Goal: Information Seeking & Learning: Find specific fact

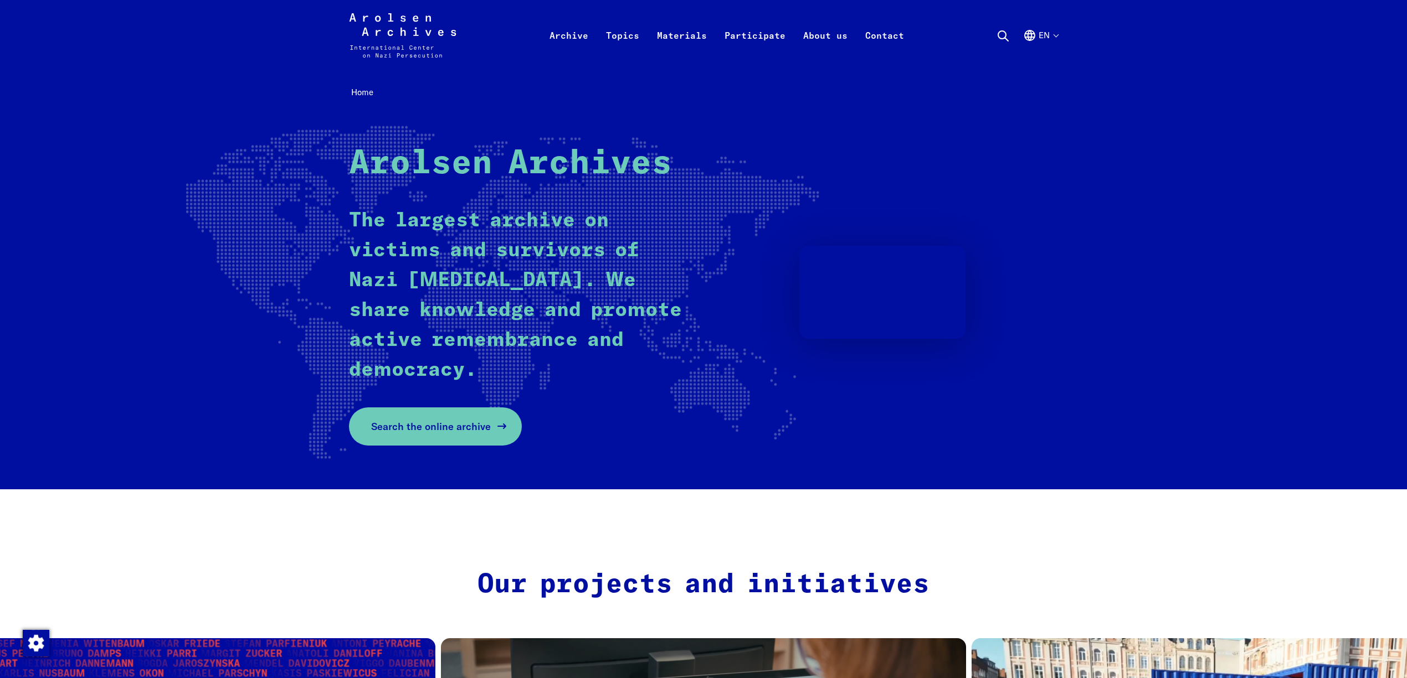
click at [426, 426] on span "Search the online archive" at bounding box center [431, 426] width 120 height 15
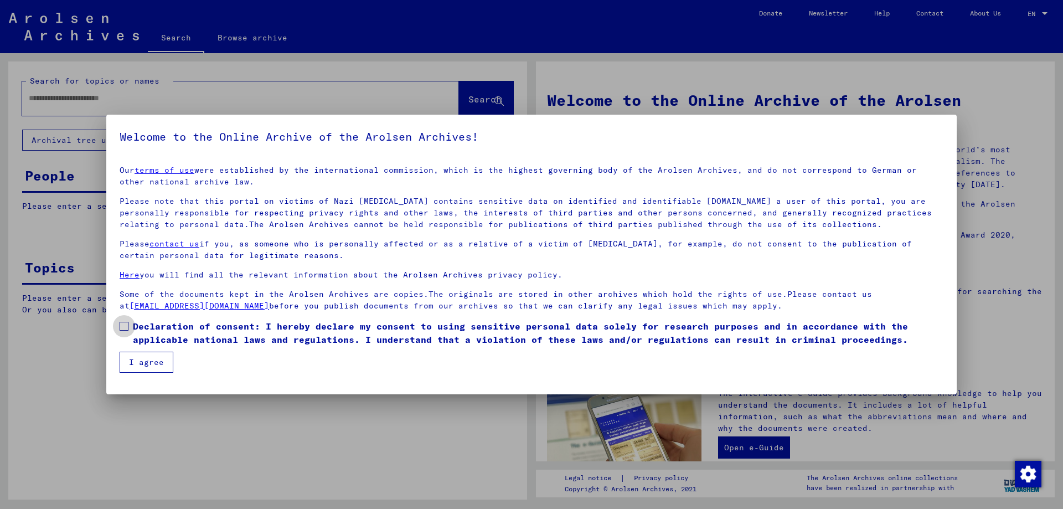
click at [125, 324] on span at bounding box center [124, 326] width 9 height 9
drag, startPoint x: 147, startPoint y: 356, endPoint x: 153, endPoint y: 355, distance: 6.7
click at [147, 356] on button "I agree" at bounding box center [147, 362] width 54 height 21
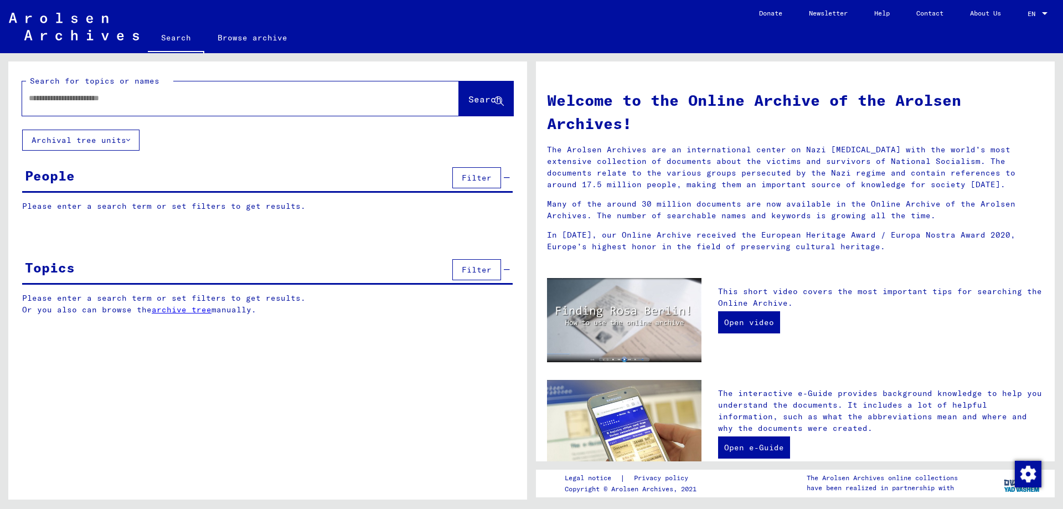
click at [197, 83] on div at bounding box center [240, 98] width 437 height 34
click at [198, 97] on input "text" at bounding box center [227, 98] width 397 height 12
type input "*******"
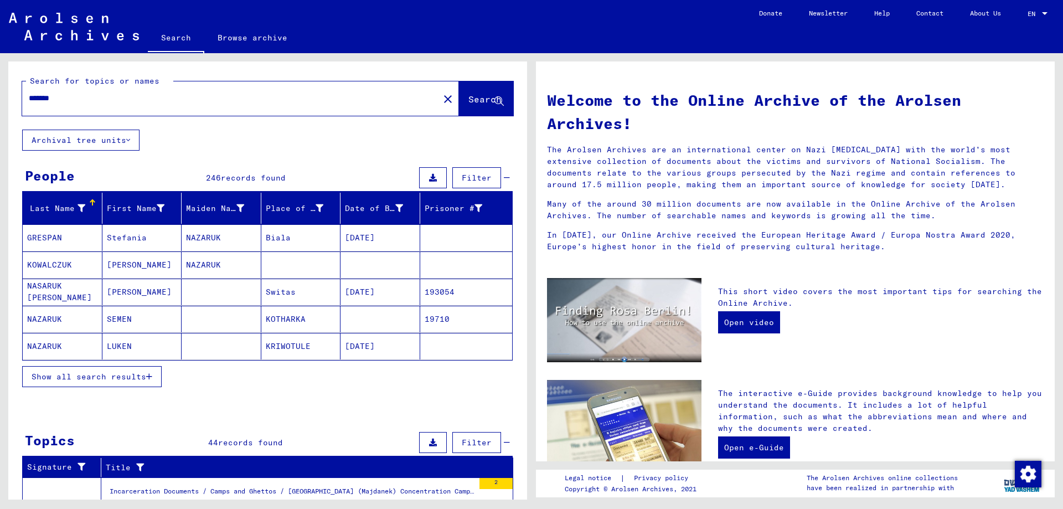
click at [133, 379] on span "Show all search results" at bounding box center [89, 377] width 115 height 10
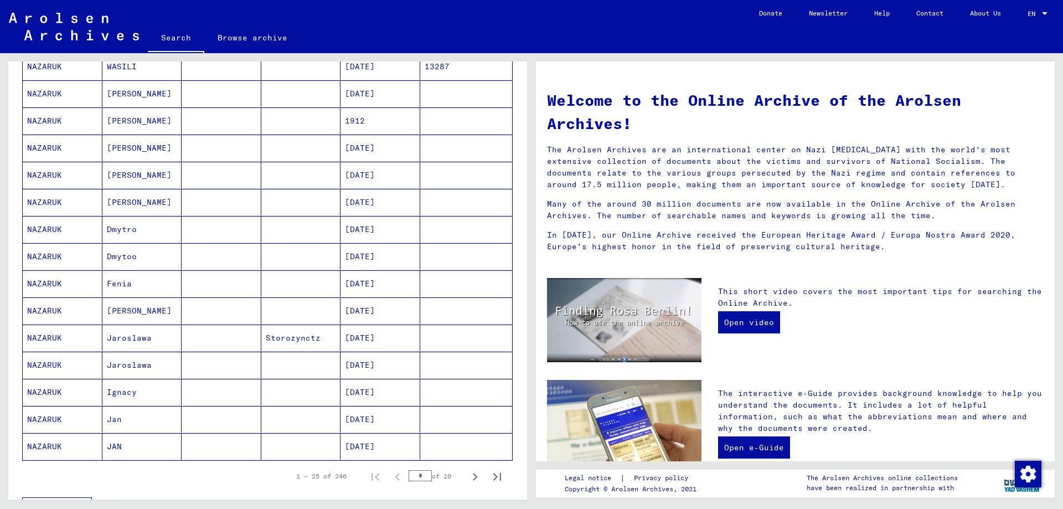
scroll to position [443, 0]
click at [470, 475] on icon "Next page" at bounding box center [475, 476] width 16 height 16
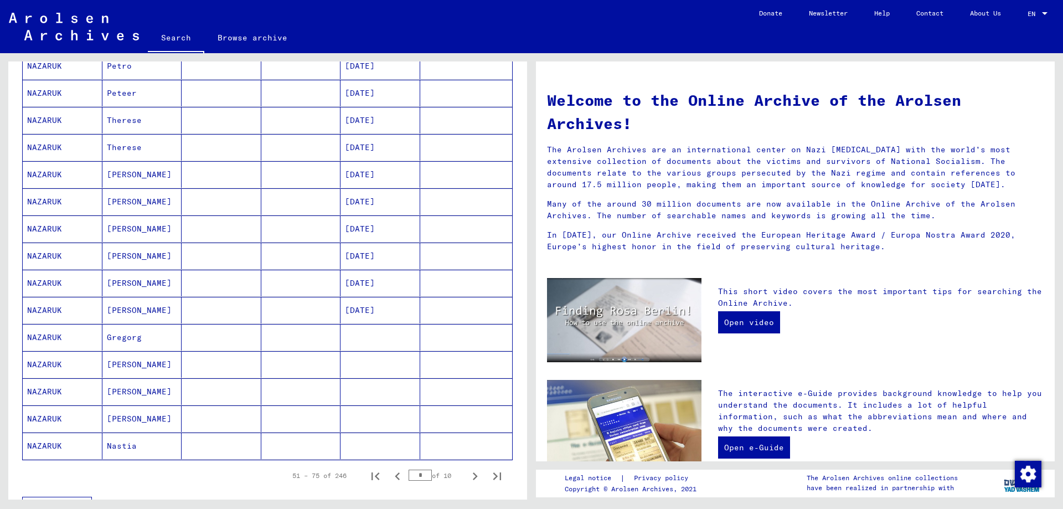
click at [470, 475] on icon "Next page" at bounding box center [475, 476] width 16 height 16
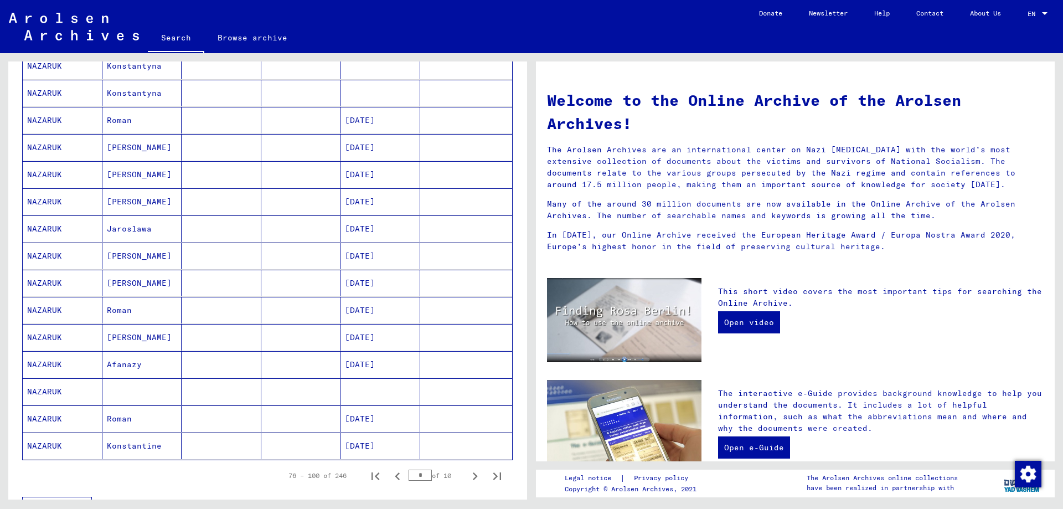
click at [470, 475] on icon "Next page" at bounding box center [475, 476] width 16 height 16
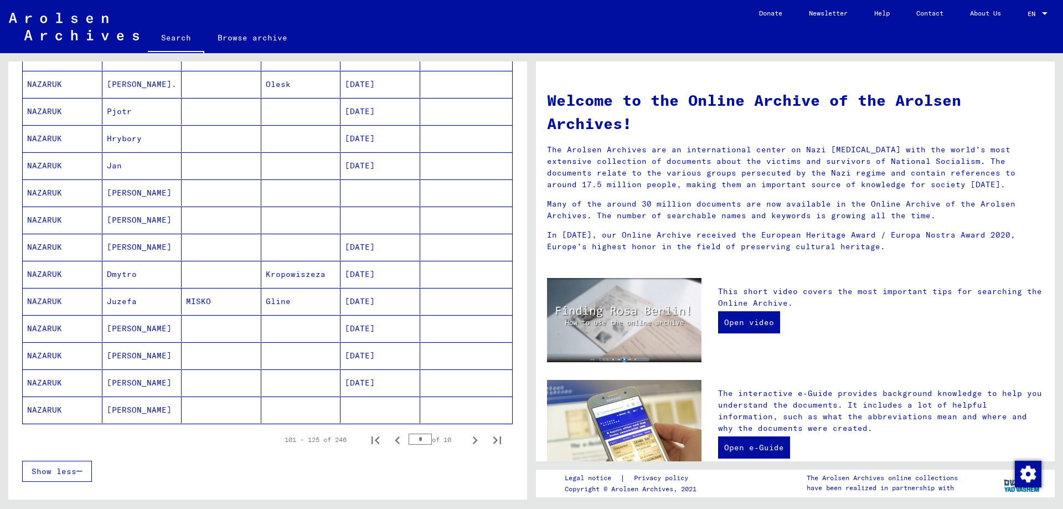
scroll to position [498, 0]
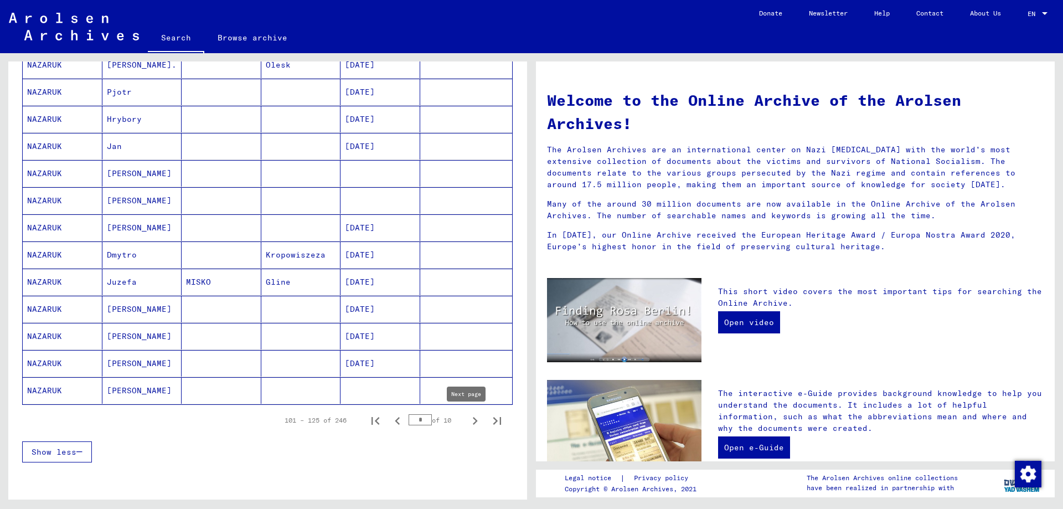
click at [467, 423] on icon "Next page" at bounding box center [475, 421] width 16 height 16
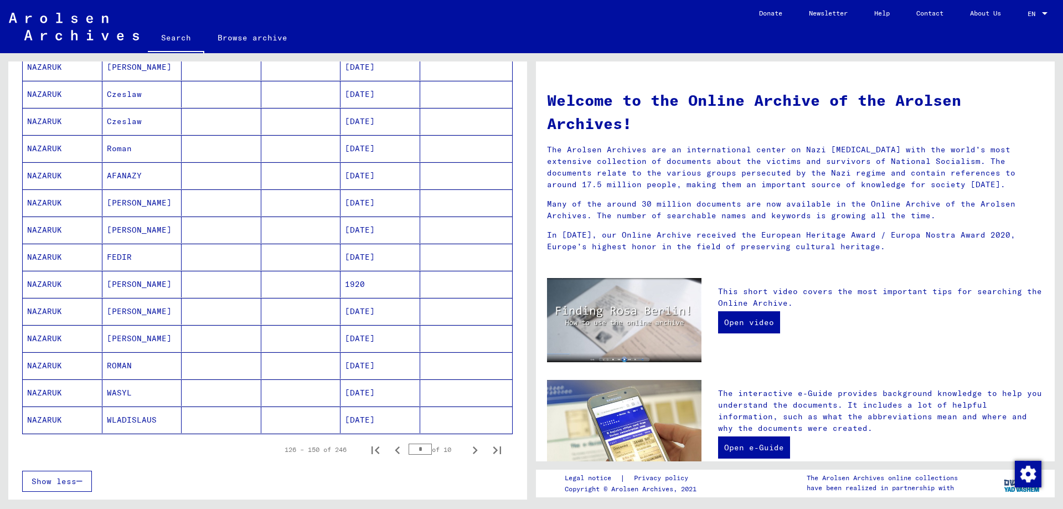
scroll to position [554, 0]
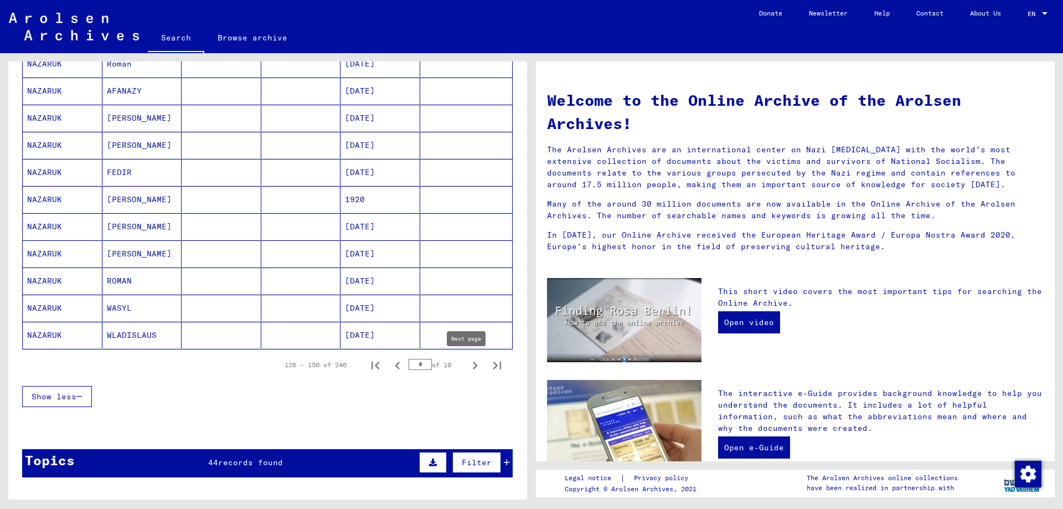
click at [467, 367] on icon "Next page" at bounding box center [475, 366] width 16 height 16
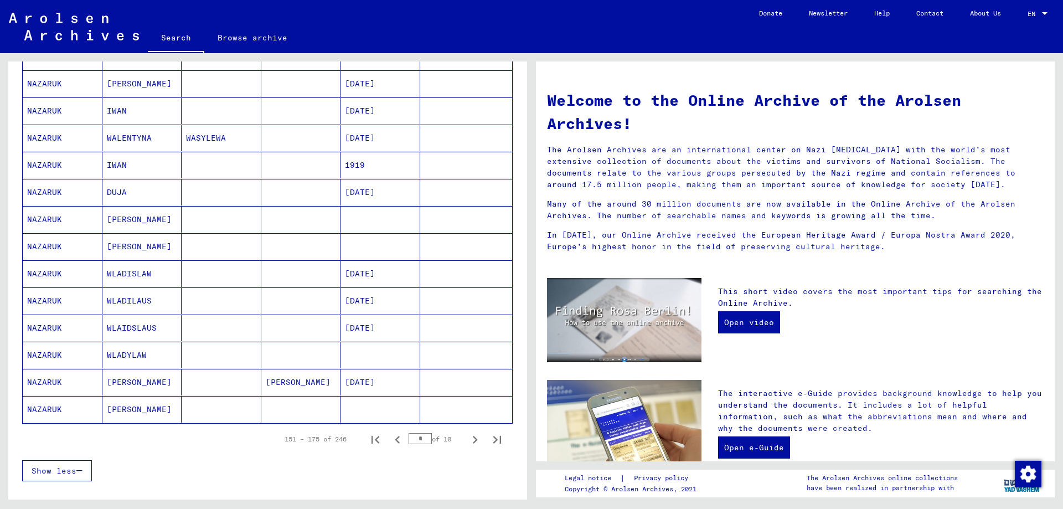
scroll to position [665, 0]
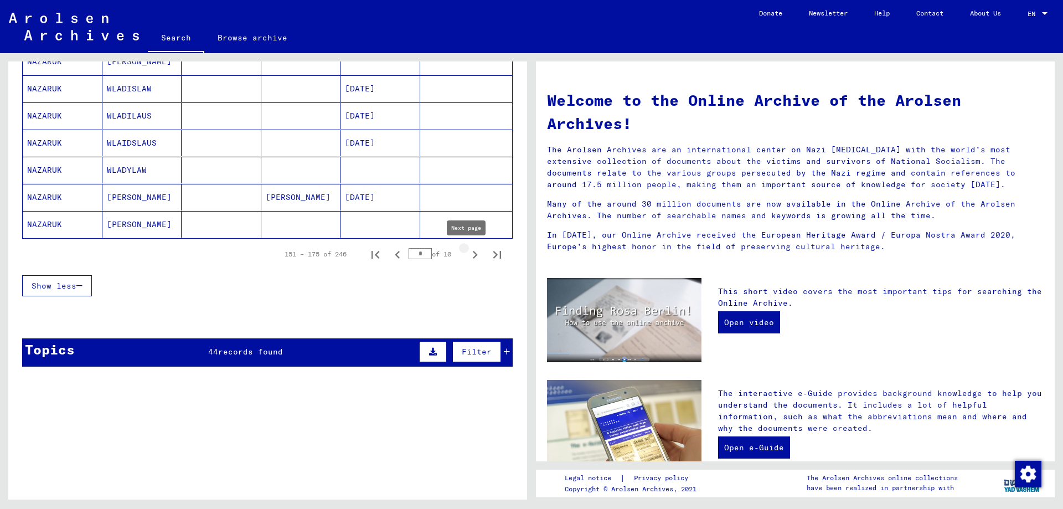
click at [467, 253] on icon "Next page" at bounding box center [475, 255] width 16 height 16
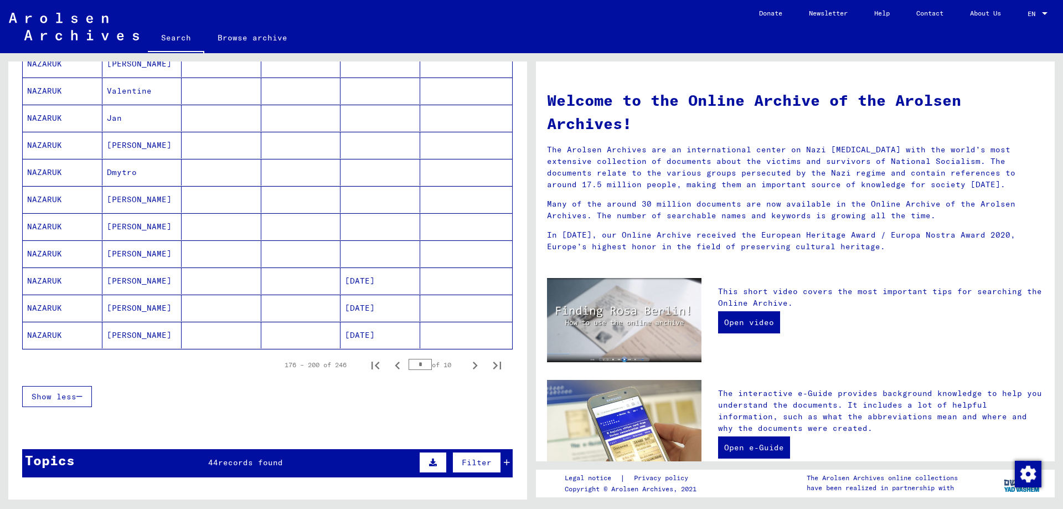
scroll to position [775, 0]
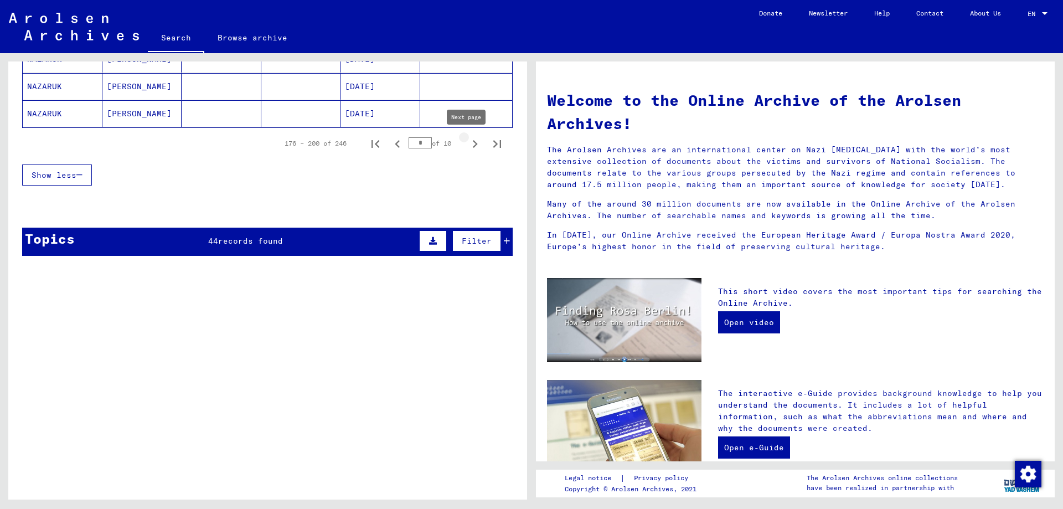
click at [470, 145] on icon "Next page" at bounding box center [475, 144] width 16 height 16
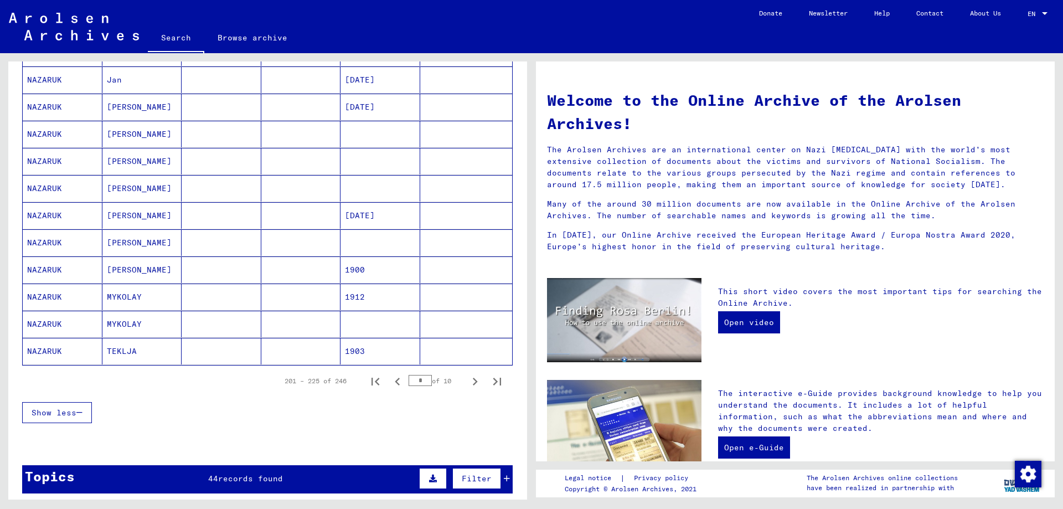
scroll to position [609, 0]
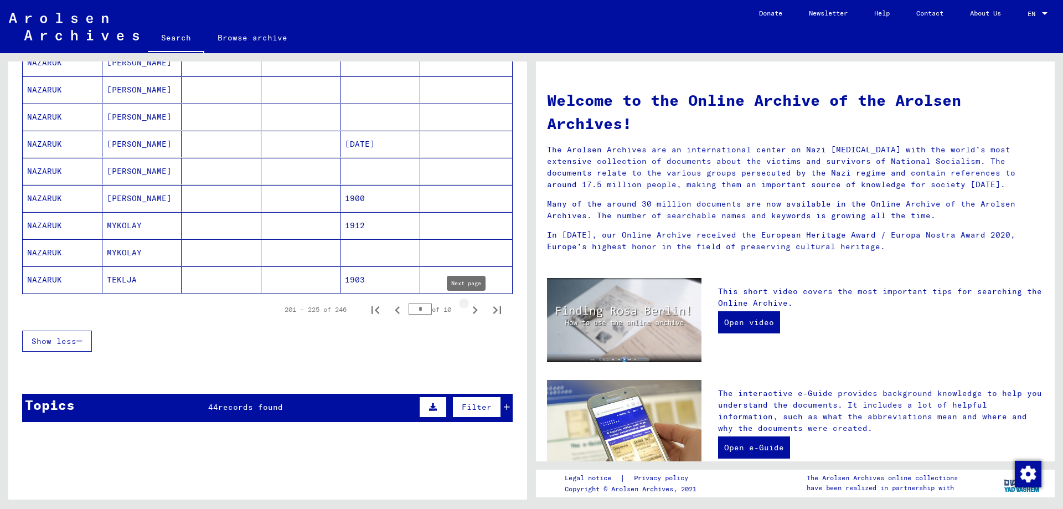
click at [467, 311] on icon "Next page" at bounding box center [475, 310] width 16 height 16
type input "**"
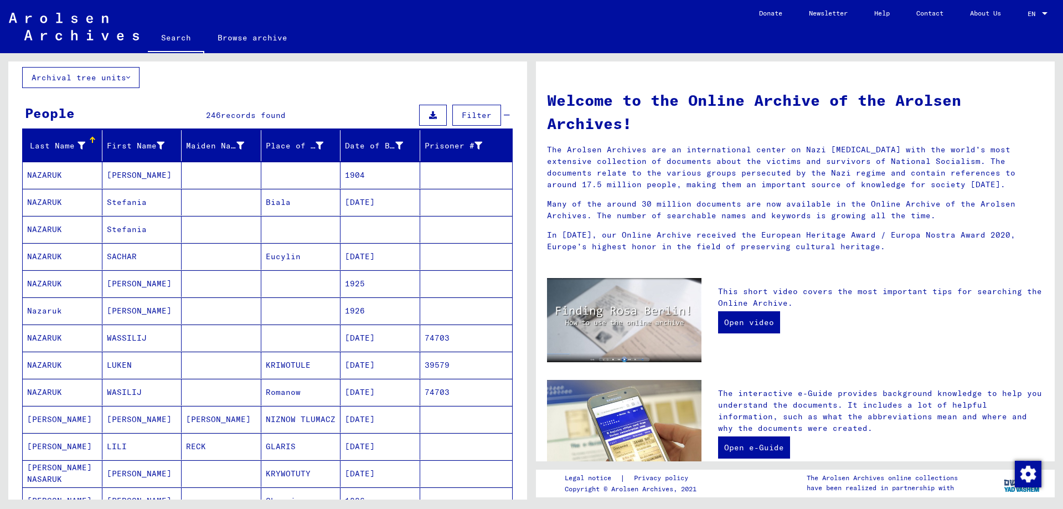
scroll to position [0, 0]
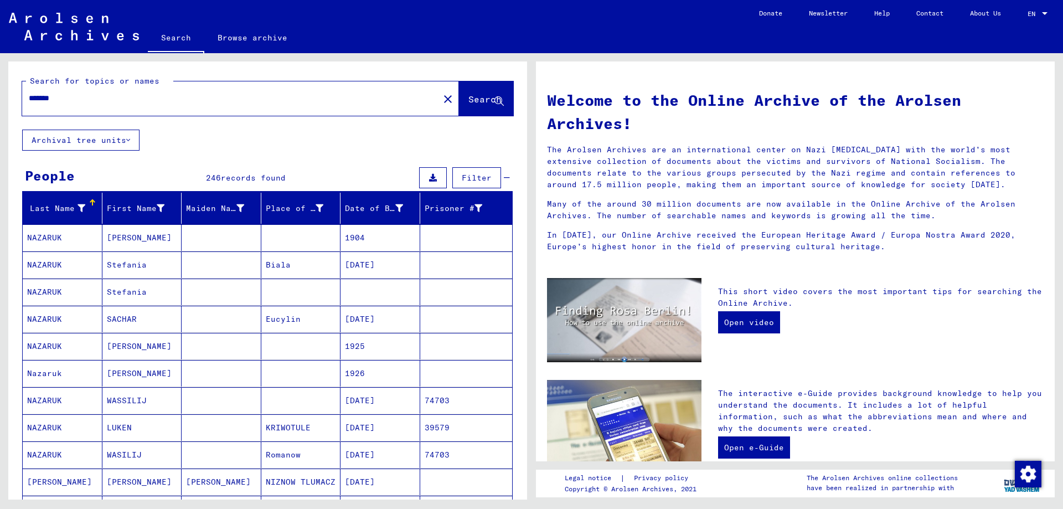
click at [116, 99] on input "*******" at bounding box center [227, 98] width 397 height 12
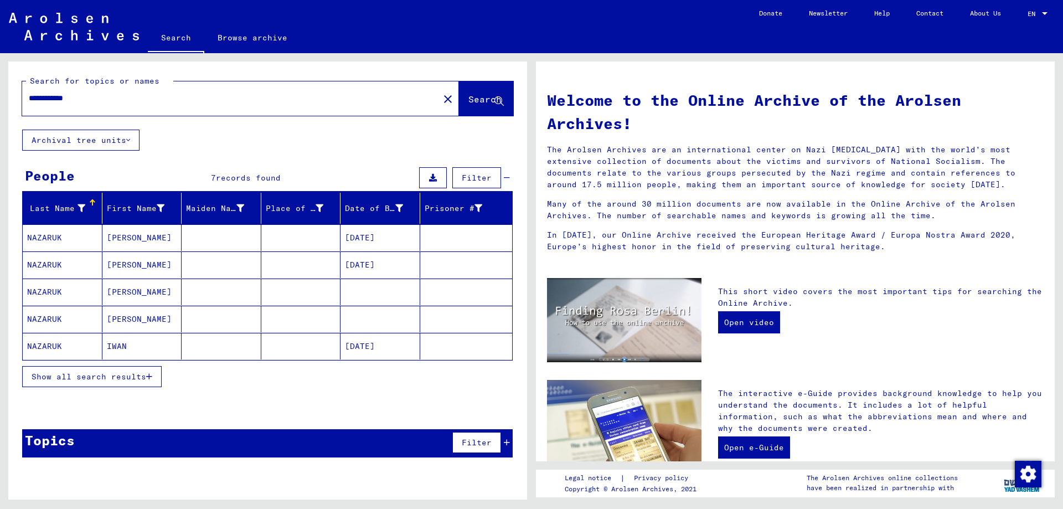
click at [69, 241] on mat-cell "NAZARUK" at bounding box center [63, 237] width 80 height 27
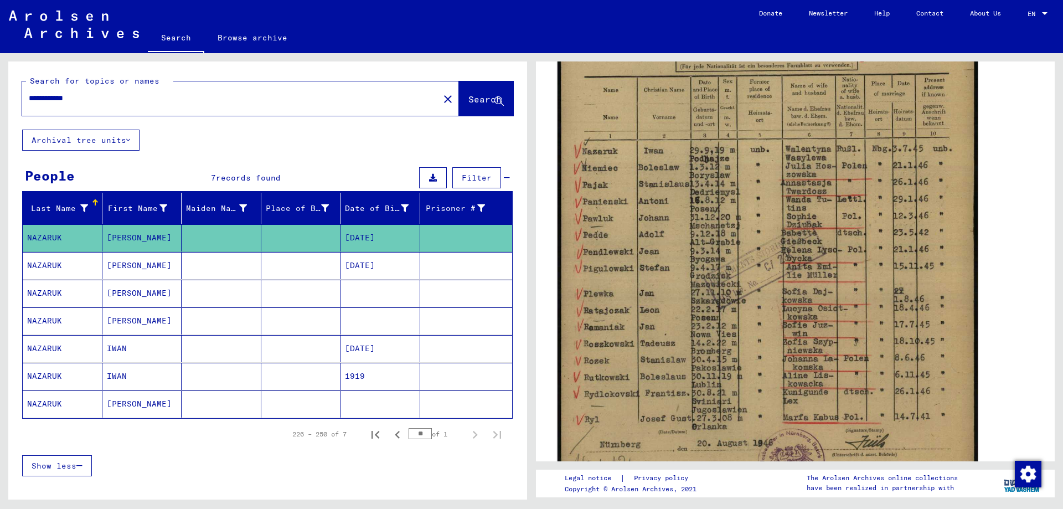
scroll to position [332, 0]
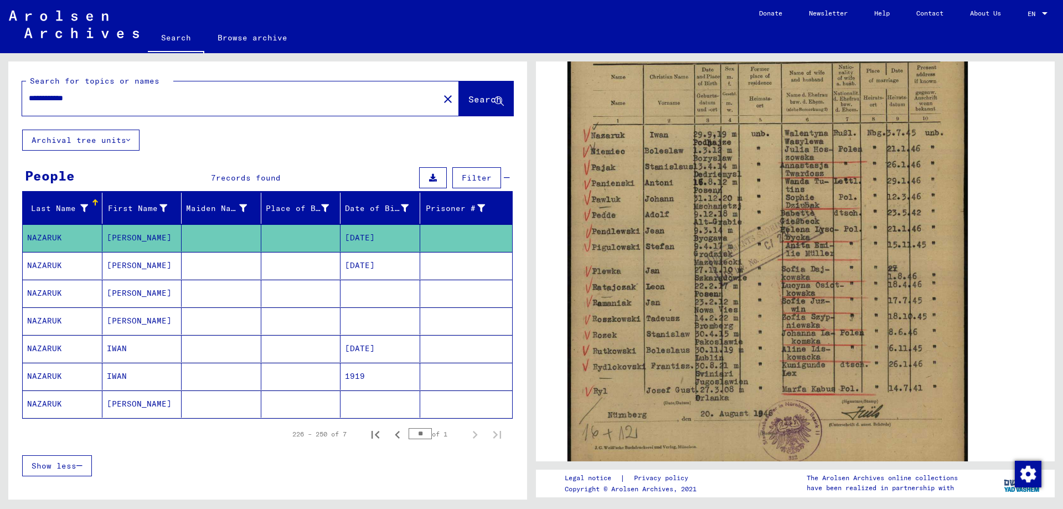
click at [138, 262] on mat-cell "[PERSON_NAME]" at bounding box center [142, 265] width 80 height 27
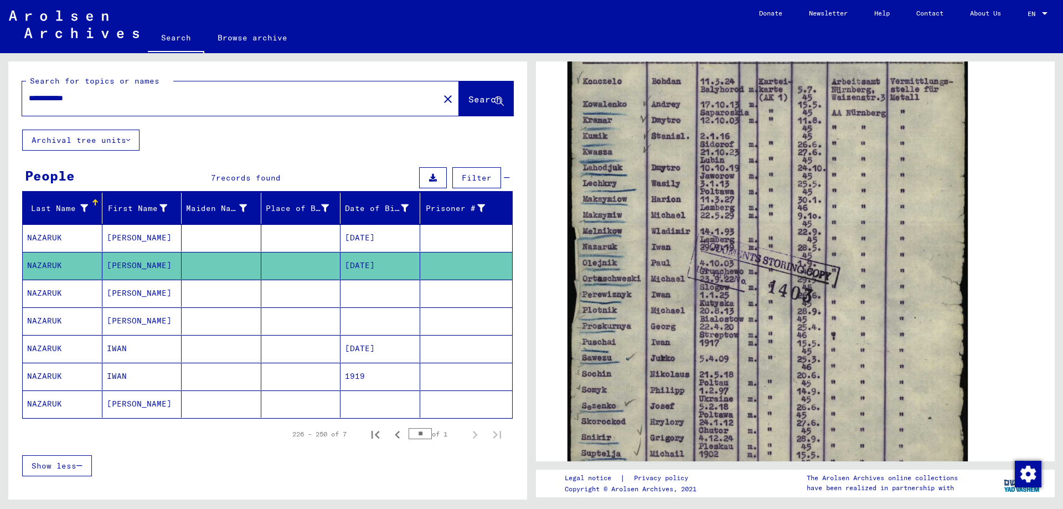
scroll to position [332, 0]
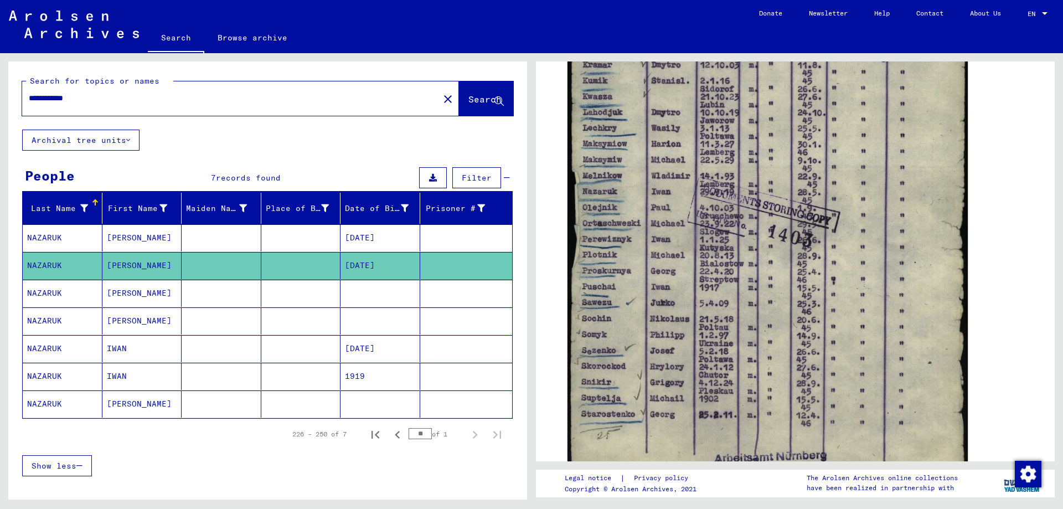
click at [182, 291] on mat-cell at bounding box center [222, 293] width 80 height 27
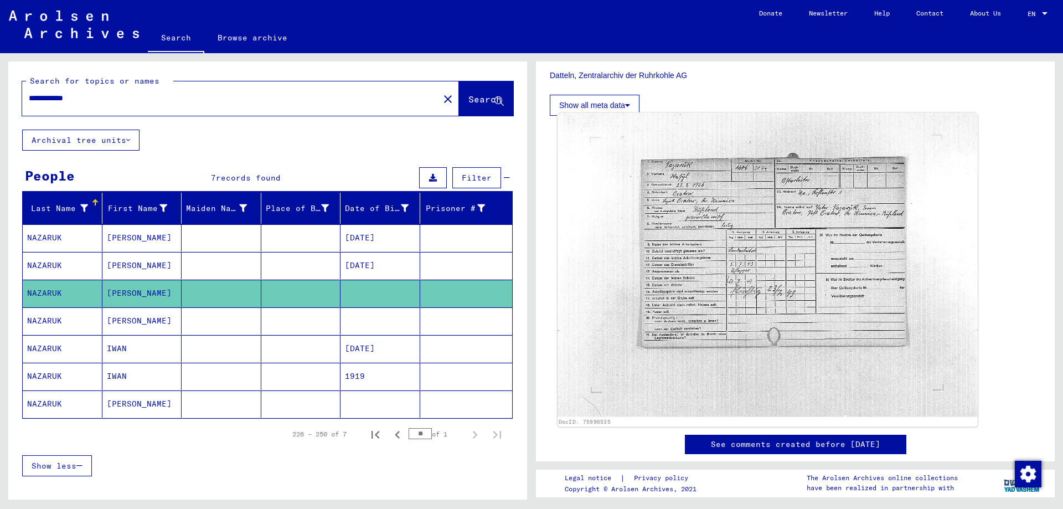
click at [740, 270] on img at bounding box center [768, 265] width 420 height 305
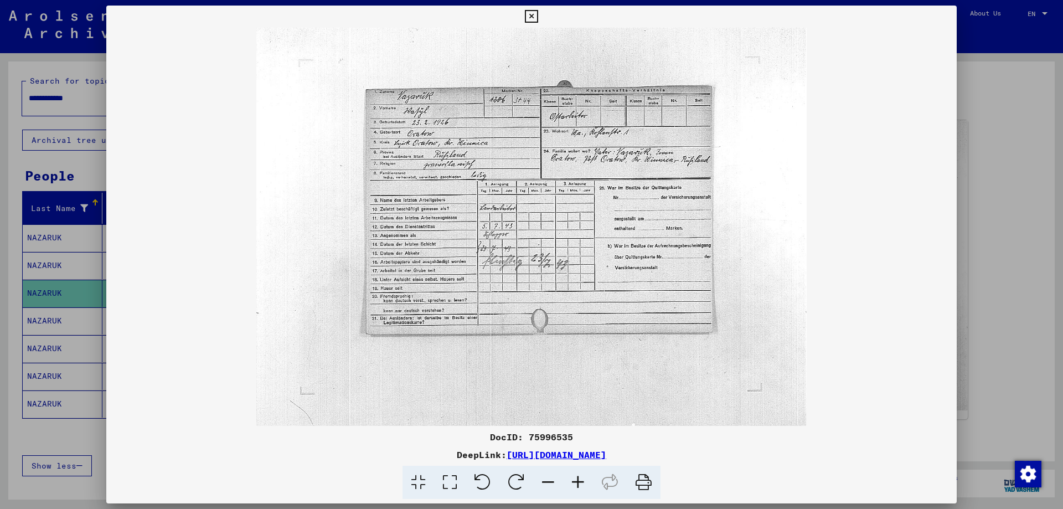
click at [578, 484] on icon at bounding box center [578, 483] width 30 height 34
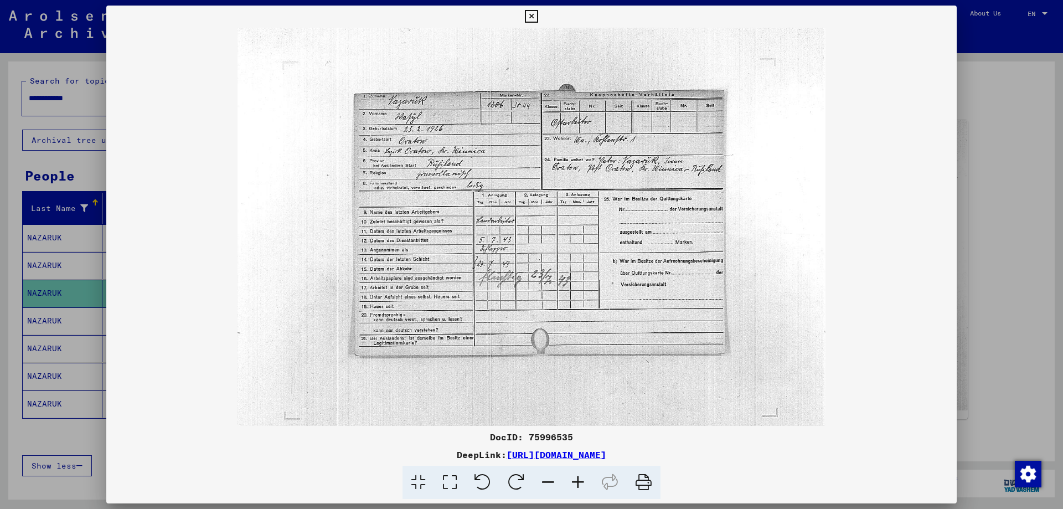
click at [578, 484] on icon at bounding box center [578, 483] width 30 height 34
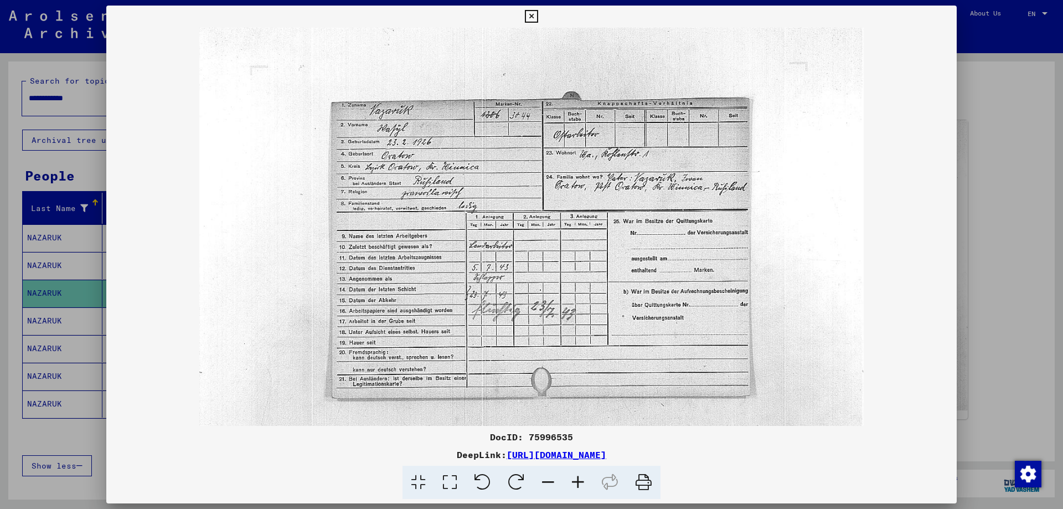
click at [578, 484] on icon at bounding box center [578, 483] width 30 height 34
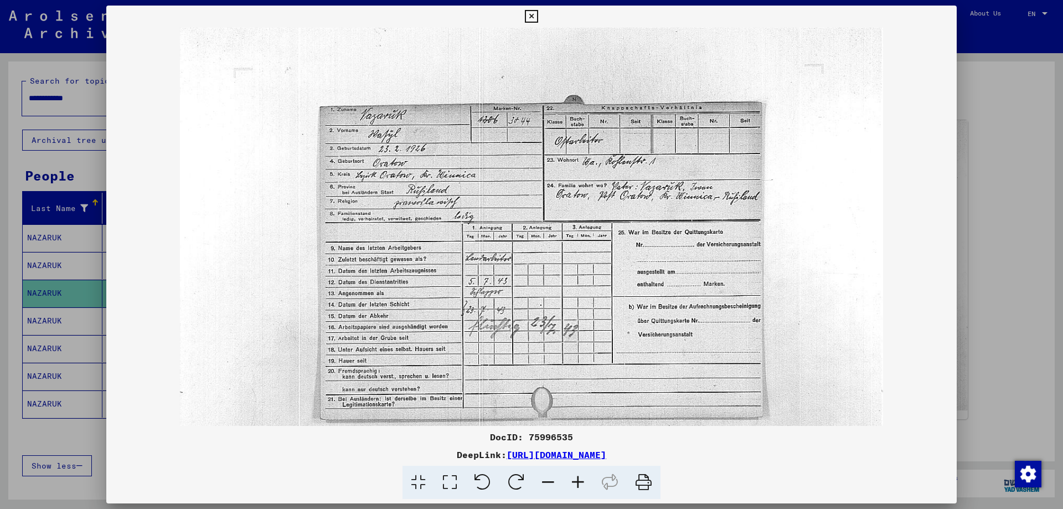
click at [578, 484] on icon at bounding box center [578, 483] width 30 height 34
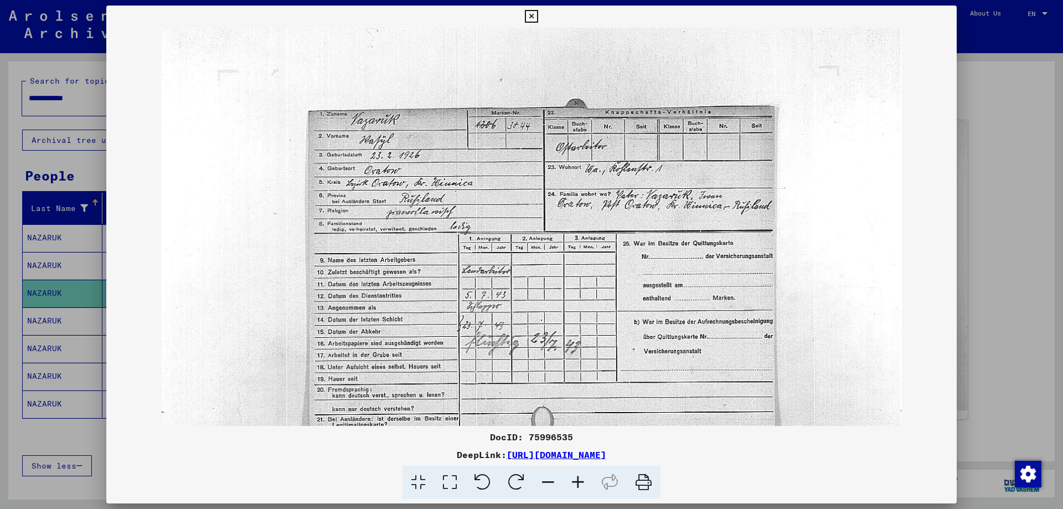
click at [578, 484] on icon at bounding box center [578, 483] width 30 height 34
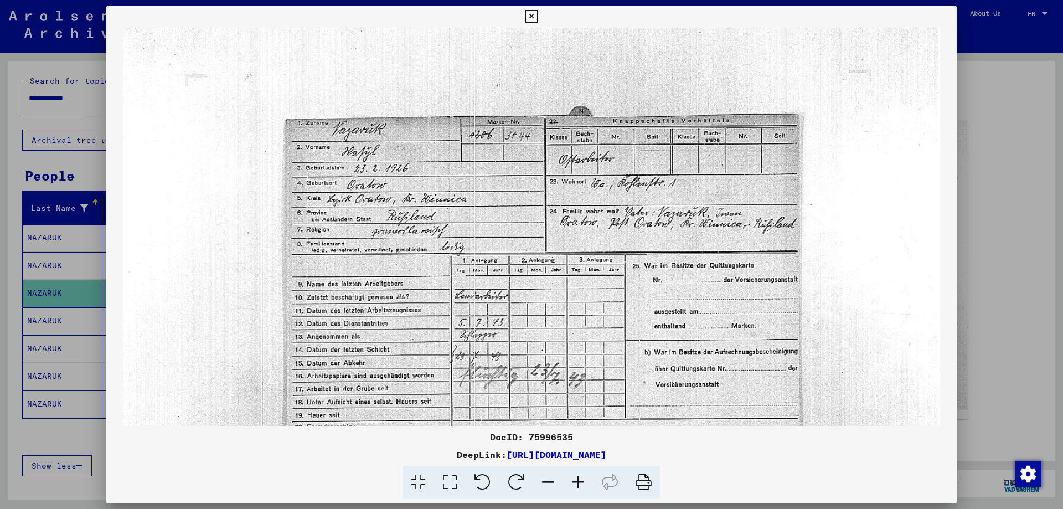
click at [578, 484] on icon at bounding box center [578, 483] width 30 height 34
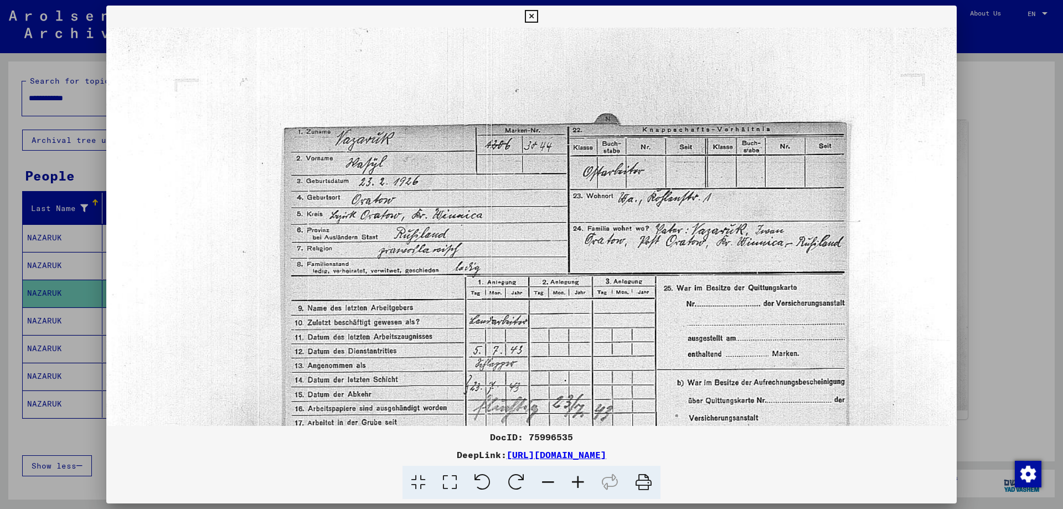
click at [578, 484] on icon at bounding box center [578, 483] width 30 height 34
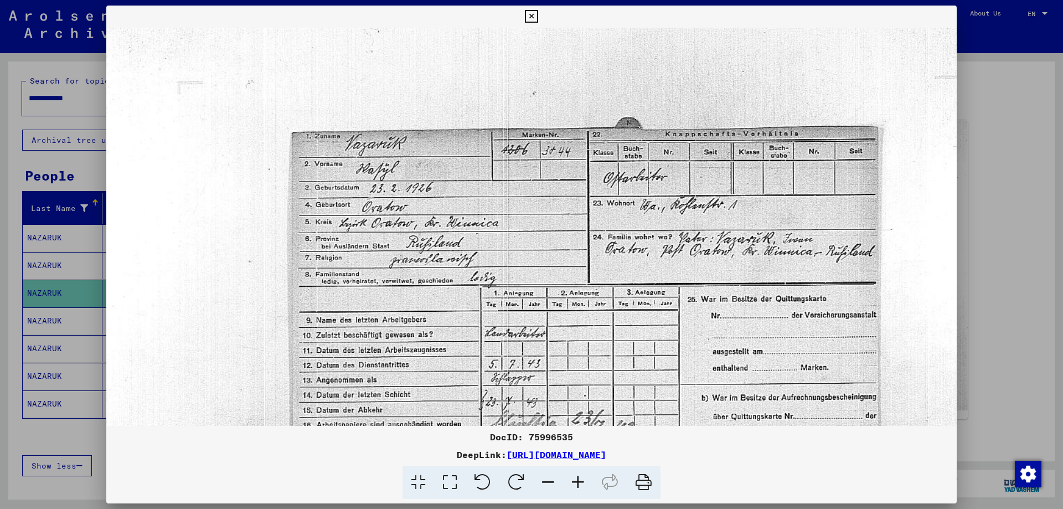
click at [981, 194] on div at bounding box center [531, 254] width 1063 height 509
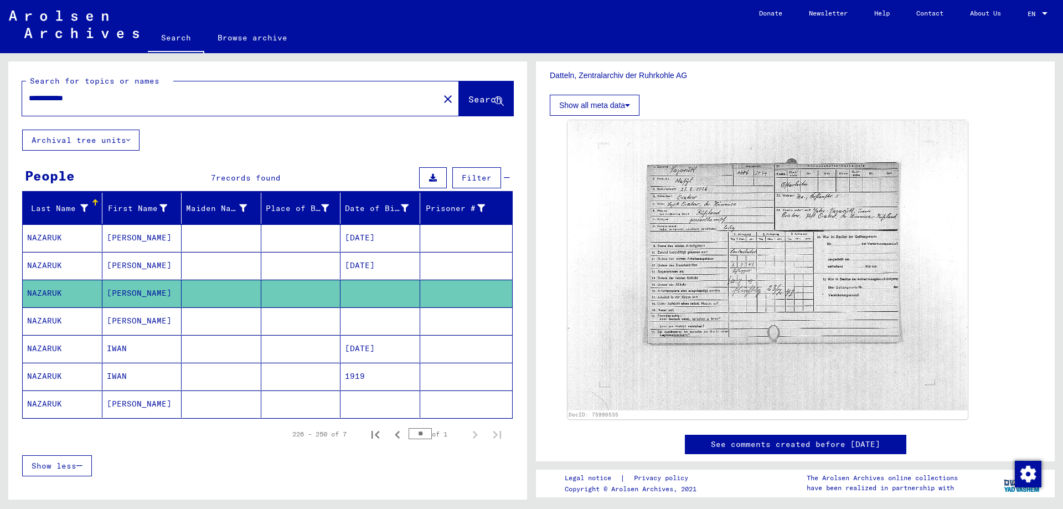
click at [71, 323] on mat-cell "NAZARUK" at bounding box center [63, 320] width 80 height 27
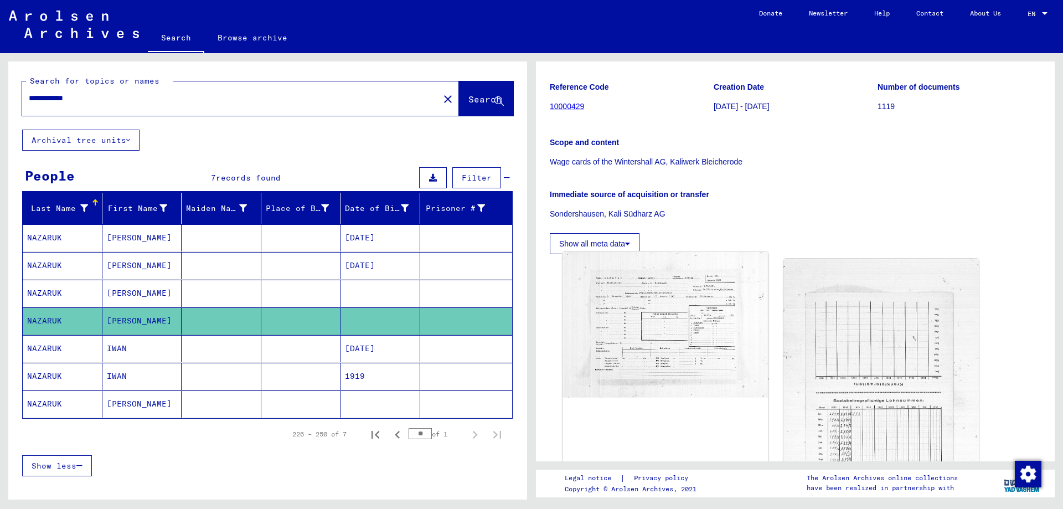
scroll to position [166, 0]
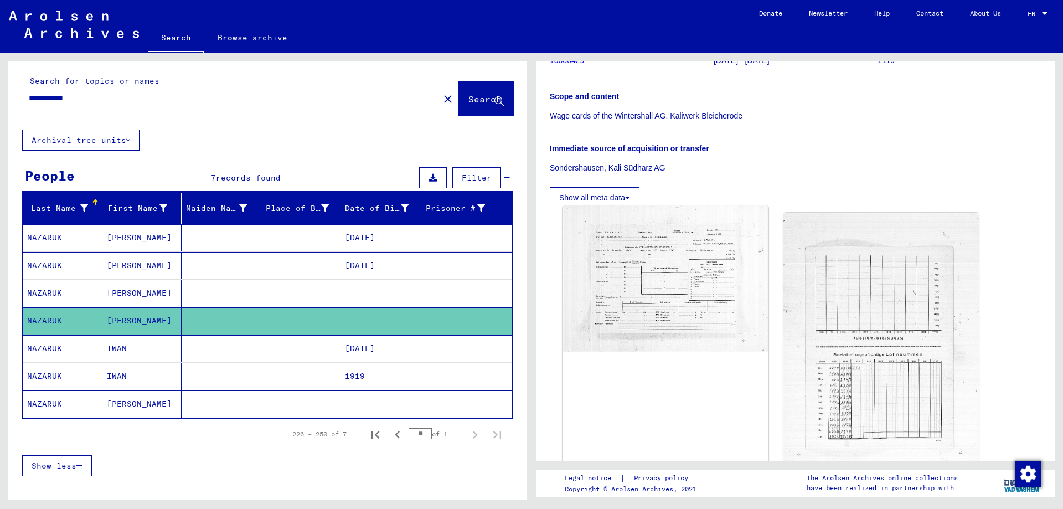
click at [621, 296] on img at bounding box center [665, 278] width 205 height 146
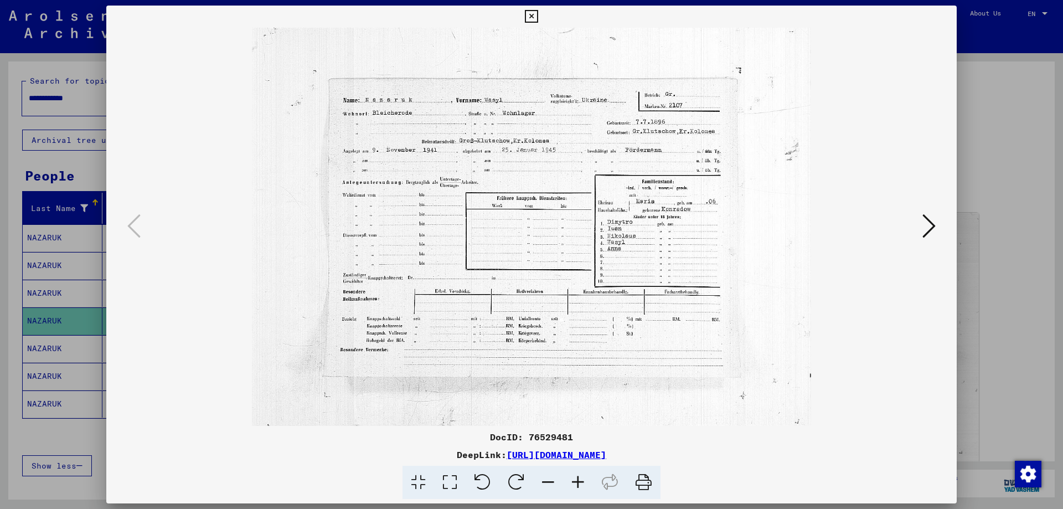
click at [621, 296] on img at bounding box center [531, 227] width 775 height 398
click at [977, 160] on div at bounding box center [531, 254] width 1063 height 509
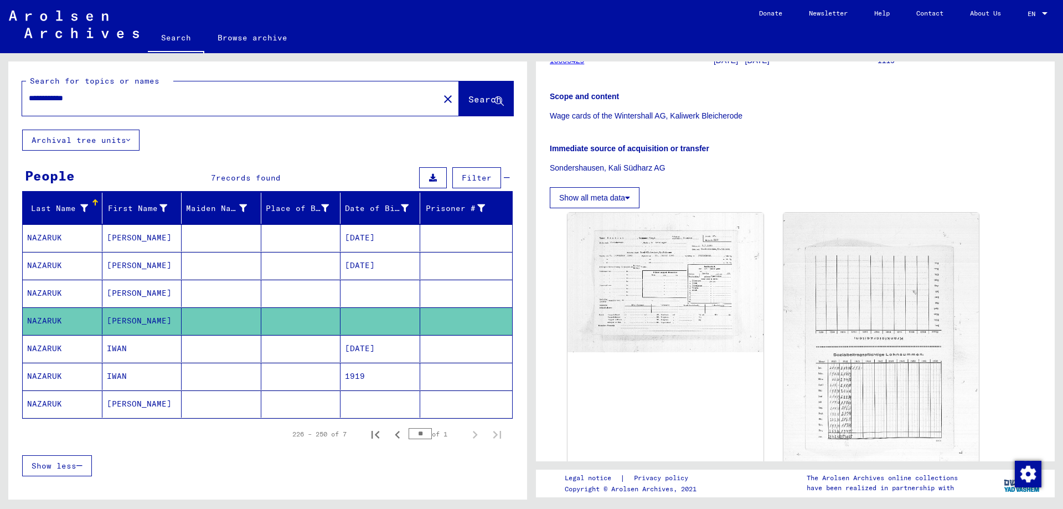
click at [161, 362] on mat-cell "IWAN" at bounding box center [142, 348] width 80 height 27
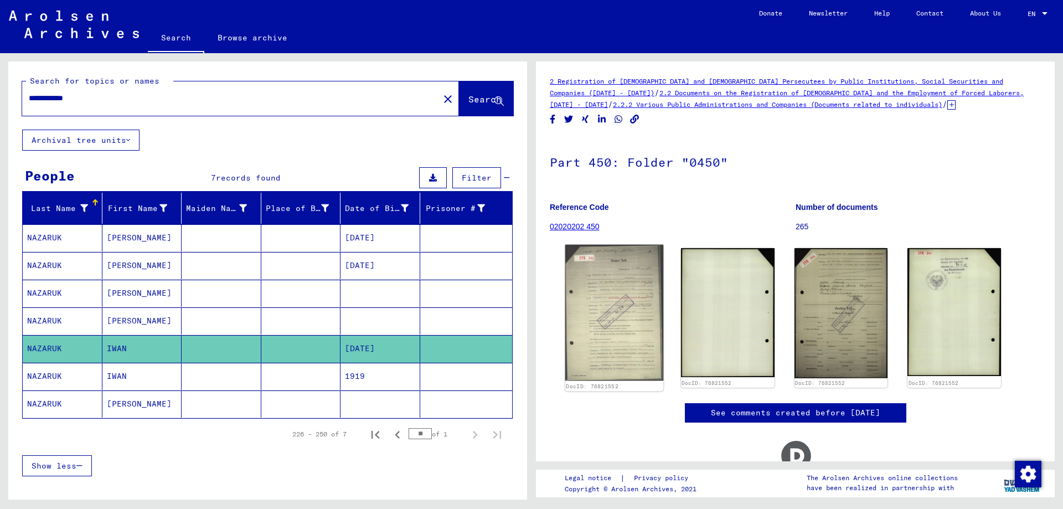
click at [599, 292] on img at bounding box center [614, 313] width 98 height 136
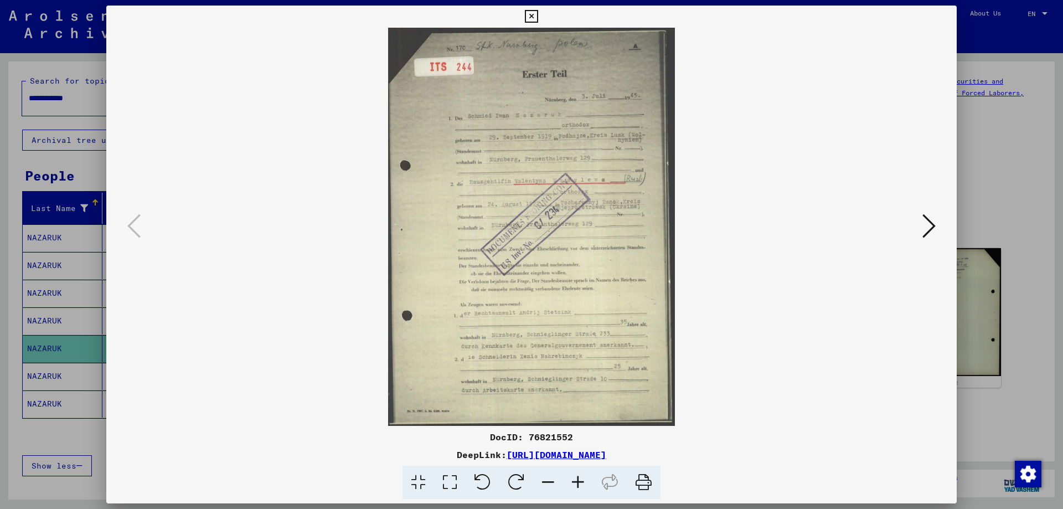
click at [599, 292] on img at bounding box center [531, 227] width 775 height 398
click at [576, 481] on icon at bounding box center [578, 483] width 30 height 34
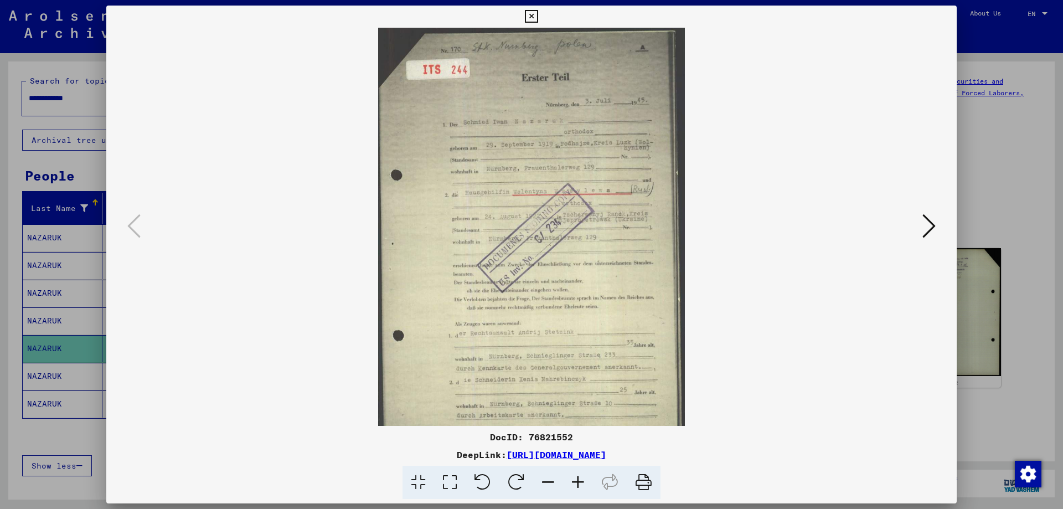
click at [576, 481] on icon at bounding box center [578, 483] width 30 height 34
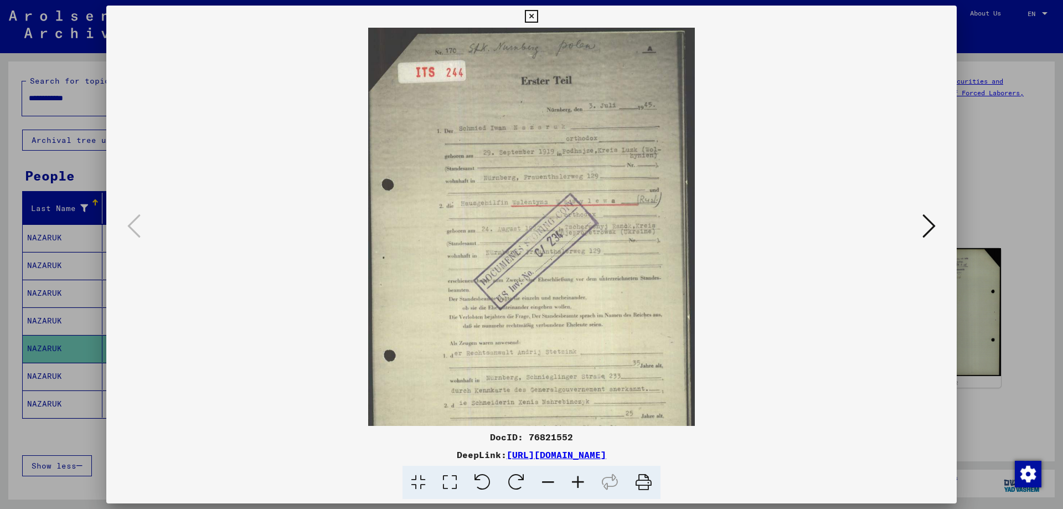
click at [576, 481] on icon at bounding box center [578, 483] width 30 height 34
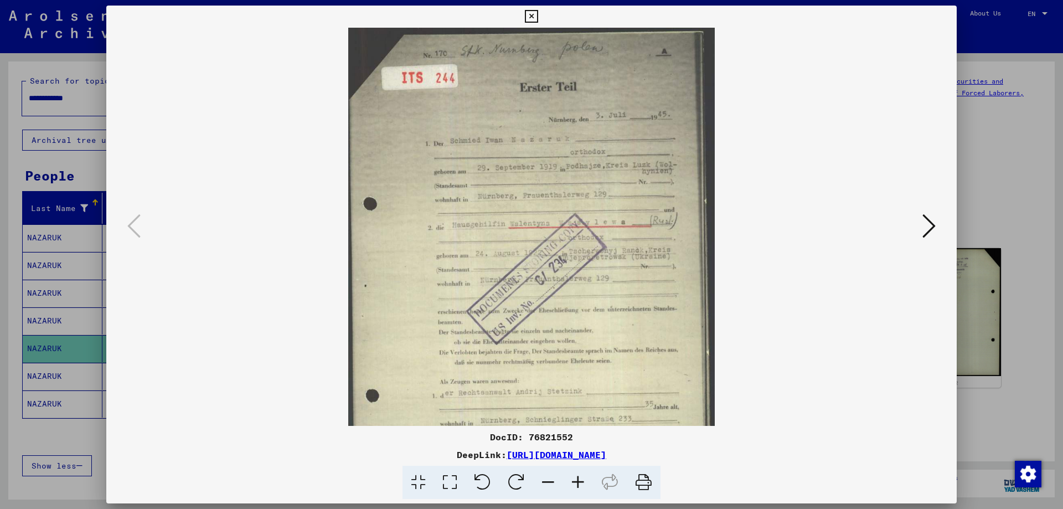
click at [576, 481] on icon at bounding box center [578, 483] width 30 height 34
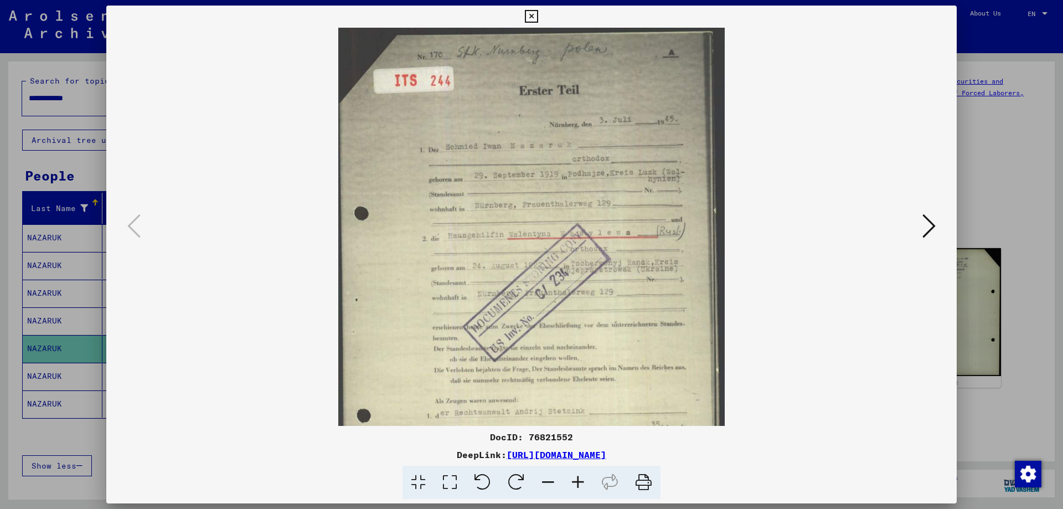
click at [576, 481] on icon at bounding box center [578, 483] width 30 height 34
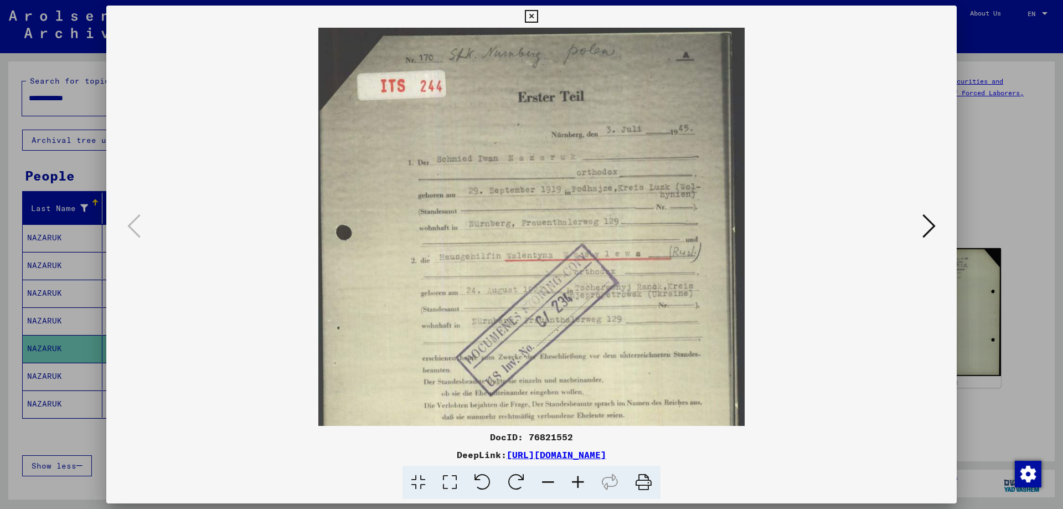
click at [576, 481] on icon at bounding box center [578, 483] width 30 height 34
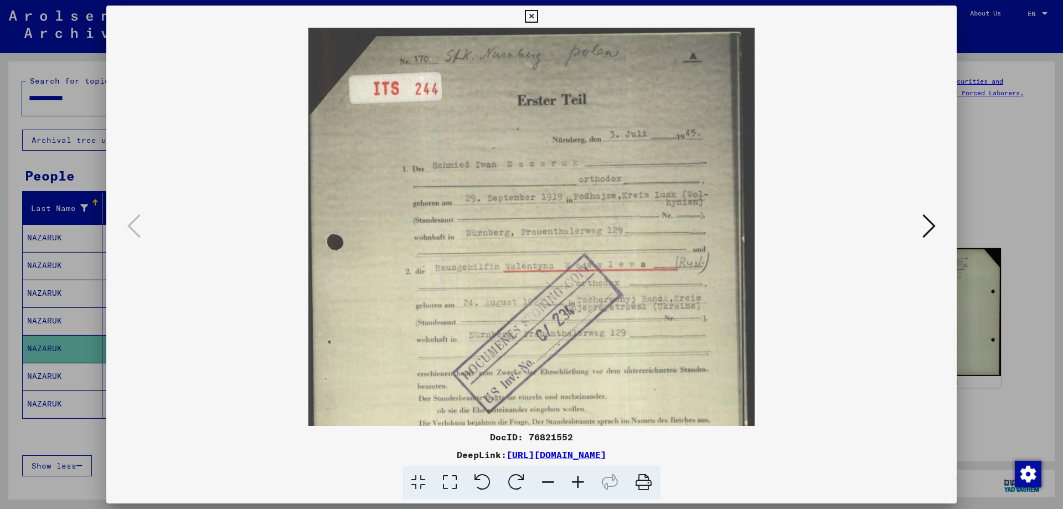
click at [576, 481] on icon at bounding box center [578, 483] width 30 height 34
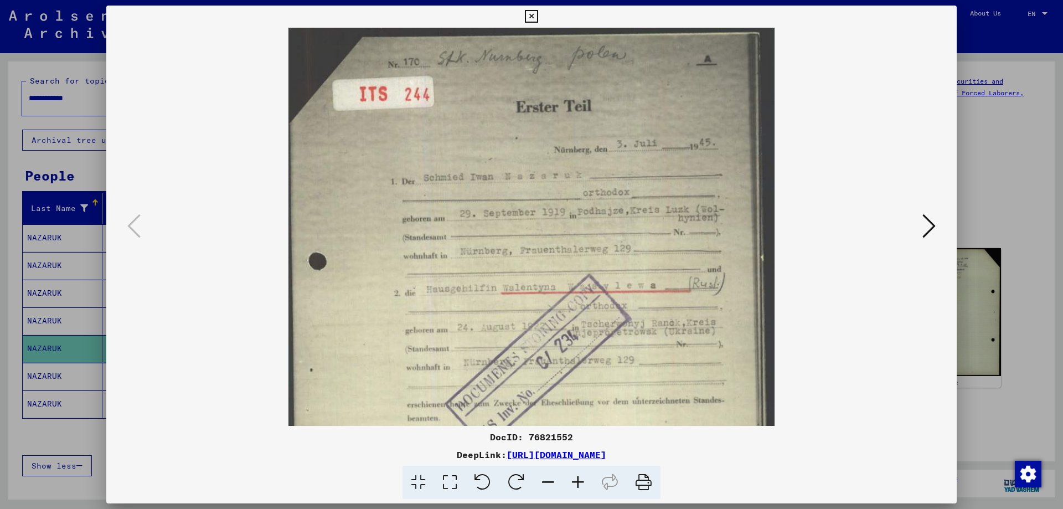
click at [576, 481] on icon at bounding box center [578, 483] width 30 height 34
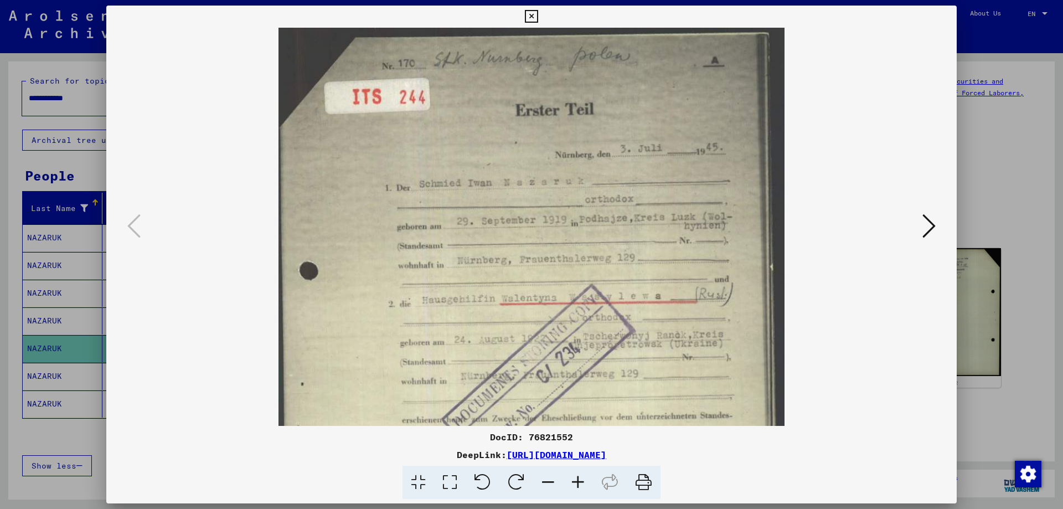
click at [576, 481] on icon at bounding box center [578, 483] width 30 height 34
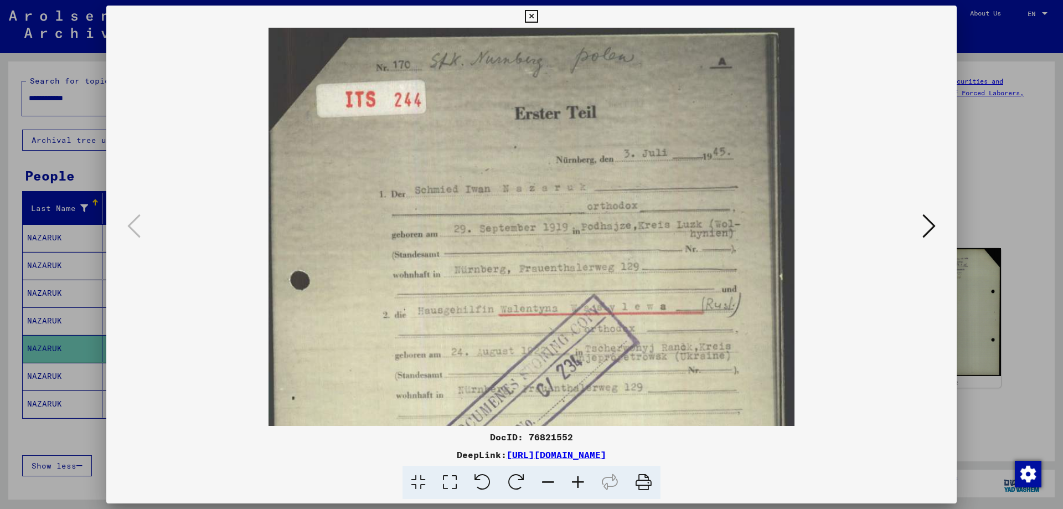
click at [576, 481] on icon at bounding box center [578, 483] width 30 height 34
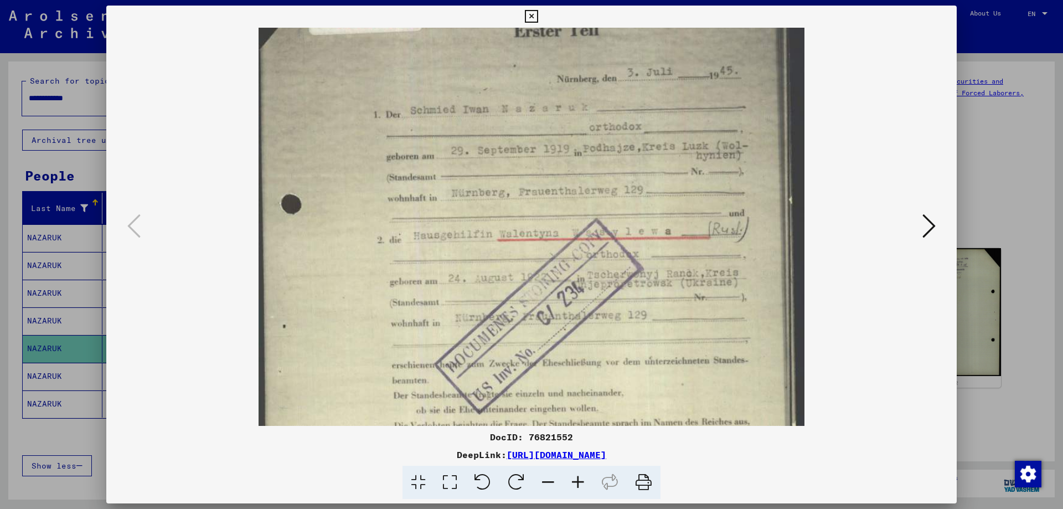
scroll to position [97, 0]
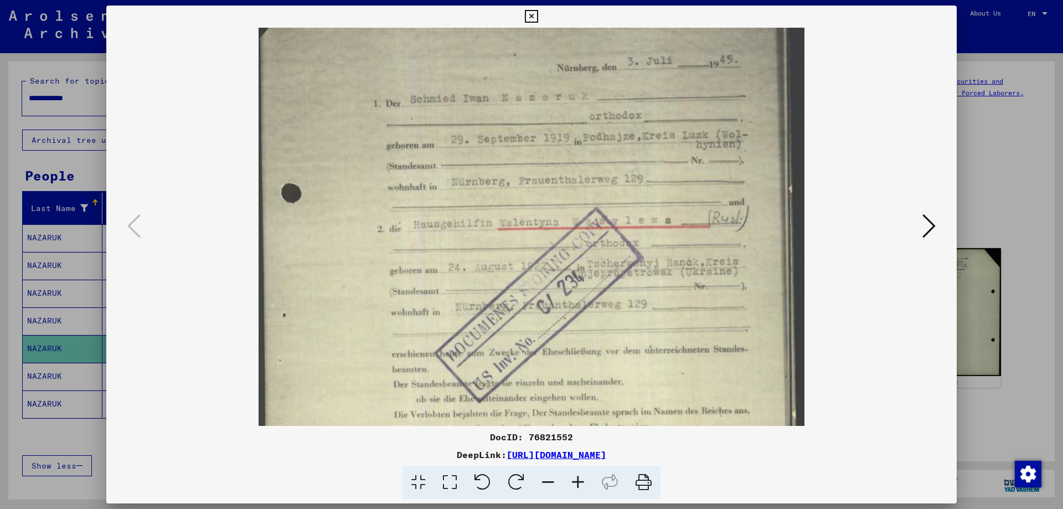
drag, startPoint x: 508, startPoint y: 336, endPoint x: 477, endPoint y: 239, distance: 101.8
click at [477, 239] on img at bounding box center [531, 310] width 545 height 758
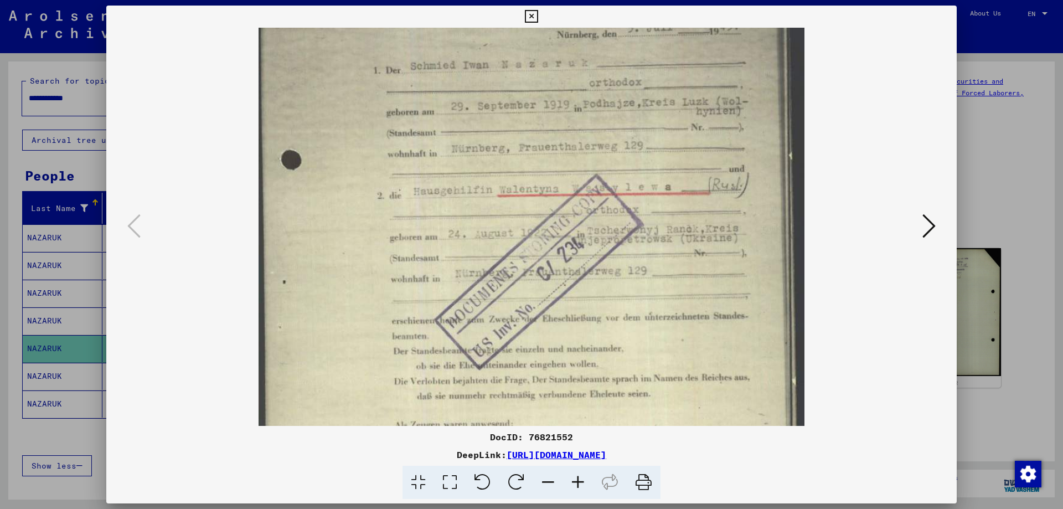
scroll to position [132, 0]
drag, startPoint x: 503, startPoint y: 323, endPoint x: 487, endPoint y: 292, distance: 34.7
click at [487, 292] on img at bounding box center [531, 275] width 545 height 758
click at [992, 192] on div at bounding box center [531, 254] width 1063 height 509
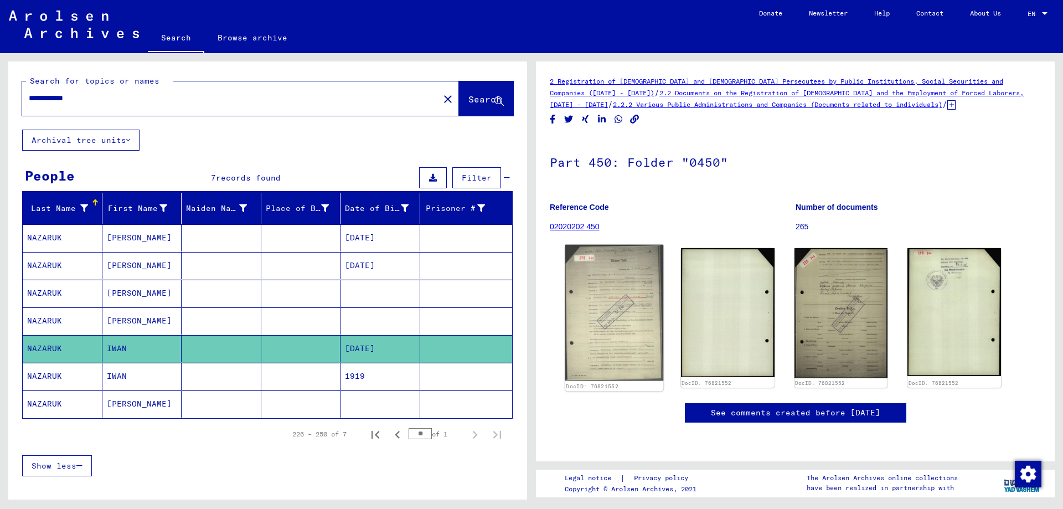
click at [613, 272] on img at bounding box center [614, 313] width 98 height 136
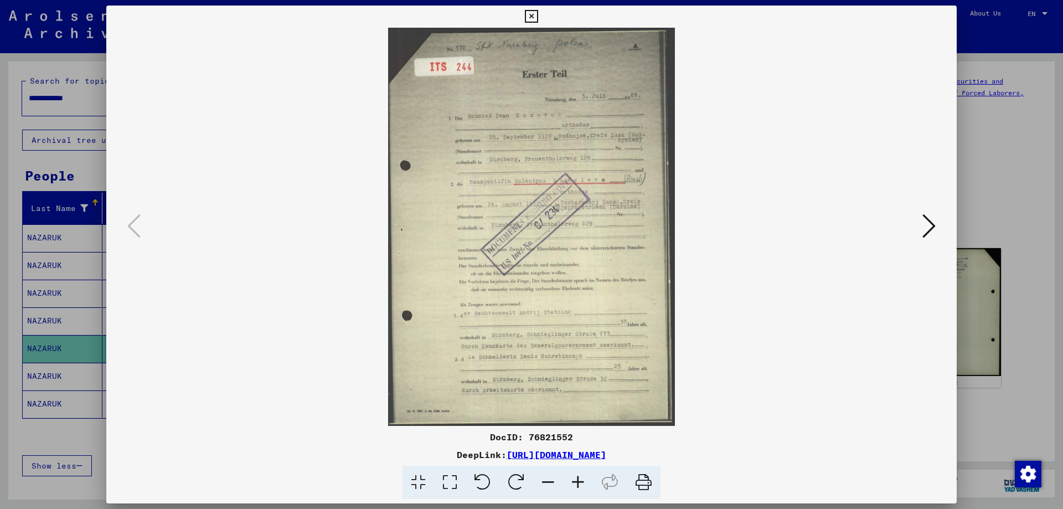
click at [613, 272] on img at bounding box center [531, 227] width 775 height 398
click at [974, 164] on div at bounding box center [531, 254] width 1063 height 509
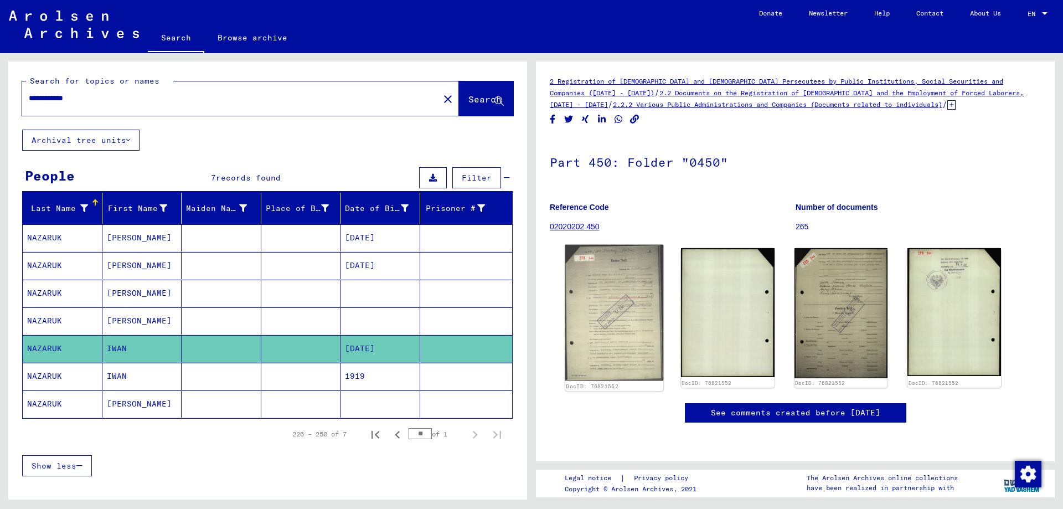
click at [621, 303] on img at bounding box center [614, 313] width 98 height 136
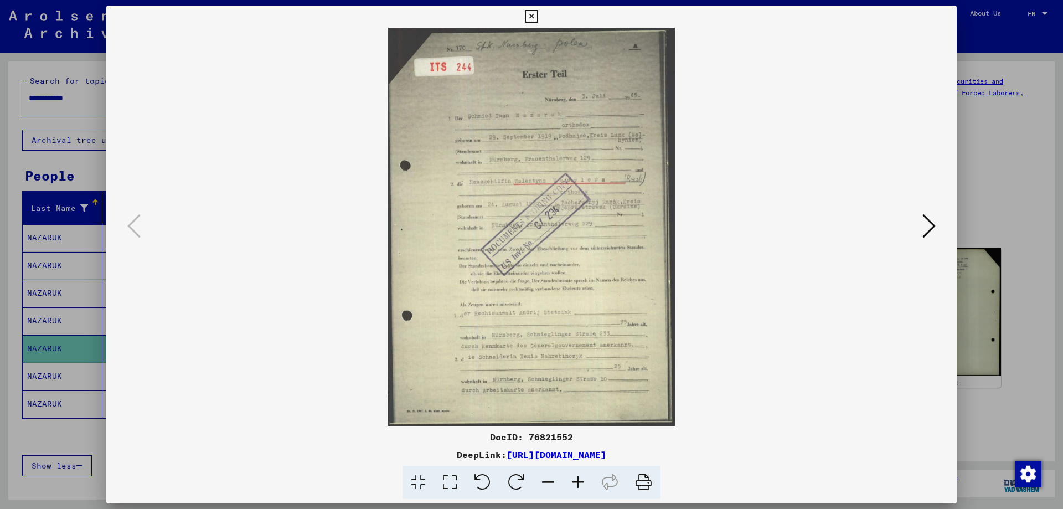
drag, startPoint x: 744, startPoint y: 459, endPoint x: 392, endPoint y: 455, distance: 352.8
click at [392, 455] on div "DeepLink: [URL][DOMAIN_NAME]" at bounding box center [531, 454] width 851 height 13
copy link "[URL][DOMAIN_NAME]"
click at [581, 483] on icon at bounding box center [578, 483] width 30 height 34
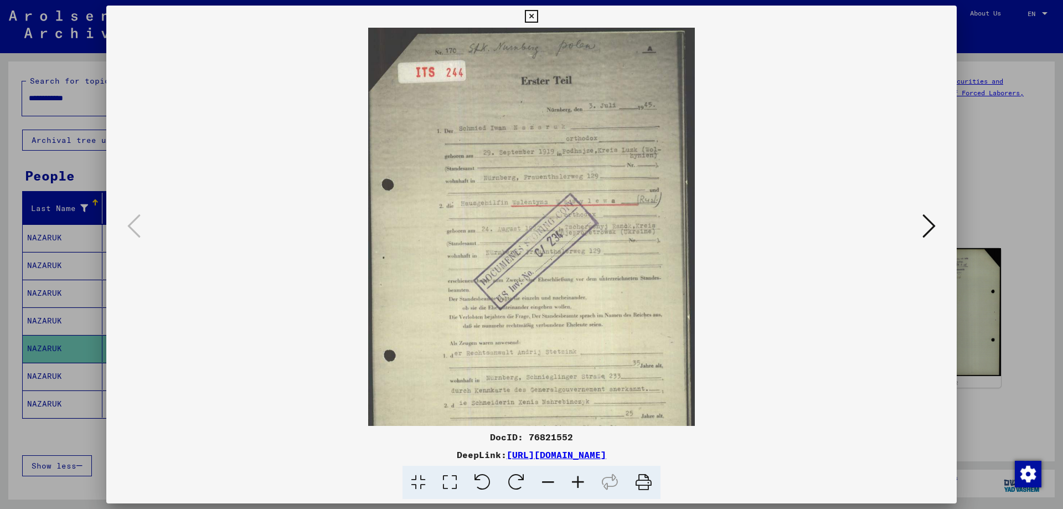
click at [581, 483] on icon at bounding box center [578, 483] width 30 height 34
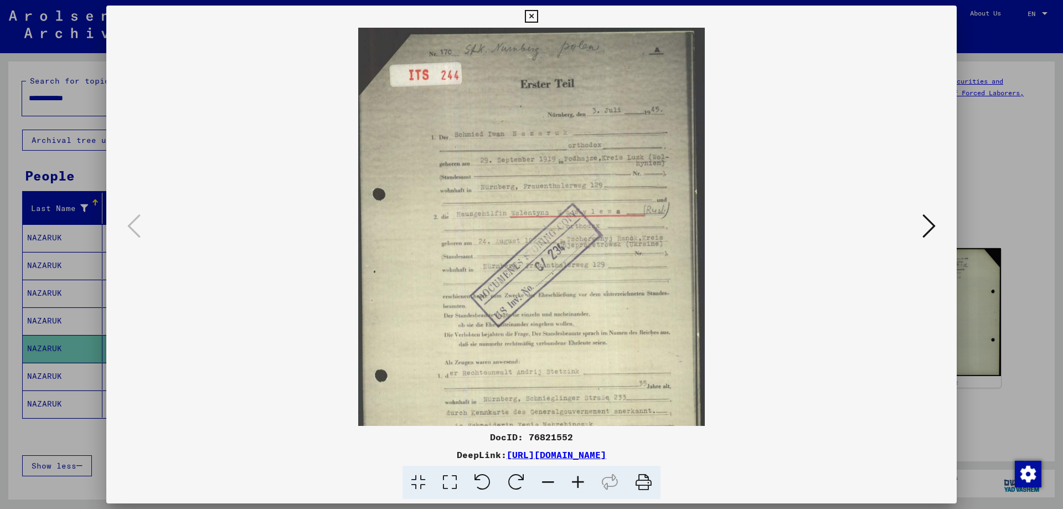
click at [581, 483] on icon at bounding box center [578, 483] width 30 height 34
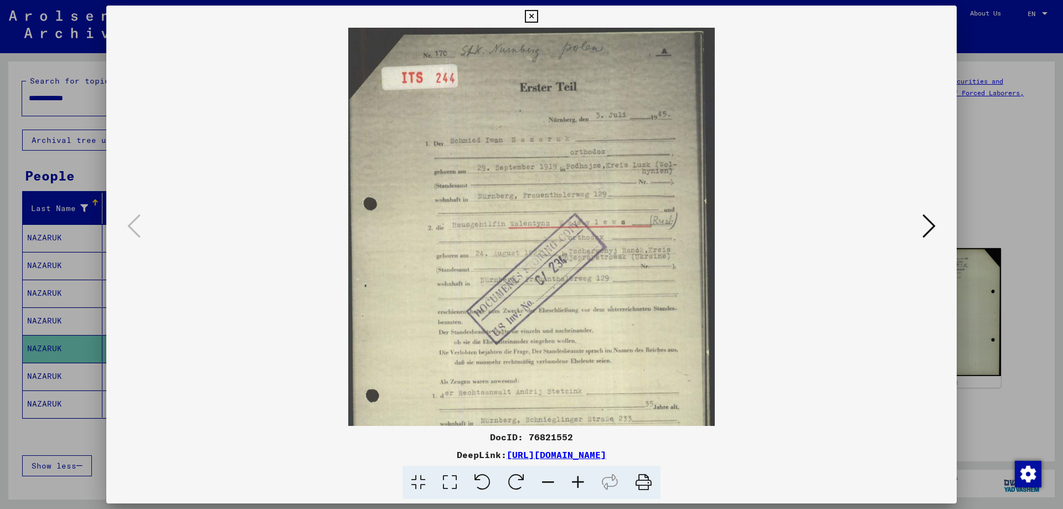
click at [581, 483] on icon at bounding box center [578, 483] width 30 height 34
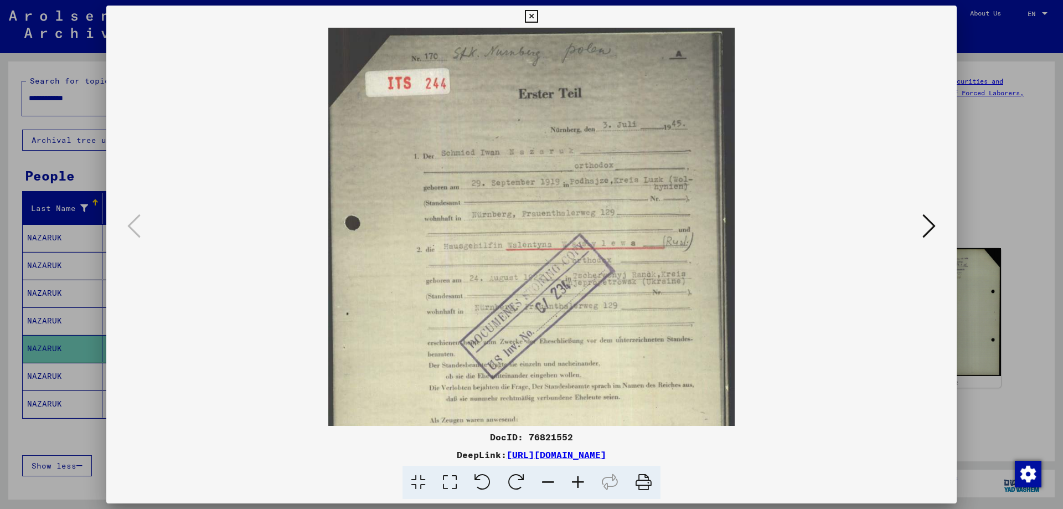
click at [581, 483] on icon at bounding box center [578, 483] width 30 height 34
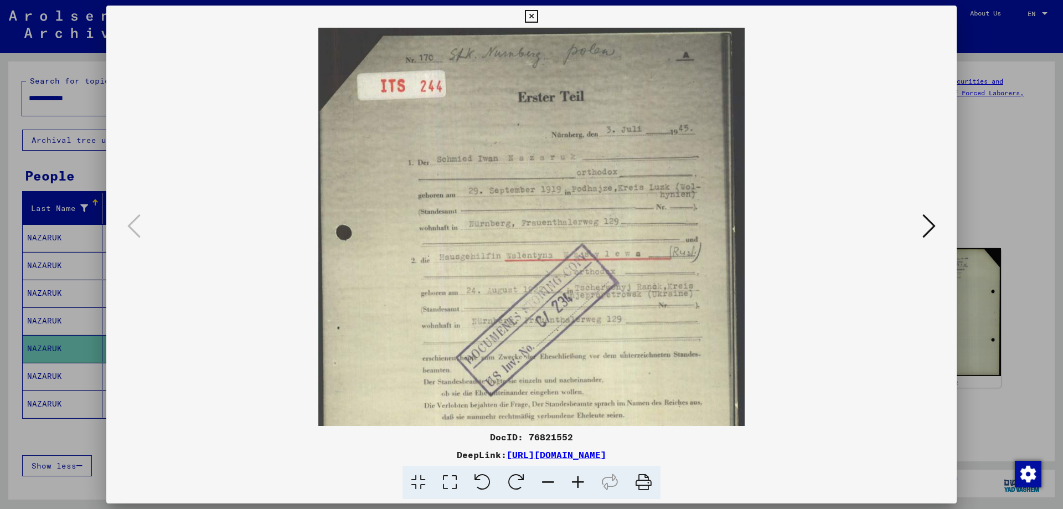
click at [581, 483] on icon at bounding box center [578, 483] width 30 height 34
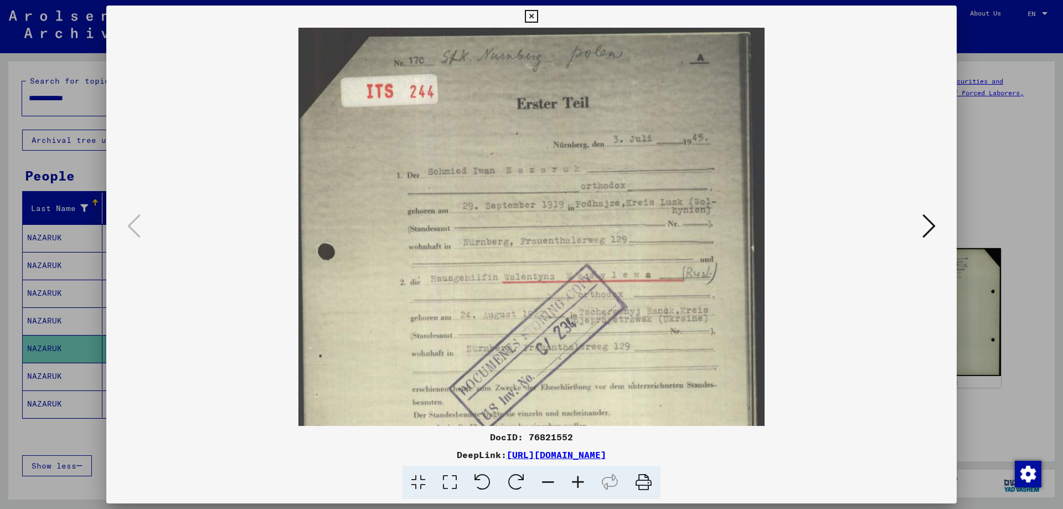
click at [581, 483] on icon at bounding box center [578, 483] width 30 height 34
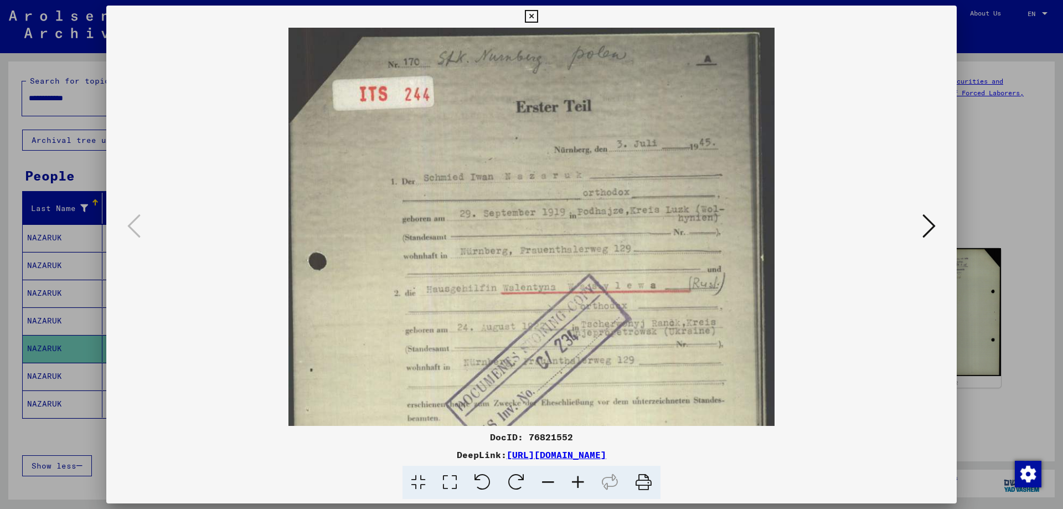
click at [581, 483] on icon at bounding box center [578, 483] width 30 height 34
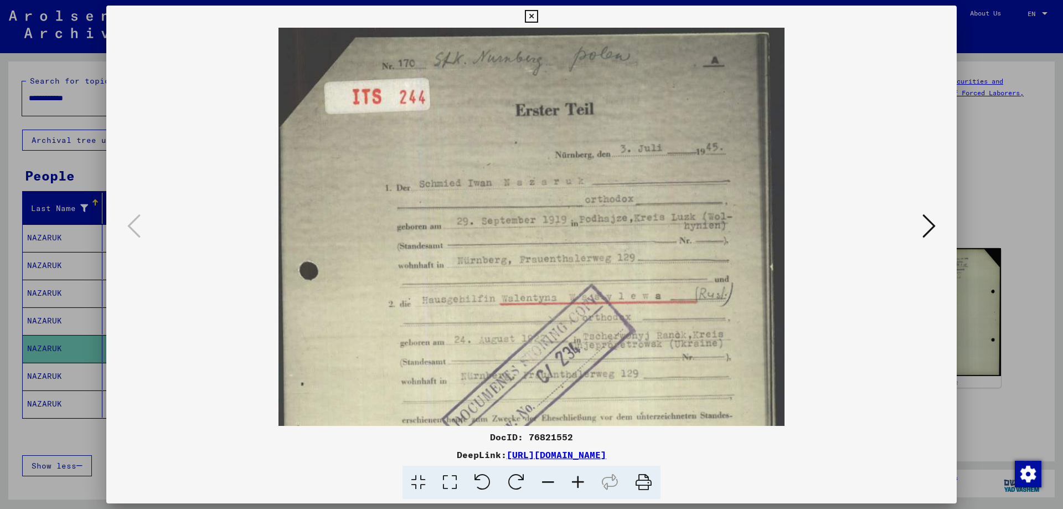
click at [581, 483] on icon at bounding box center [578, 483] width 30 height 34
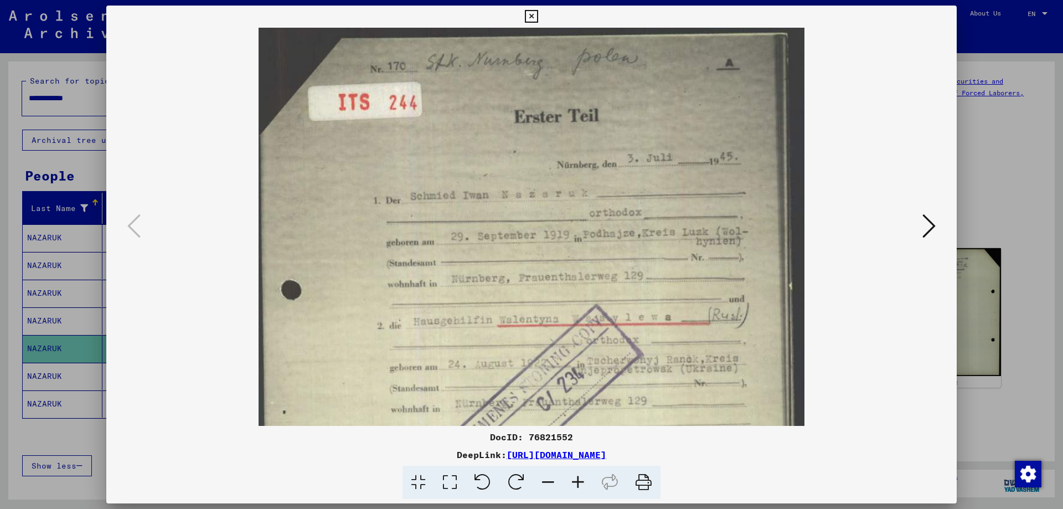
click at [581, 483] on icon at bounding box center [578, 483] width 30 height 34
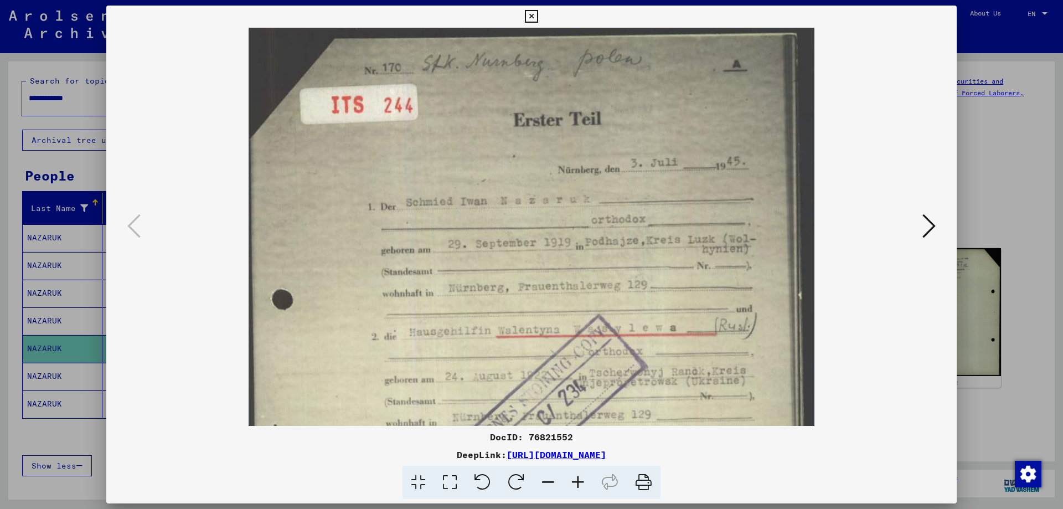
click at [581, 483] on icon at bounding box center [578, 483] width 30 height 34
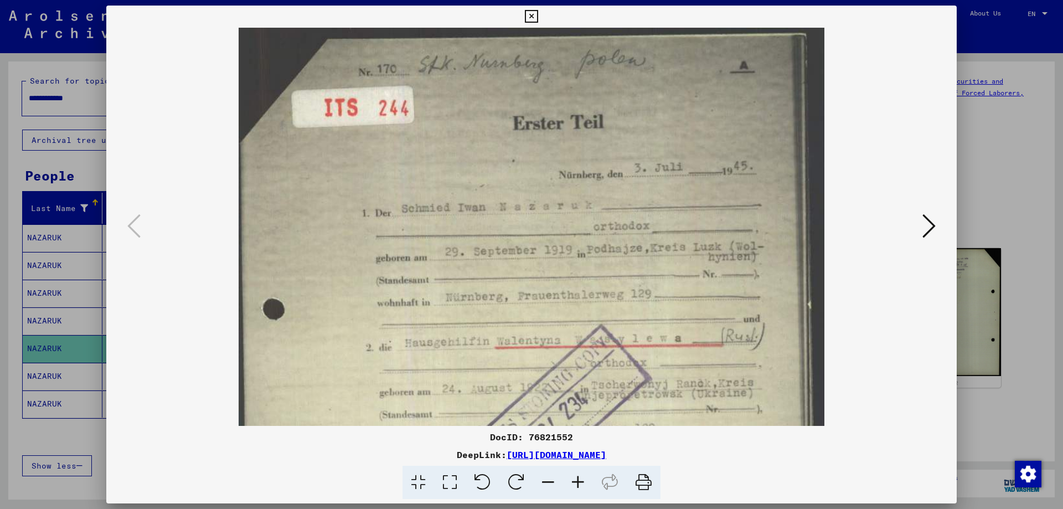
click at [581, 483] on icon at bounding box center [578, 483] width 30 height 34
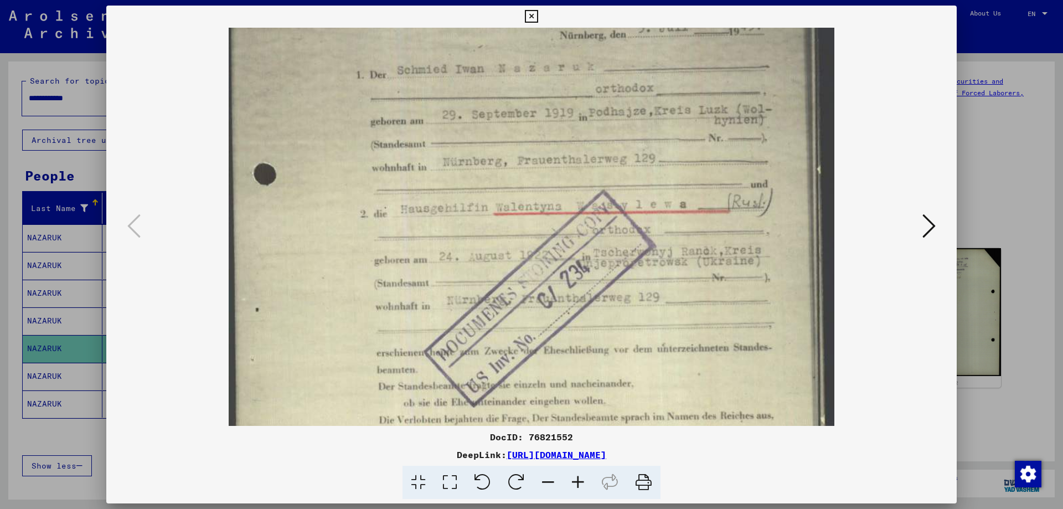
scroll to position [152, 0]
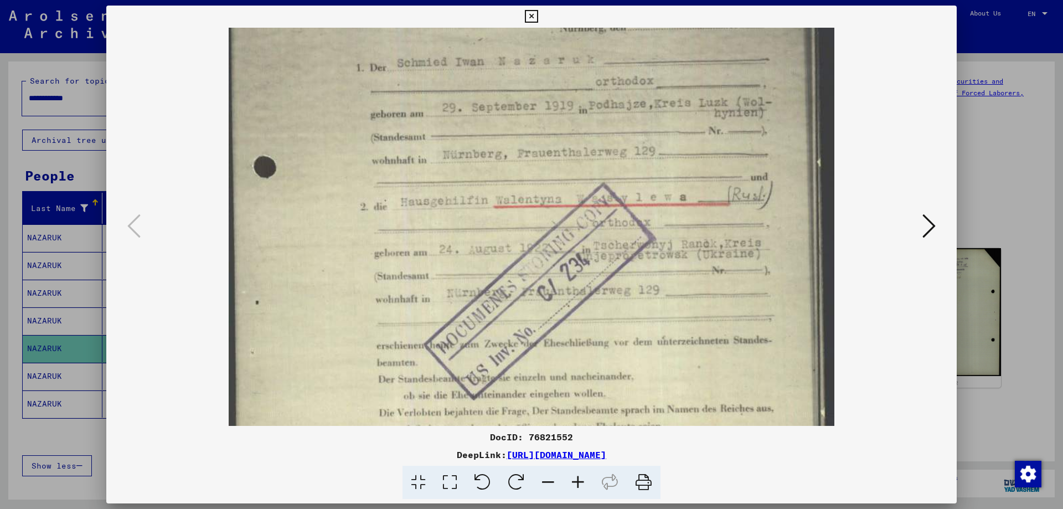
drag, startPoint x: 683, startPoint y: 337, endPoint x: 664, endPoint y: 185, distance: 153.0
click at [664, 185] on img at bounding box center [531, 296] width 605 height 841
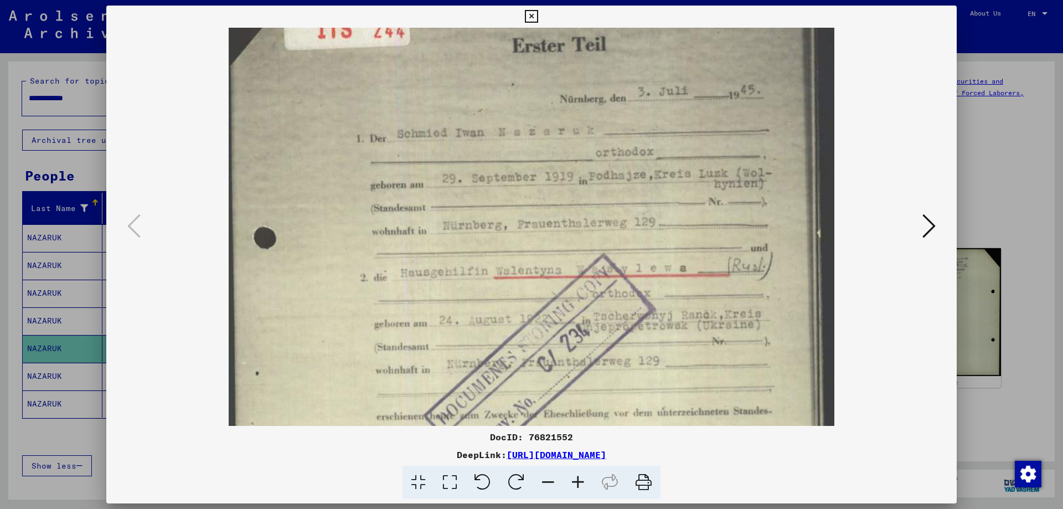
scroll to position [76, 0]
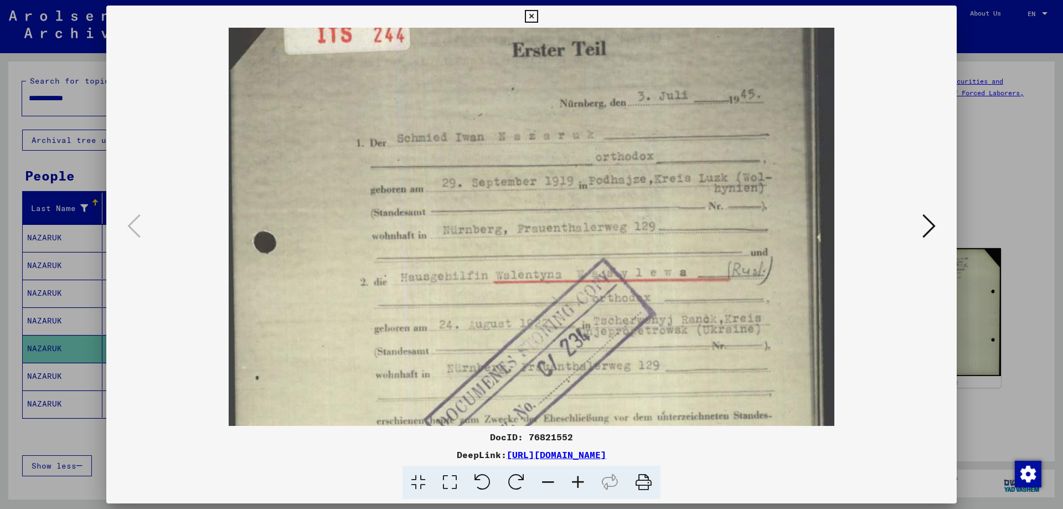
drag, startPoint x: 485, startPoint y: 200, endPoint x: 421, endPoint y: 275, distance: 99.0
click at [421, 275] on img at bounding box center [531, 371] width 605 height 841
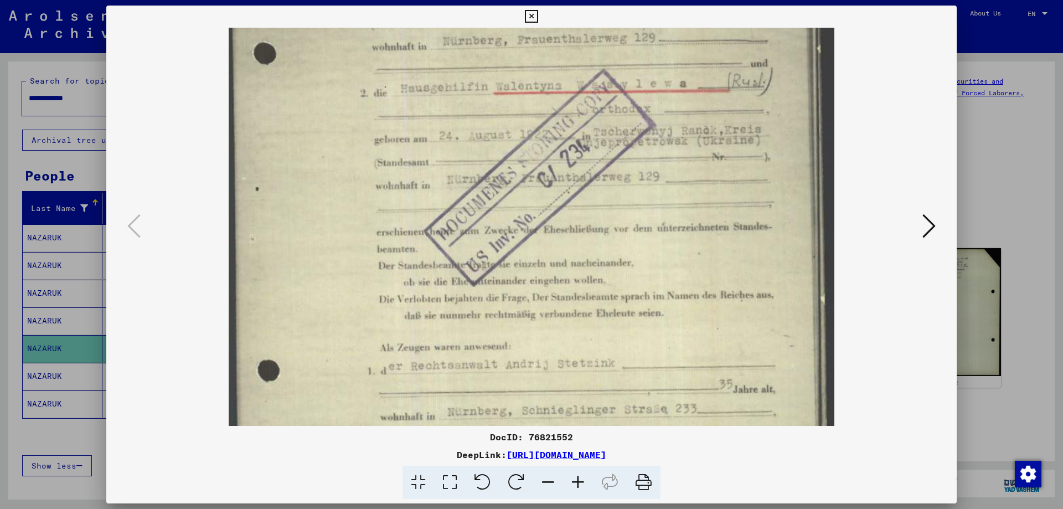
drag, startPoint x: 615, startPoint y: 326, endPoint x: 562, endPoint y: 137, distance: 196.2
click at [562, 137] on img at bounding box center [531, 182] width 605 height 841
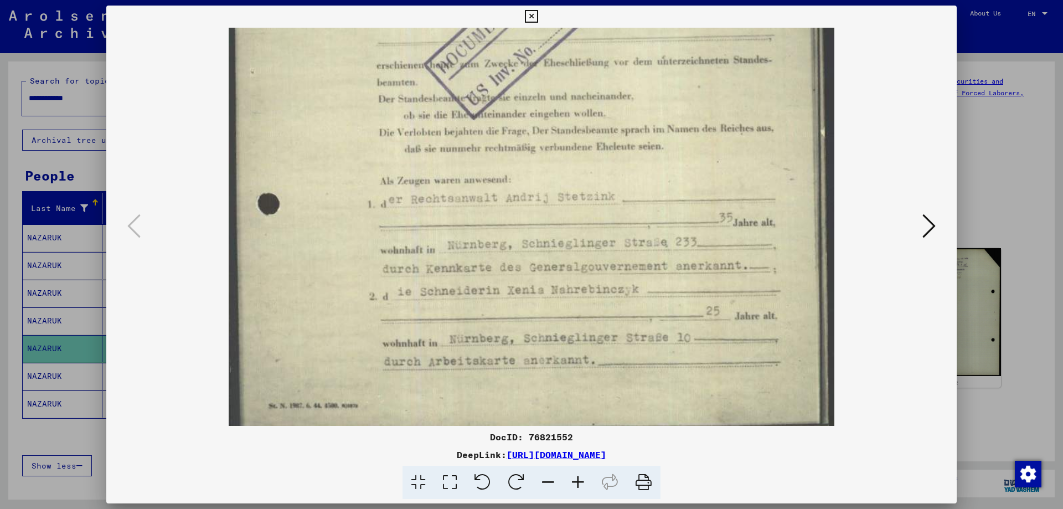
scroll to position [440, 0]
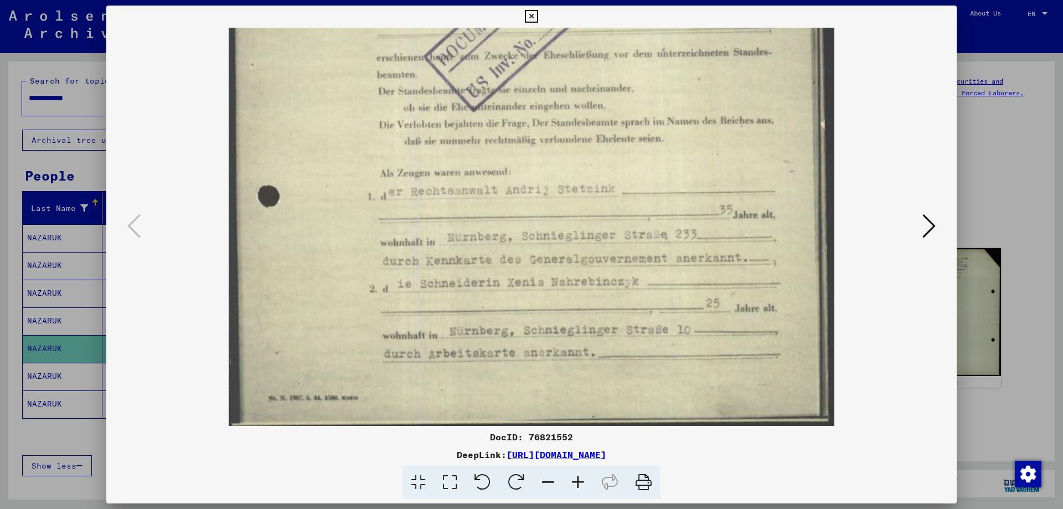
drag, startPoint x: 620, startPoint y: 300, endPoint x: 562, endPoint y: 125, distance: 183.9
click at [562, 125] on img at bounding box center [531, 8] width 605 height 841
click at [1000, 175] on div at bounding box center [531, 254] width 1063 height 509
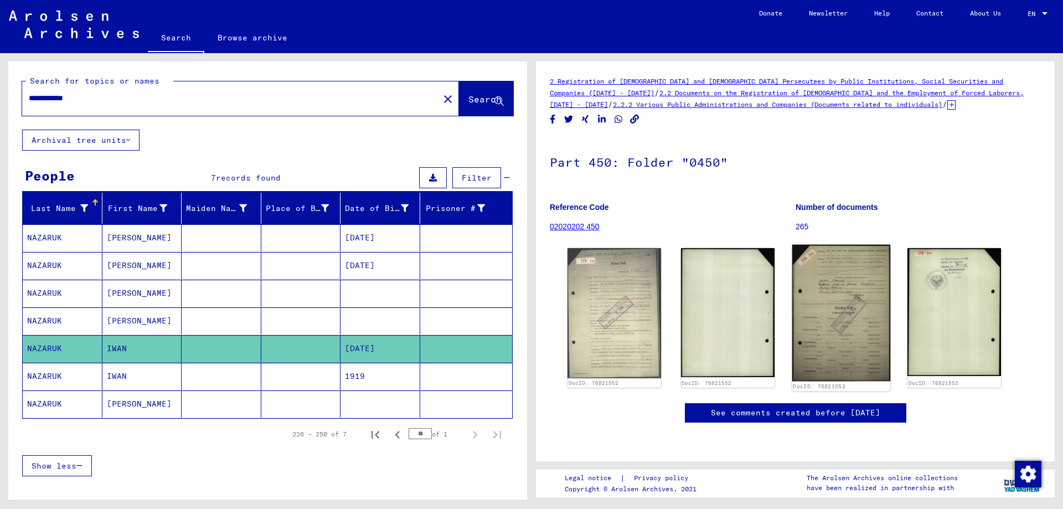
click at [852, 298] on img at bounding box center [841, 313] width 98 height 137
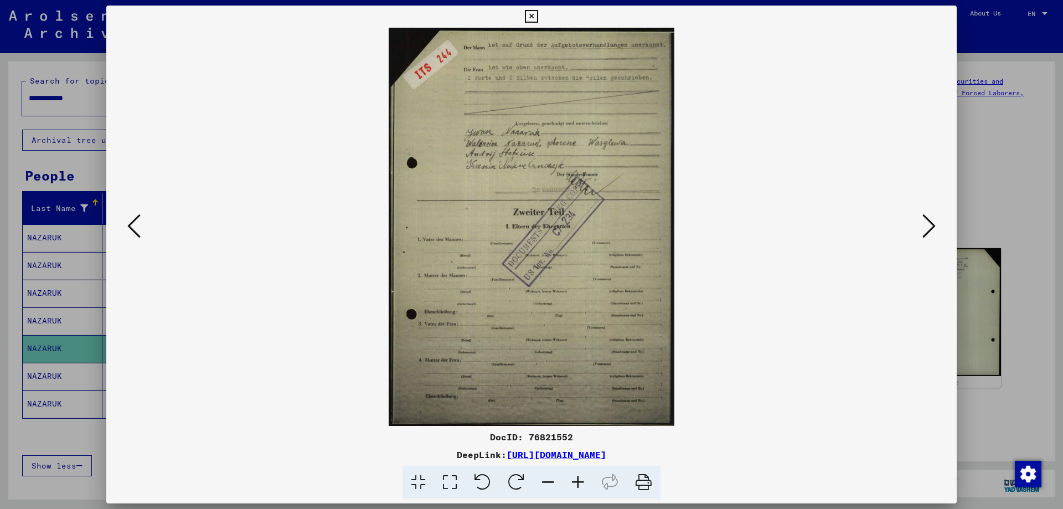
click at [852, 298] on div at bounding box center [531, 227] width 851 height 398
click at [670, 398] on img at bounding box center [531, 227] width 775 height 398
click at [783, 365] on img at bounding box center [531, 227] width 775 height 398
click at [1002, 169] on div at bounding box center [531, 254] width 1063 height 509
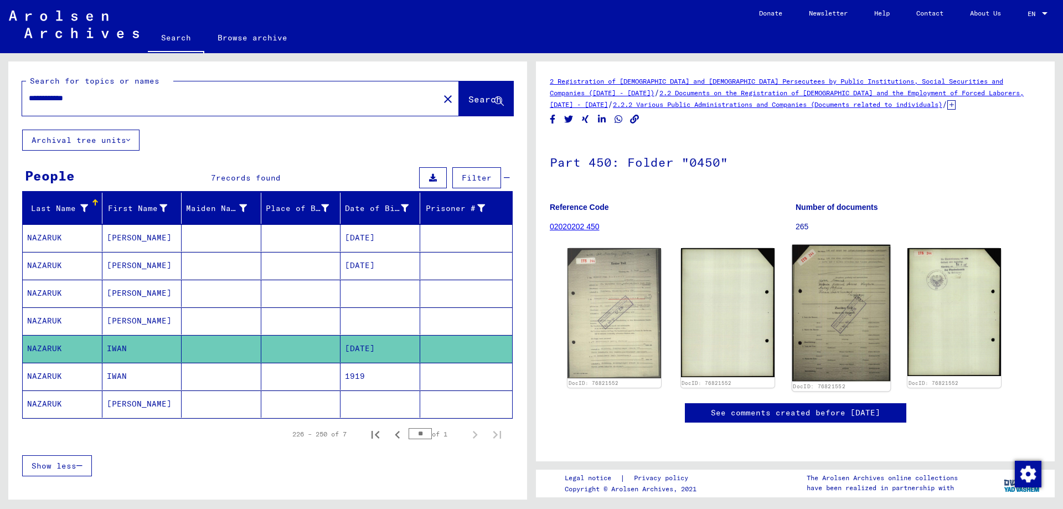
click at [835, 285] on img at bounding box center [841, 313] width 98 height 137
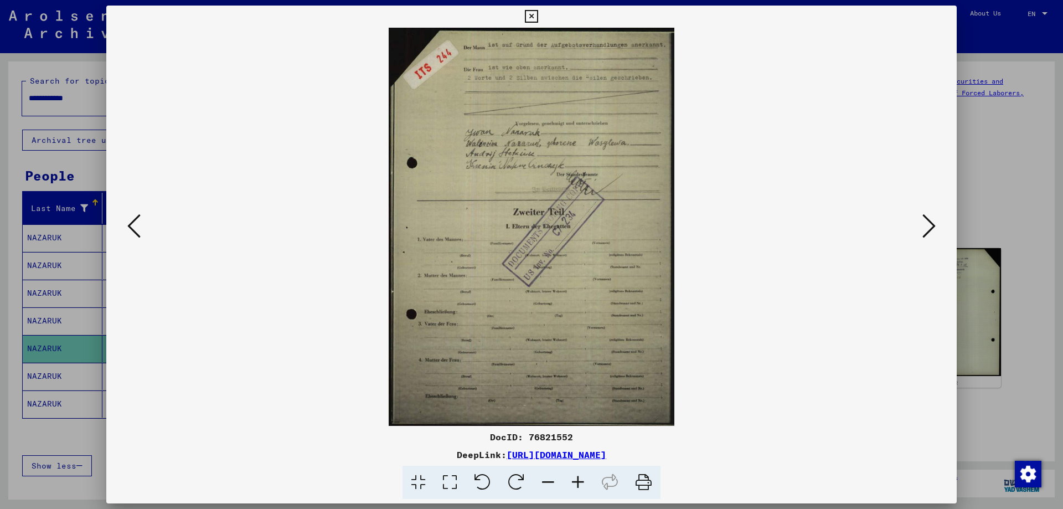
click at [835, 285] on img at bounding box center [531, 227] width 775 height 398
click at [136, 226] on icon at bounding box center [133, 226] width 13 height 27
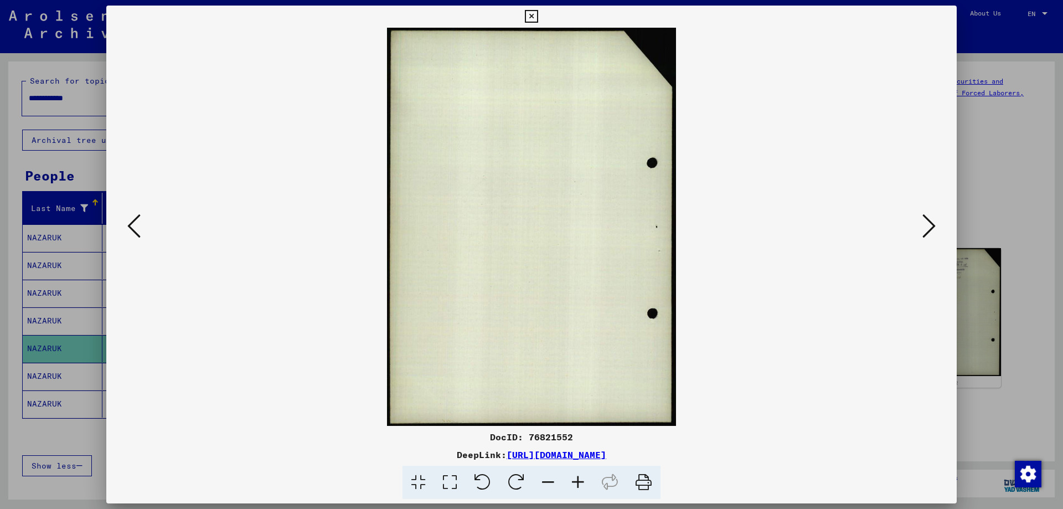
click at [142, 229] on button at bounding box center [134, 227] width 20 height 32
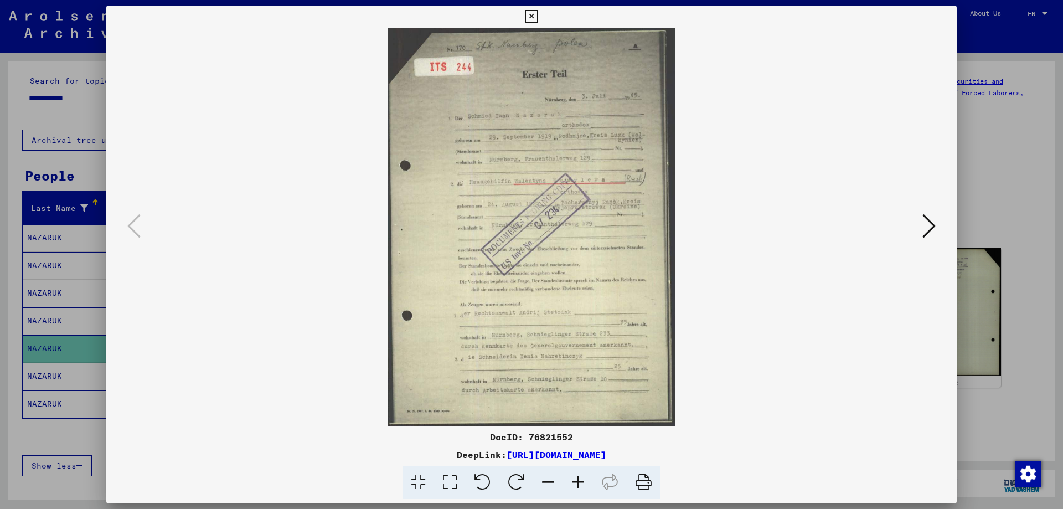
click at [578, 482] on icon at bounding box center [578, 483] width 30 height 34
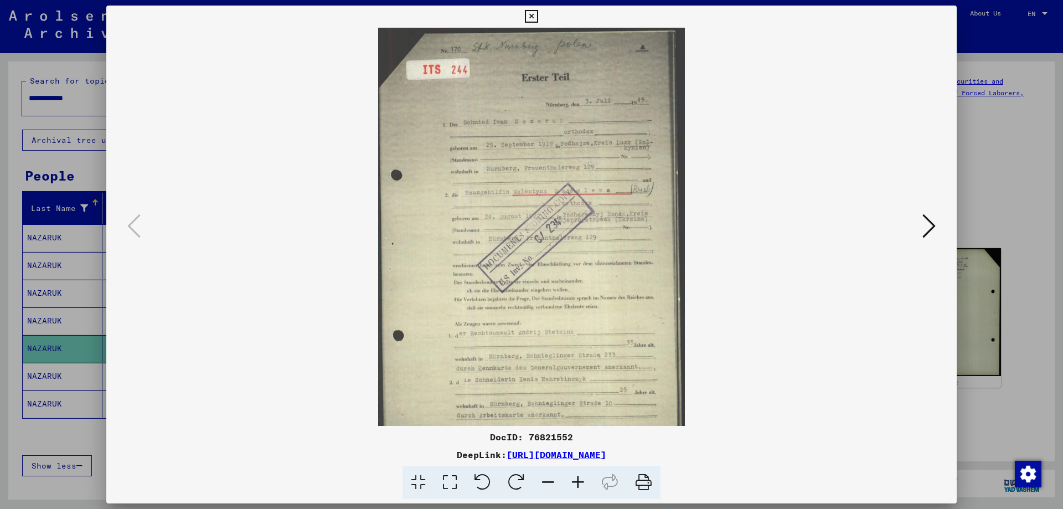
click at [578, 482] on icon at bounding box center [578, 483] width 30 height 34
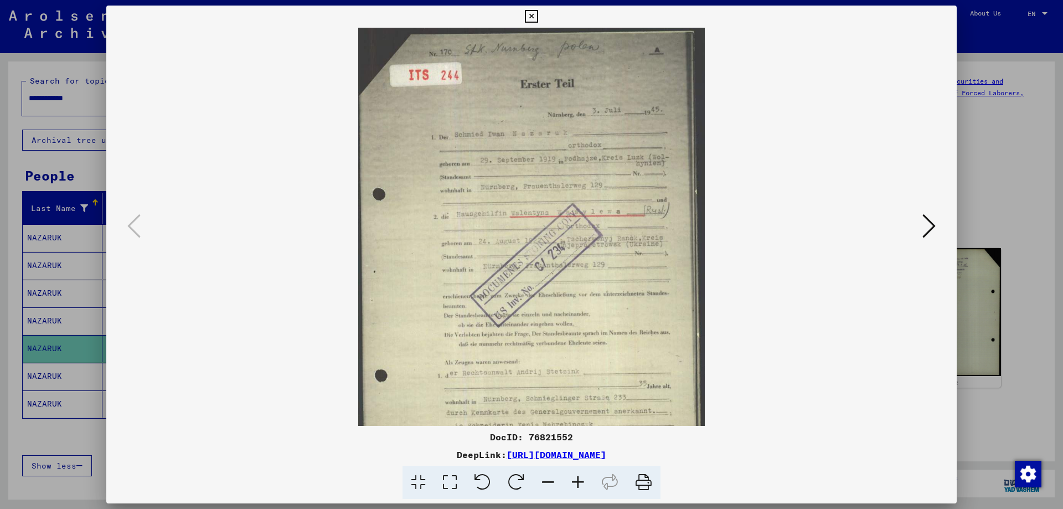
click at [578, 482] on icon at bounding box center [578, 483] width 30 height 34
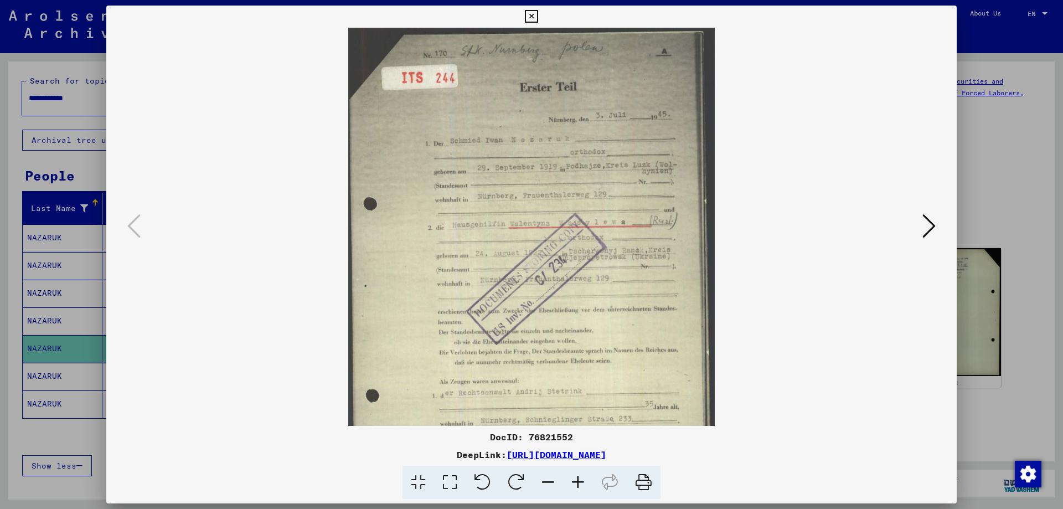
click at [578, 482] on icon at bounding box center [578, 483] width 30 height 34
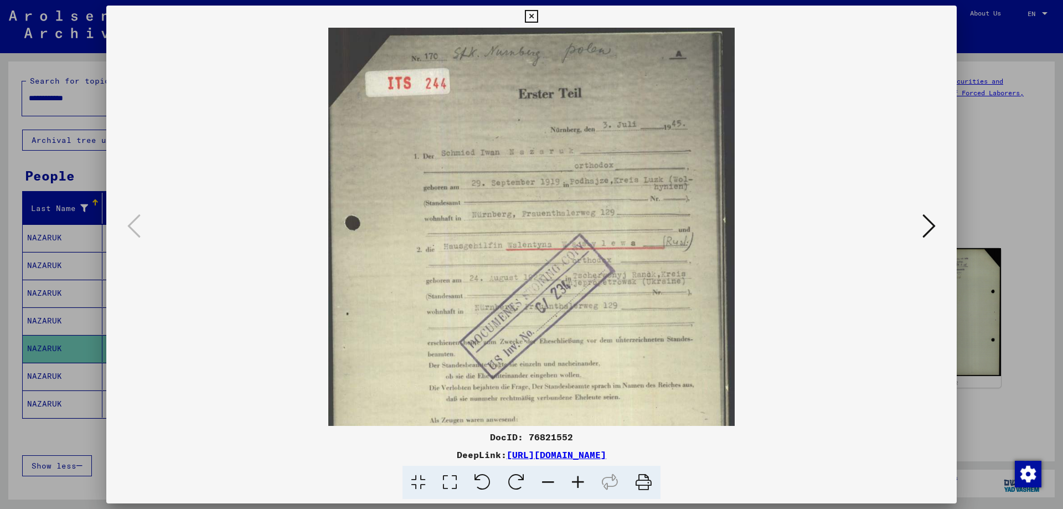
click at [578, 482] on icon at bounding box center [578, 483] width 30 height 34
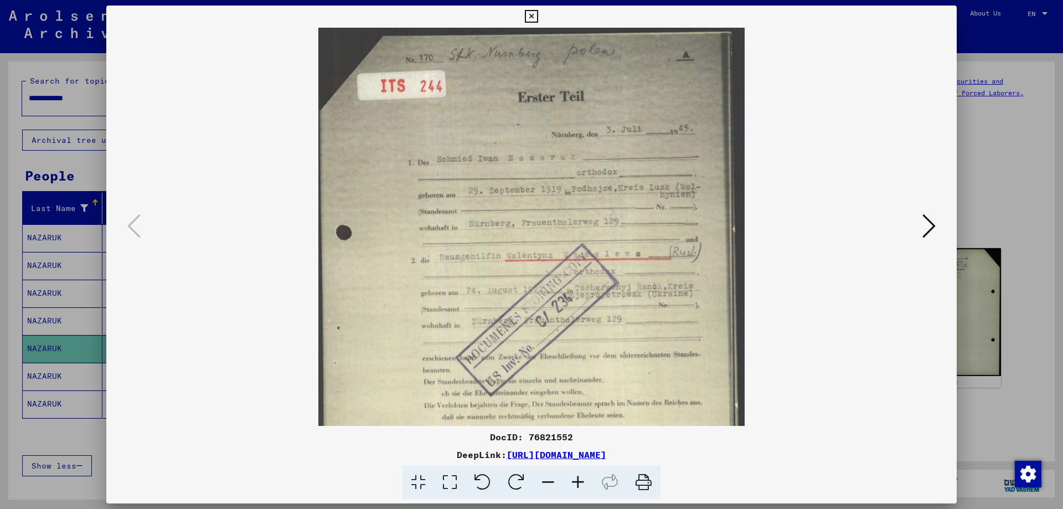
click at [578, 482] on icon at bounding box center [578, 483] width 30 height 34
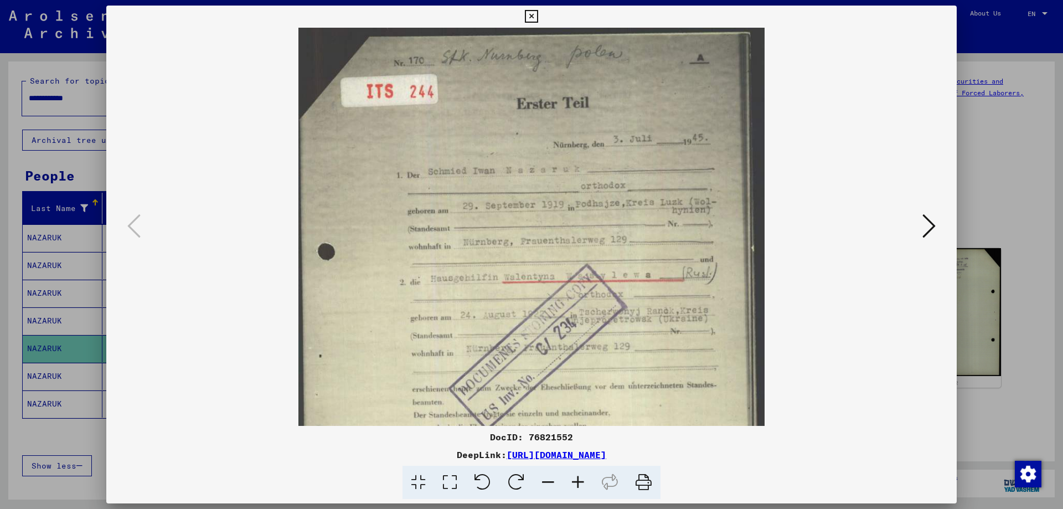
click at [578, 482] on icon at bounding box center [578, 483] width 30 height 34
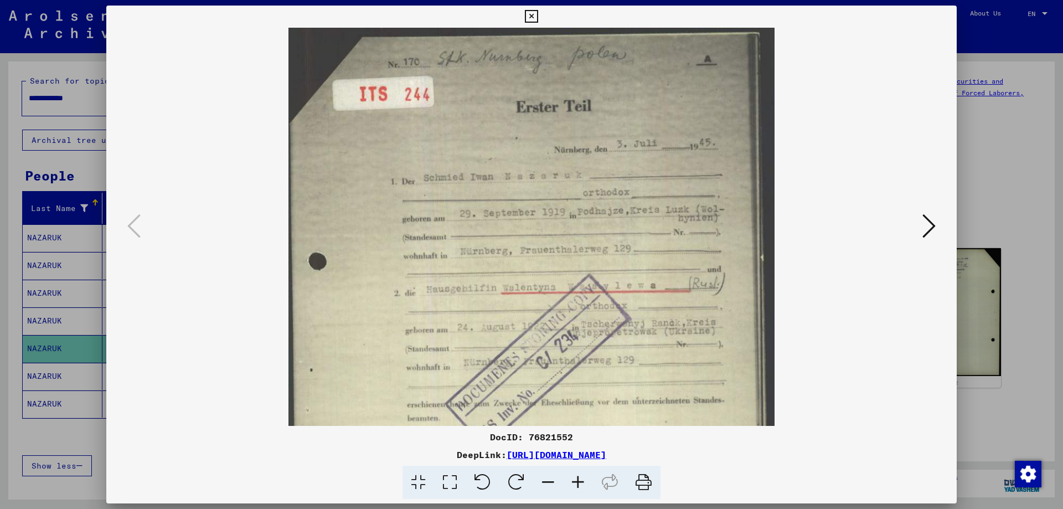
click at [578, 482] on icon at bounding box center [578, 483] width 30 height 34
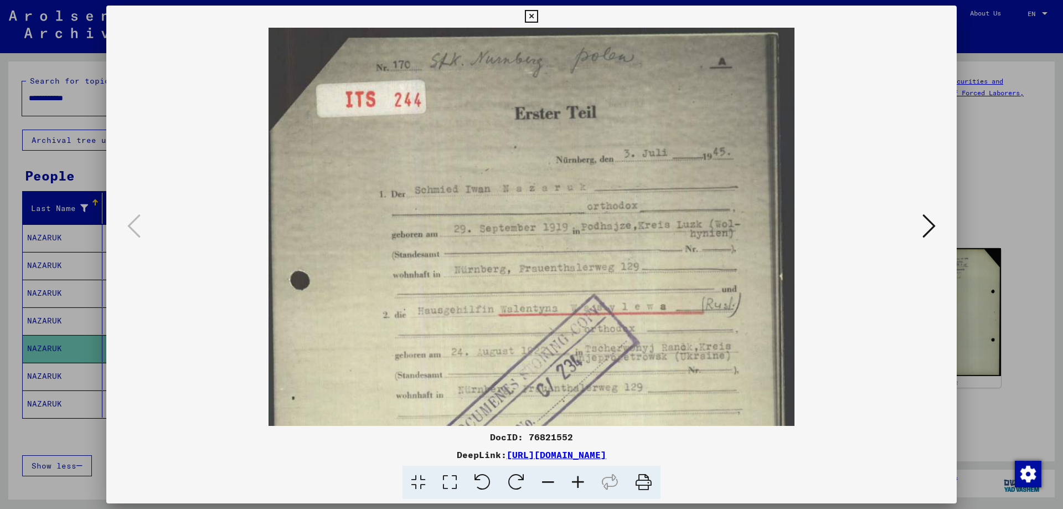
click at [578, 482] on icon at bounding box center [578, 483] width 30 height 34
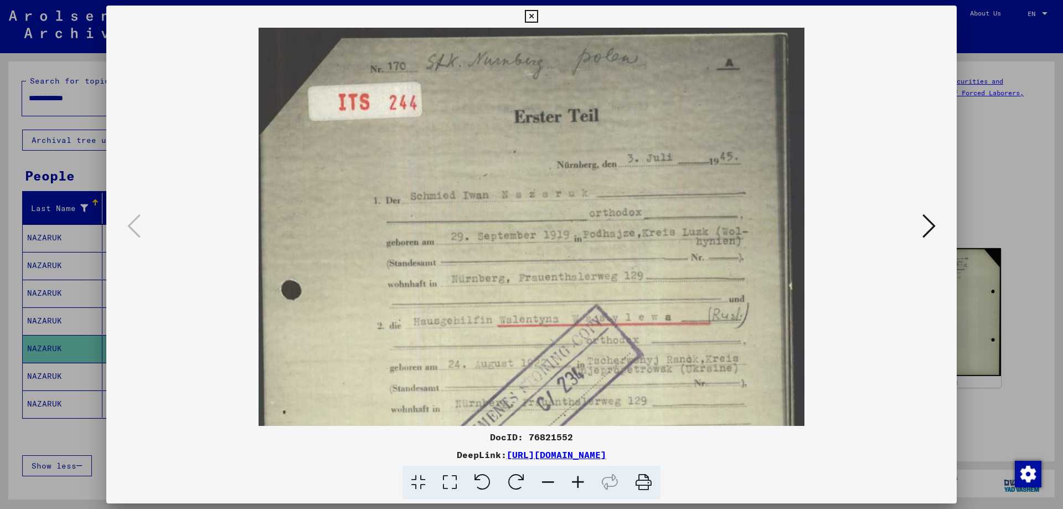
click at [578, 482] on icon at bounding box center [578, 483] width 30 height 34
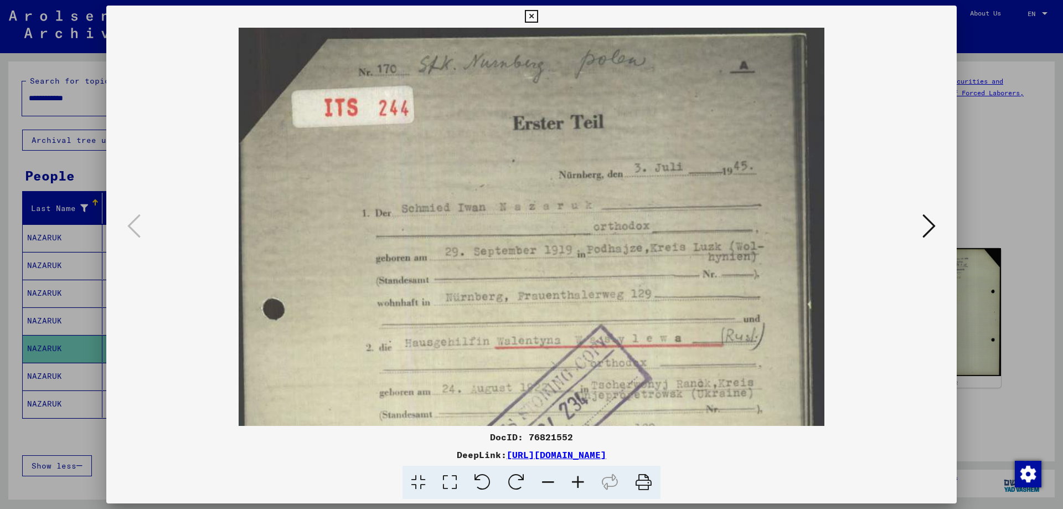
click at [578, 482] on icon at bounding box center [578, 483] width 30 height 34
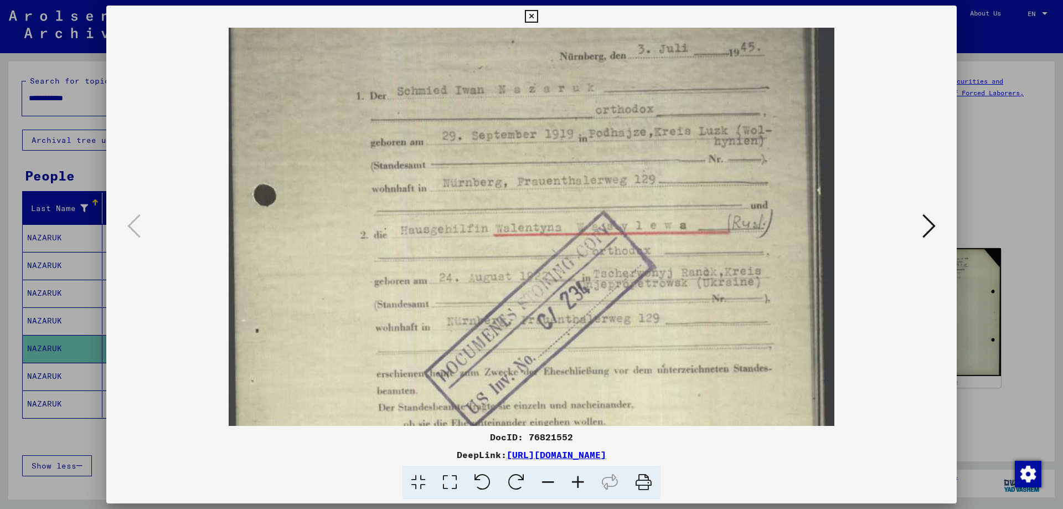
scroll to position [124, 0]
drag, startPoint x: 614, startPoint y: 311, endPoint x: 581, endPoint y: 187, distance: 128.1
click at [581, 187] on img at bounding box center [531, 324] width 605 height 841
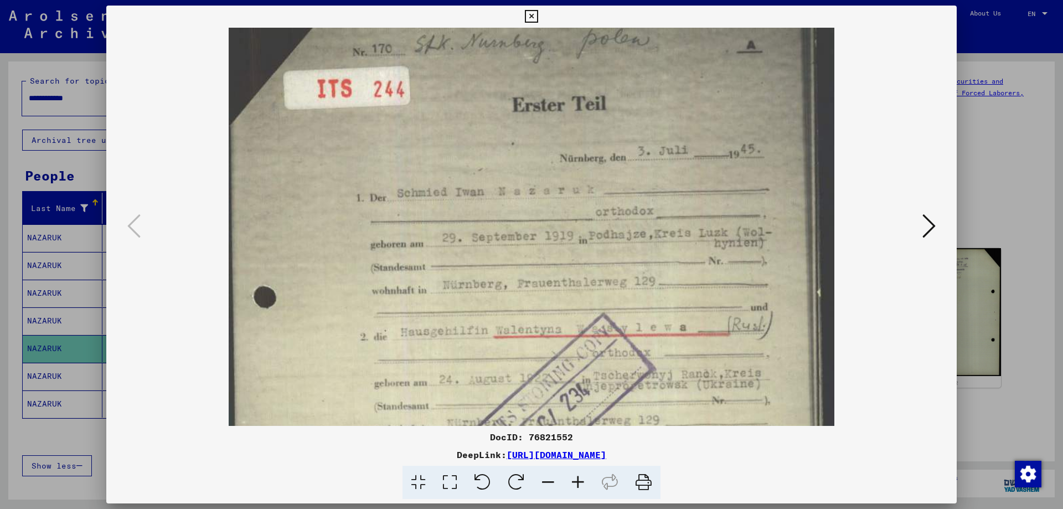
scroll to position [12, 0]
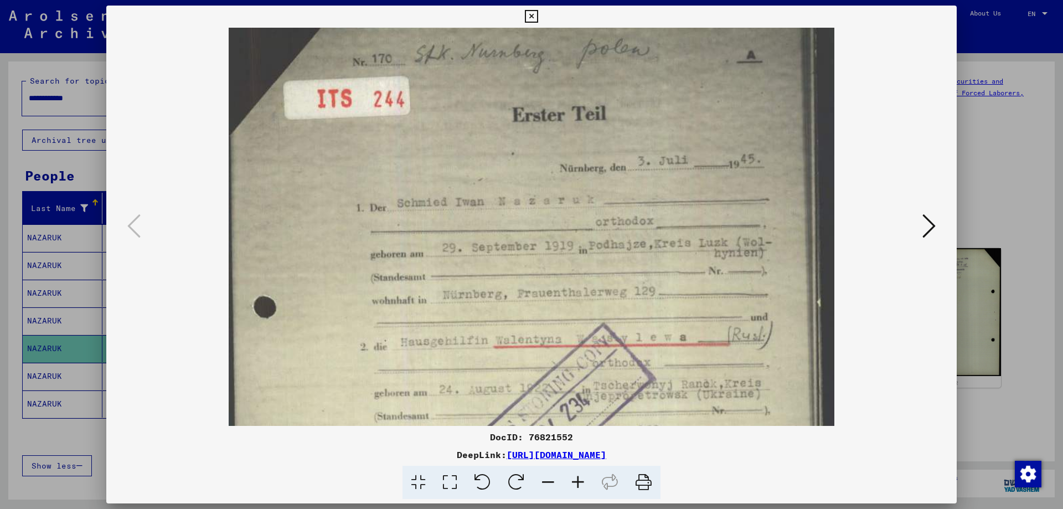
drag, startPoint x: 604, startPoint y: 177, endPoint x: 648, endPoint y: 289, distance: 120.8
click at [648, 289] on img at bounding box center [531, 436] width 605 height 841
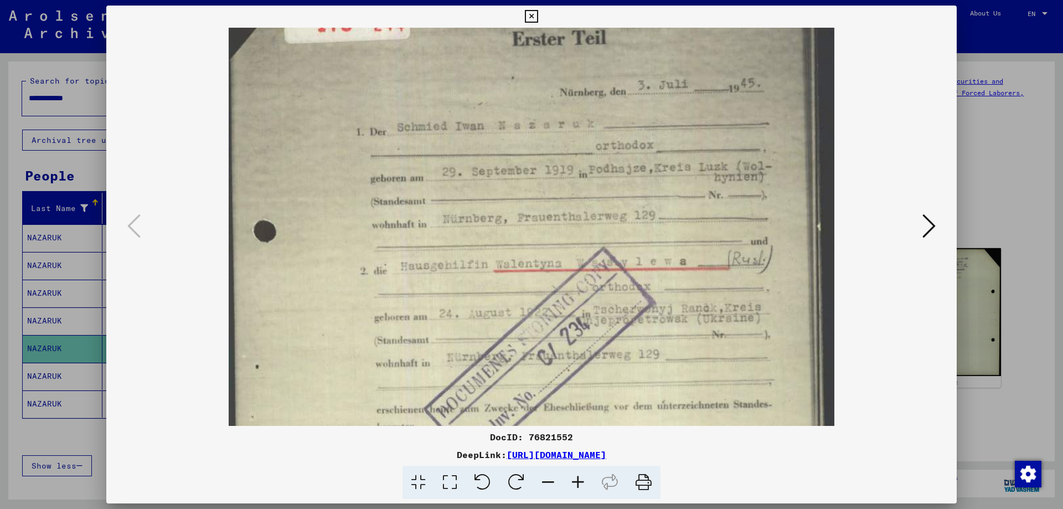
drag, startPoint x: 630, startPoint y: 322, endPoint x: 681, endPoint y: 244, distance: 92.5
click at [681, 244] on img at bounding box center [531, 360] width 605 height 841
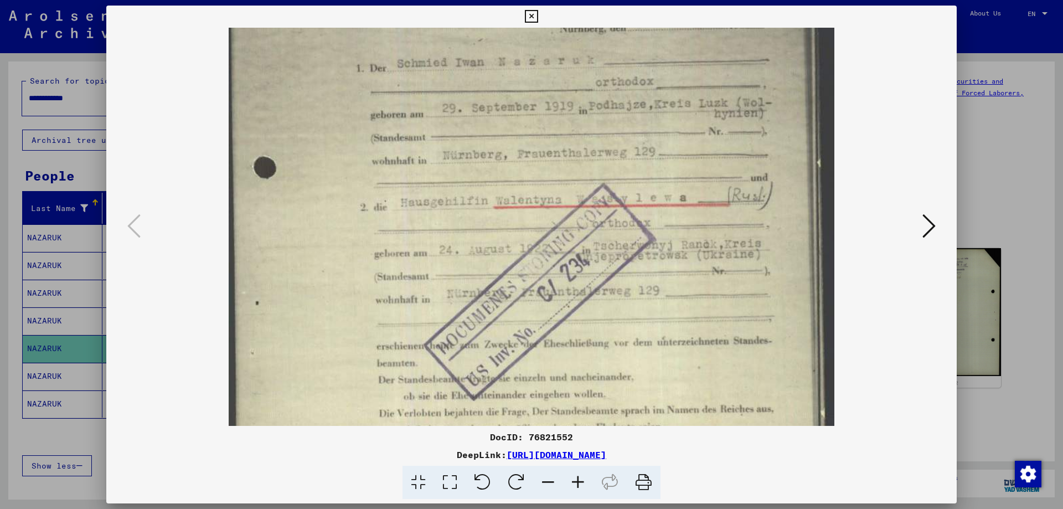
drag, startPoint x: 702, startPoint y: 283, endPoint x: 770, endPoint y: 220, distance: 92.9
click at [770, 220] on img at bounding box center [531, 297] width 605 height 841
click at [977, 202] on div at bounding box center [531, 254] width 1063 height 509
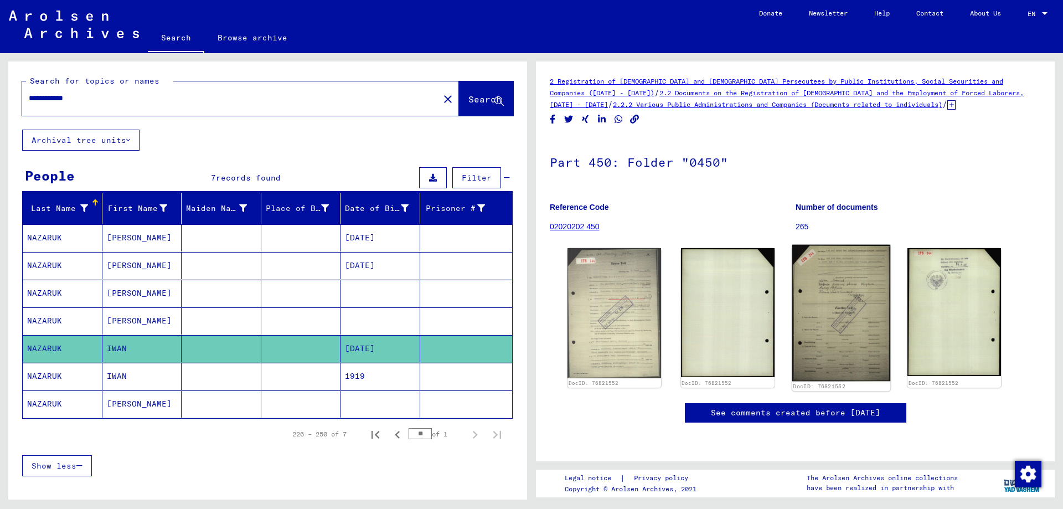
click at [814, 309] on img at bounding box center [841, 313] width 98 height 137
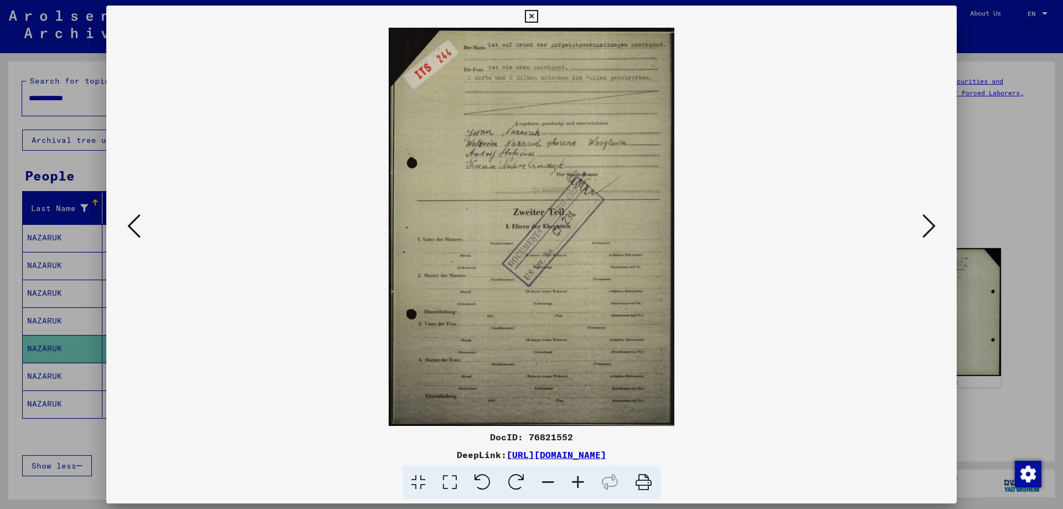
click at [584, 478] on icon at bounding box center [578, 483] width 30 height 34
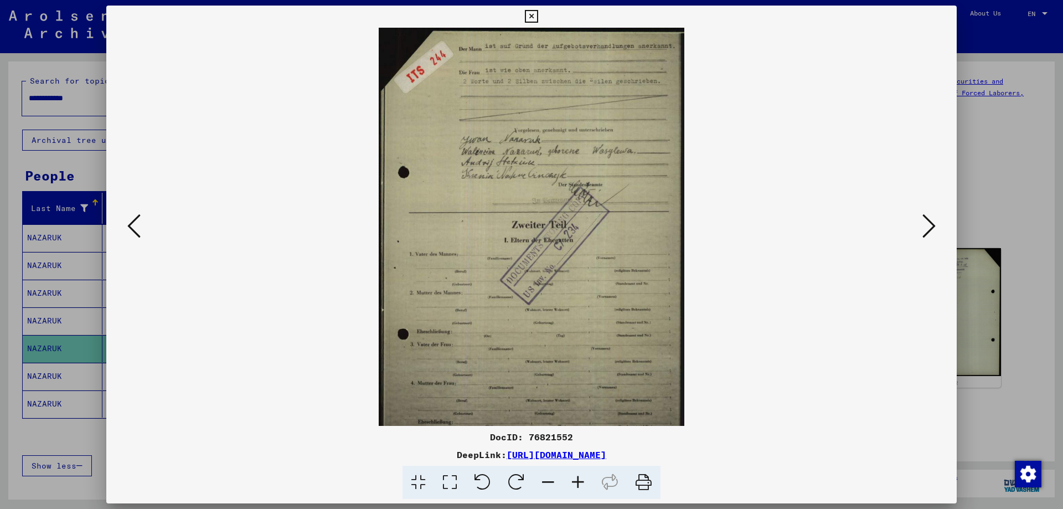
click at [584, 478] on icon at bounding box center [578, 483] width 30 height 34
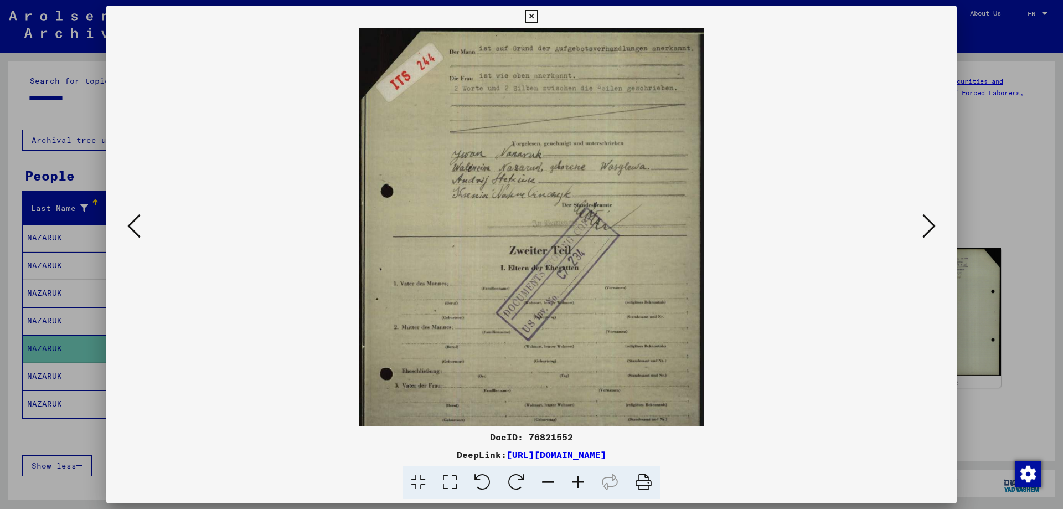
click at [584, 478] on icon at bounding box center [578, 483] width 30 height 34
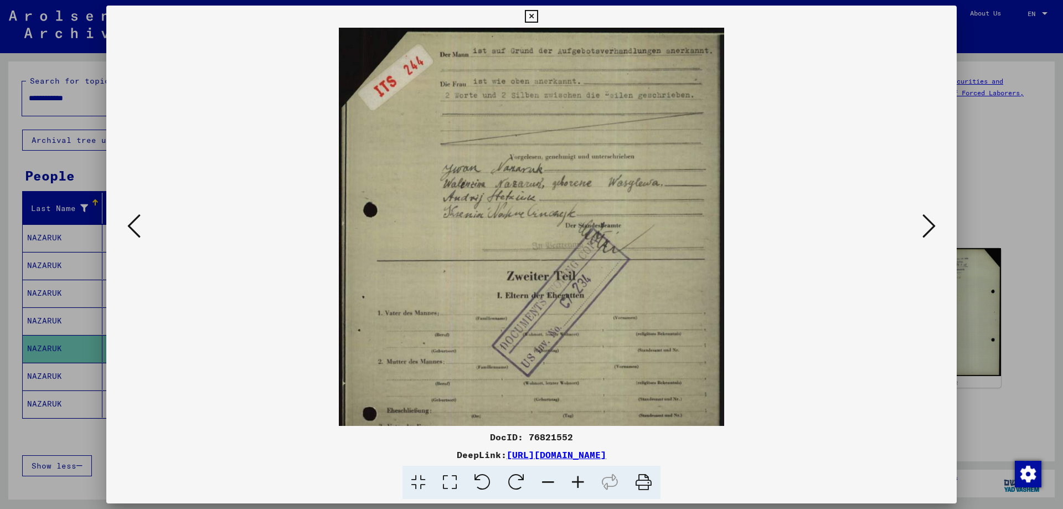
click at [584, 478] on icon at bounding box center [578, 483] width 30 height 34
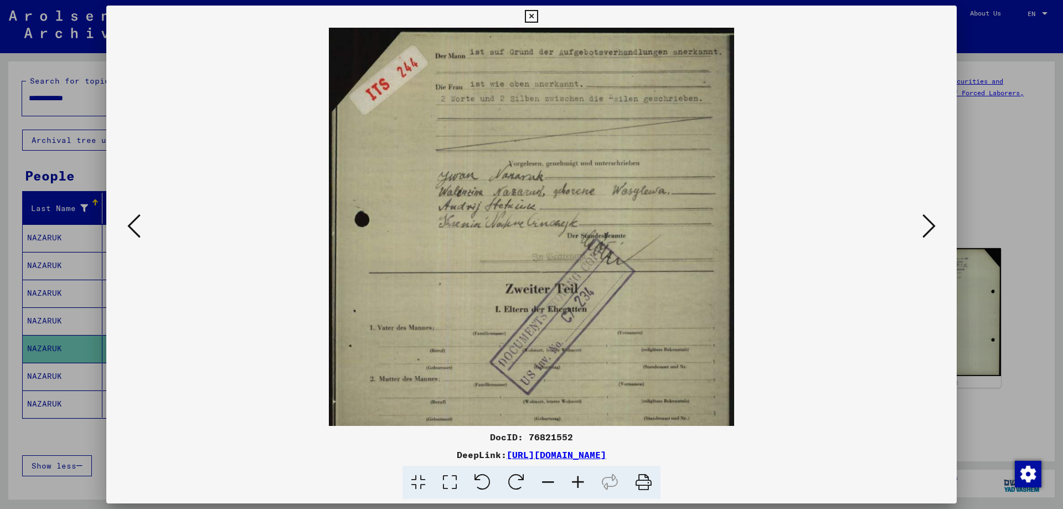
click at [584, 478] on icon at bounding box center [578, 483] width 30 height 34
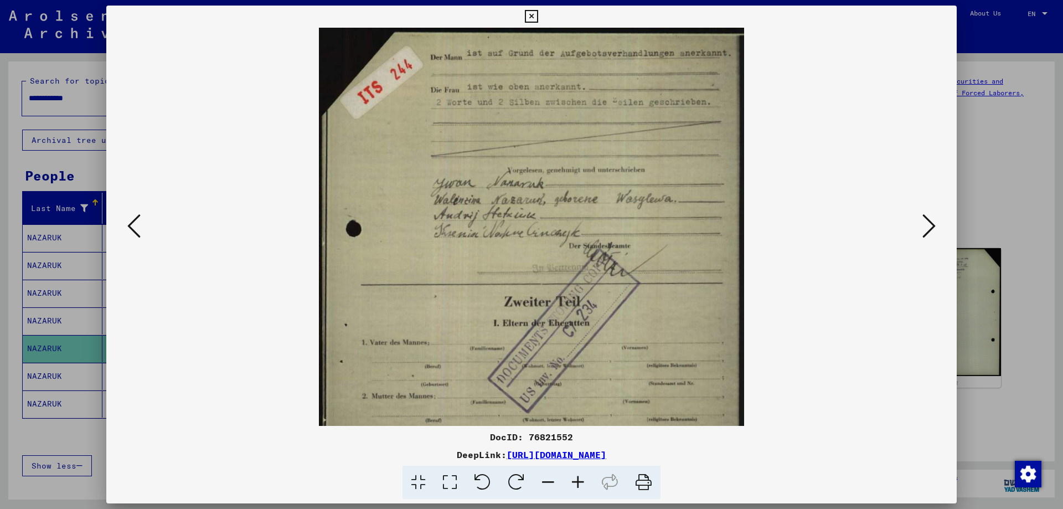
click at [584, 478] on icon at bounding box center [578, 483] width 30 height 34
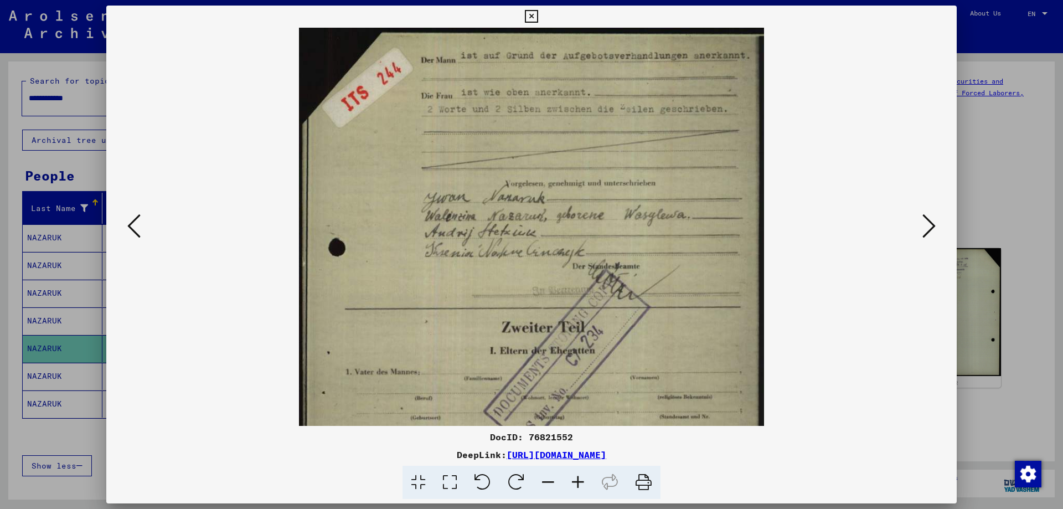
click at [584, 478] on icon at bounding box center [578, 483] width 30 height 34
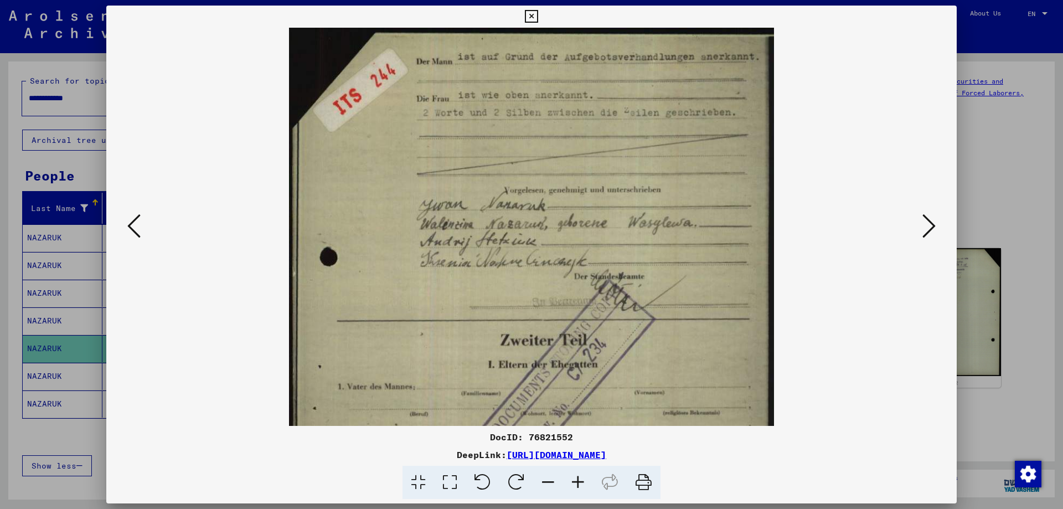
click at [584, 478] on icon at bounding box center [578, 483] width 30 height 34
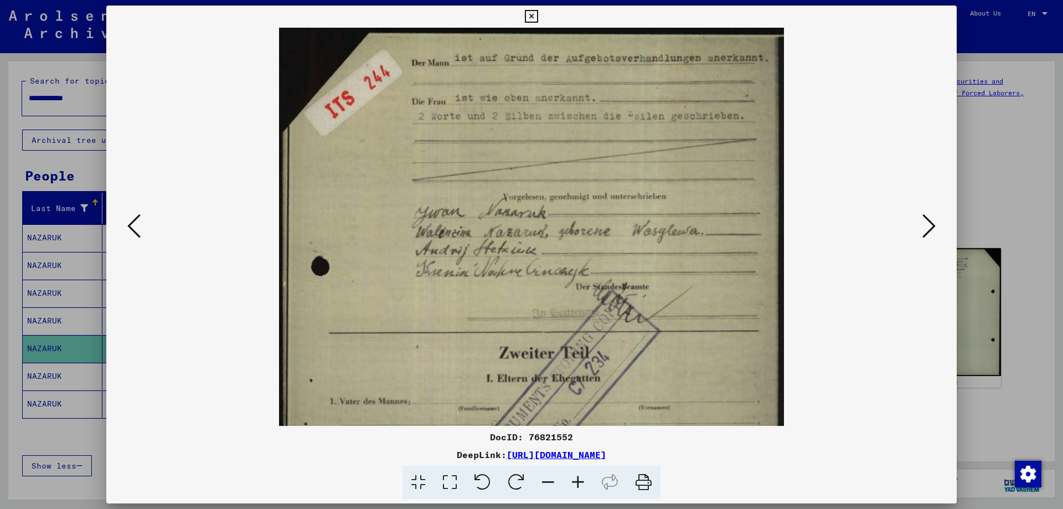
click at [584, 478] on icon at bounding box center [578, 483] width 30 height 34
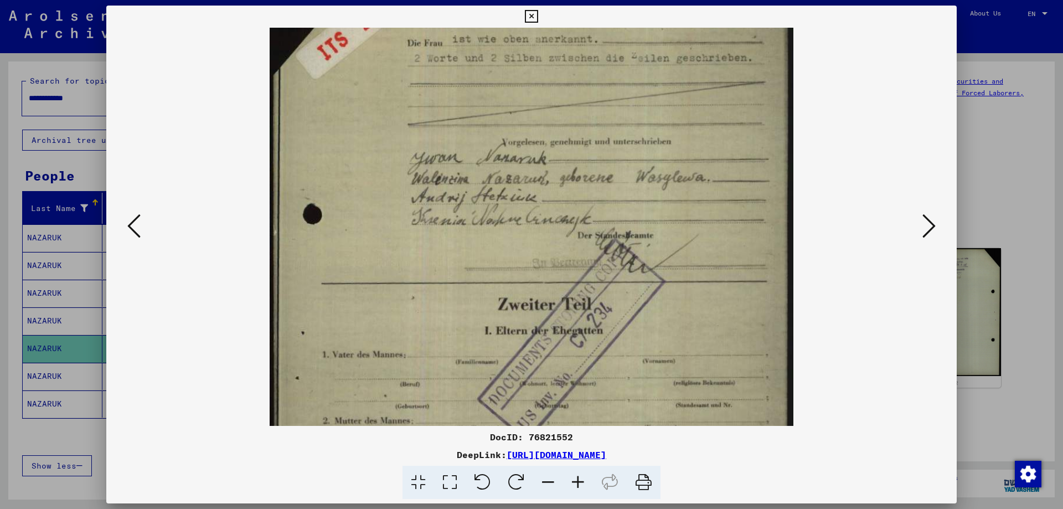
scroll to position [72, 0]
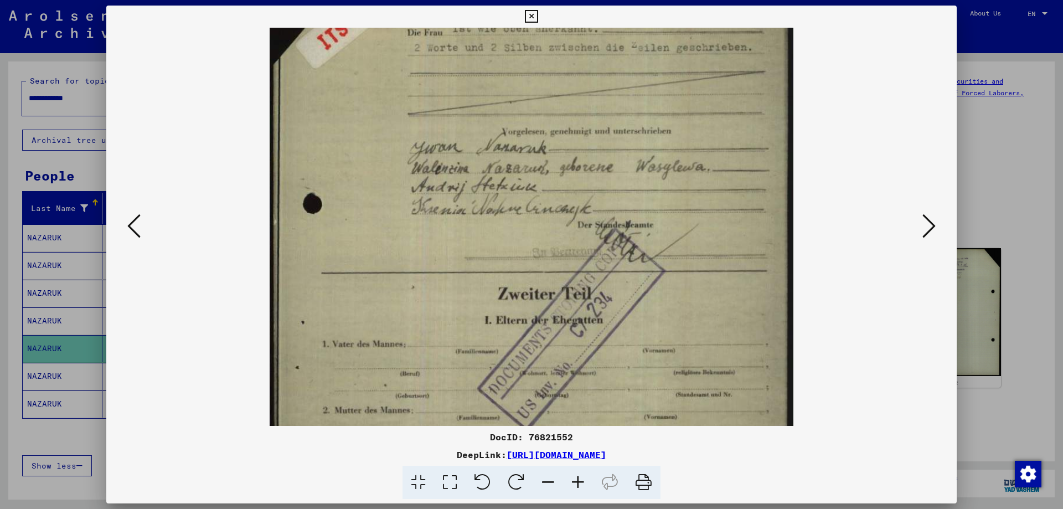
drag, startPoint x: 664, startPoint y: 320, endPoint x: 654, endPoint y: 248, distance: 72.7
click at [654, 248] on img at bounding box center [532, 321] width 524 height 730
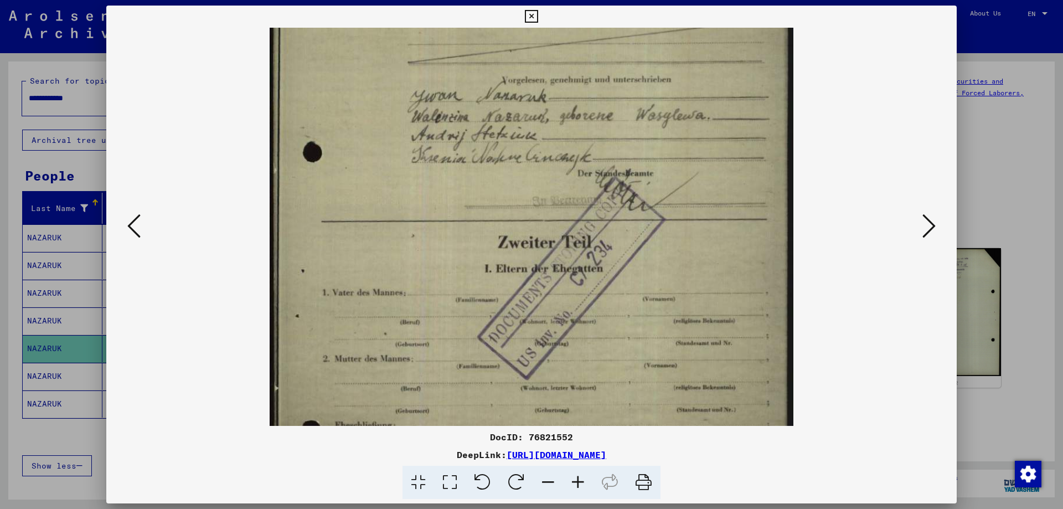
drag, startPoint x: 678, startPoint y: 291, endPoint x: 679, endPoint y: 239, distance: 52.1
click at [679, 239] on img at bounding box center [532, 269] width 524 height 730
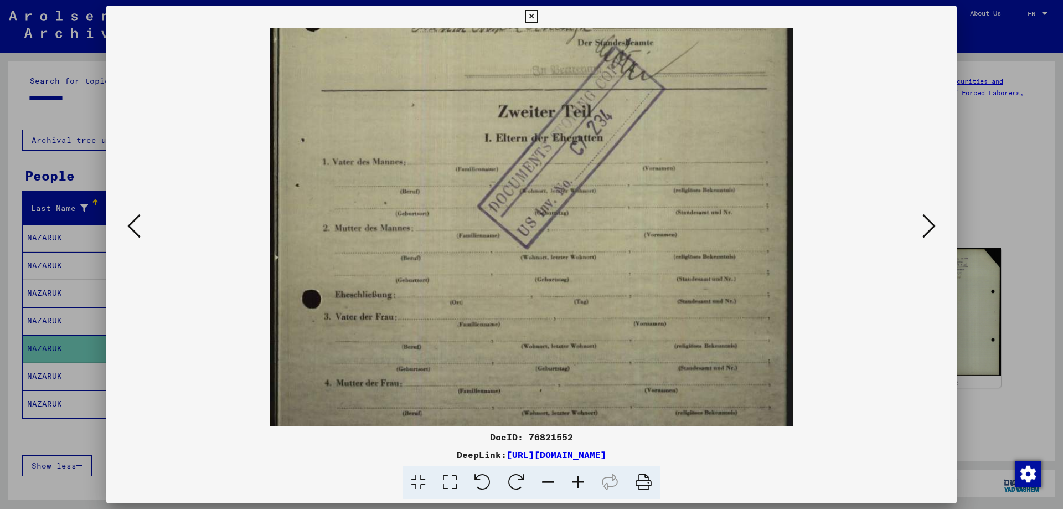
drag, startPoint x: 616, startPoint y: 254, endPoint x: 621, endPoint y: 125, distance: 129.7
click at [621, 125] on img at bounding box center [532, 139] width 524 height 730
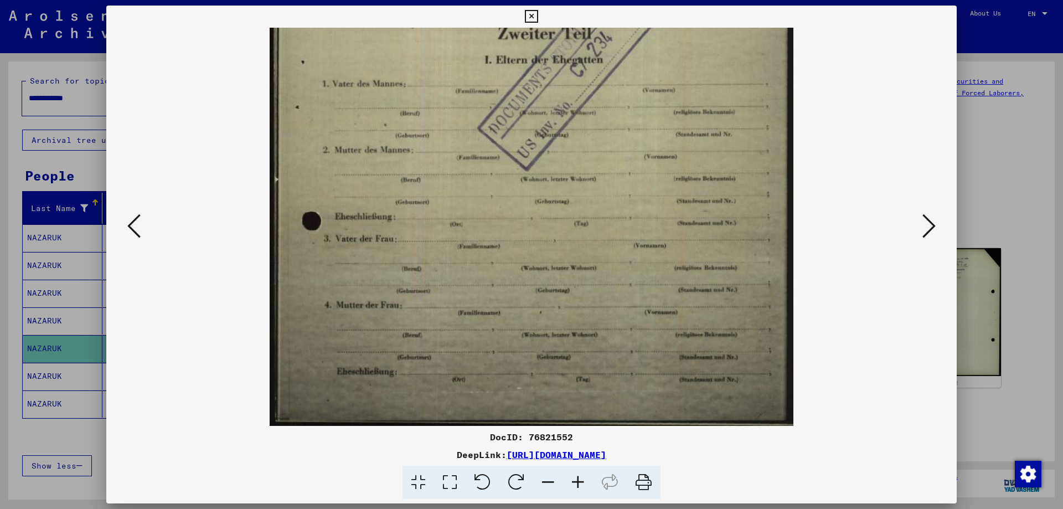
drag, startPoint x: 650, startPoint y: 275, endPoint x: 634, endPoint y: 176, distance: 99.9
click at [634, 171] on img at bounding box center [532, 60] width 524 height 730
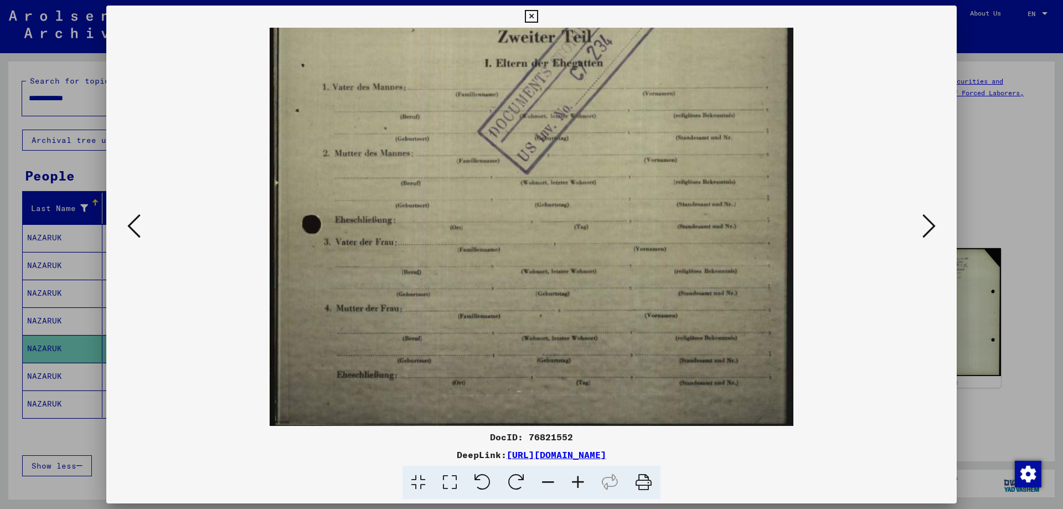
drag, startPoint x: 1063, startPoint y: 151, endPoint x: 970, endPoint y: 157, distance: 92.7
click at [1053, 153] on div at bounding box center [531, 254] width 1063 height 509
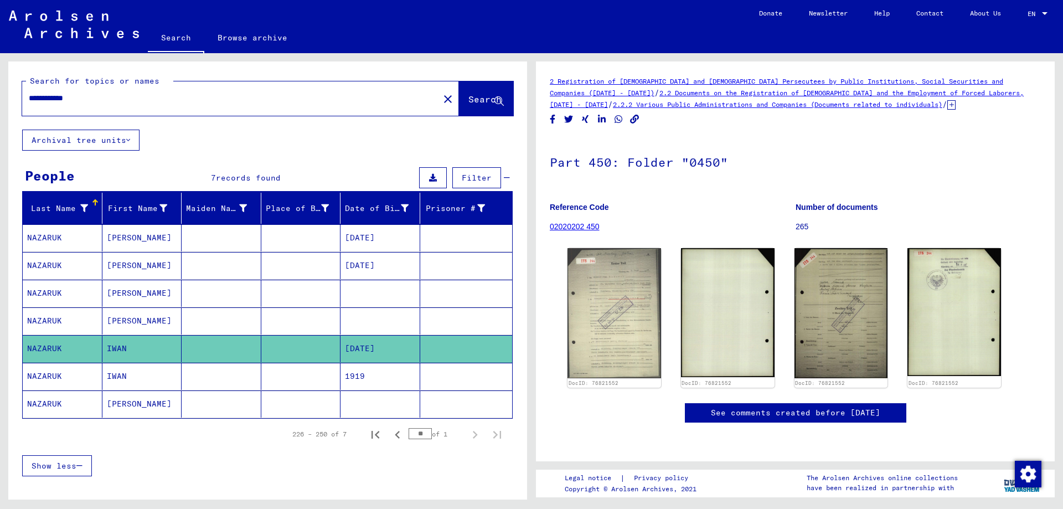
click at [109, 370] on mat-cell "IWAN" at bounding box center [142, 376] width 80 height 27
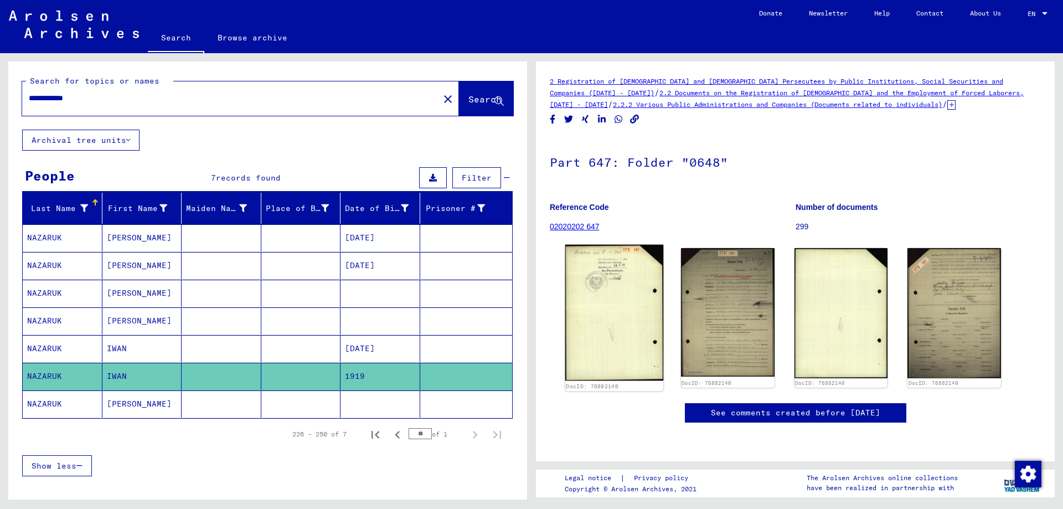
click at [627, 303] on img at bounding box center [614, 313] width 98 height 136
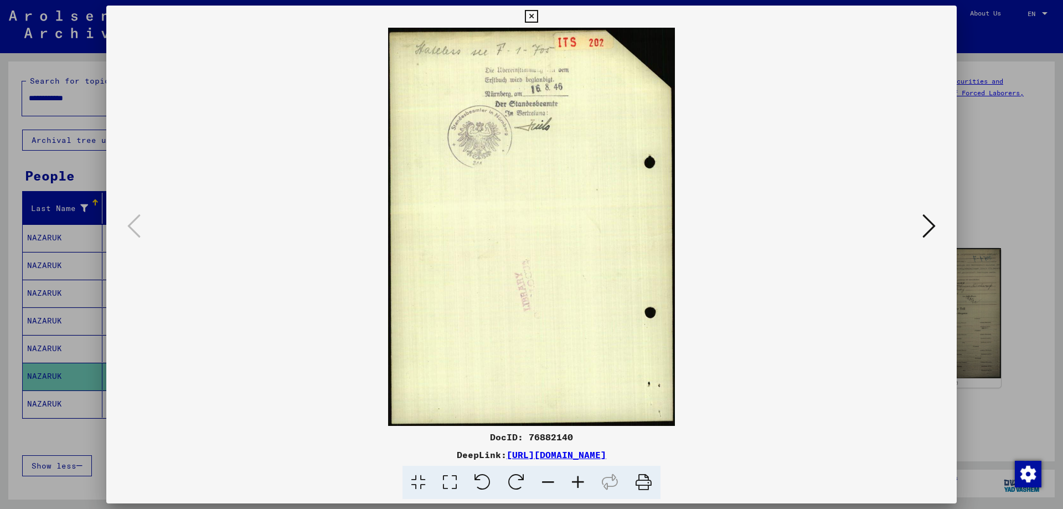
click at [627, 303] on img at bounding box center [531, 227] width 775 height 398
click at [923, 226] on icon at bounding box center [929, 226] width 13 height 27
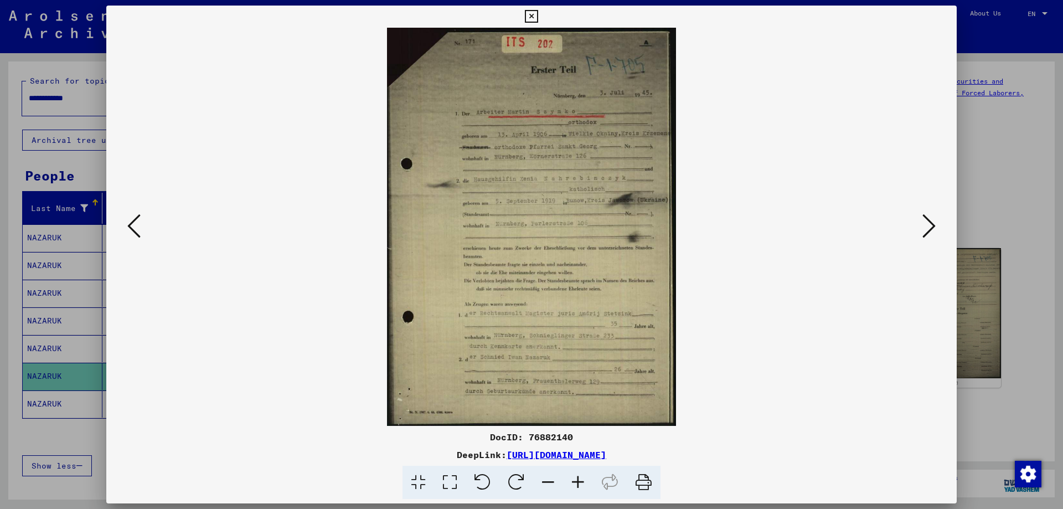
click at [577, 486] on icon at bounding box center [578, 483] width 30 height 34
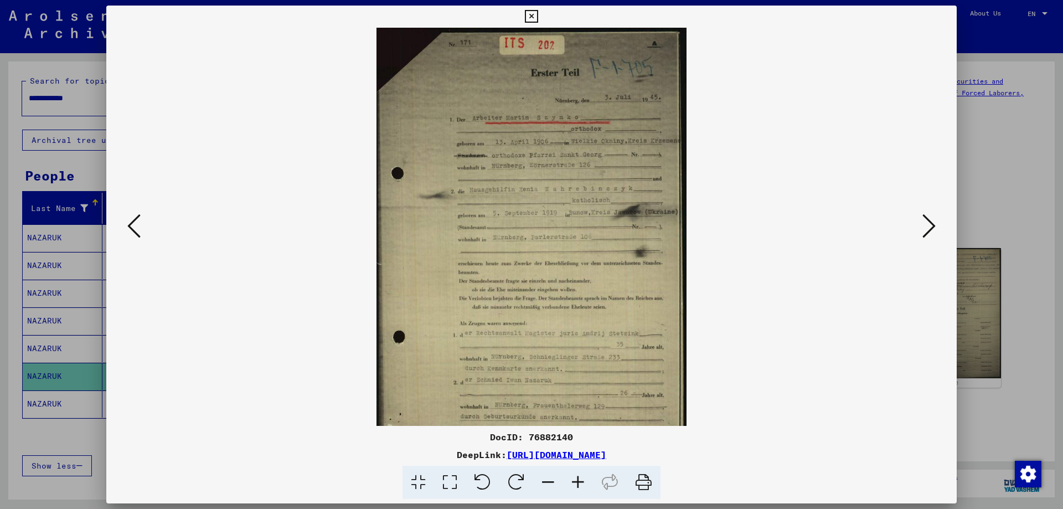
click at [577, 486] on icon at bounding box center [578, 483] width 30 height 34
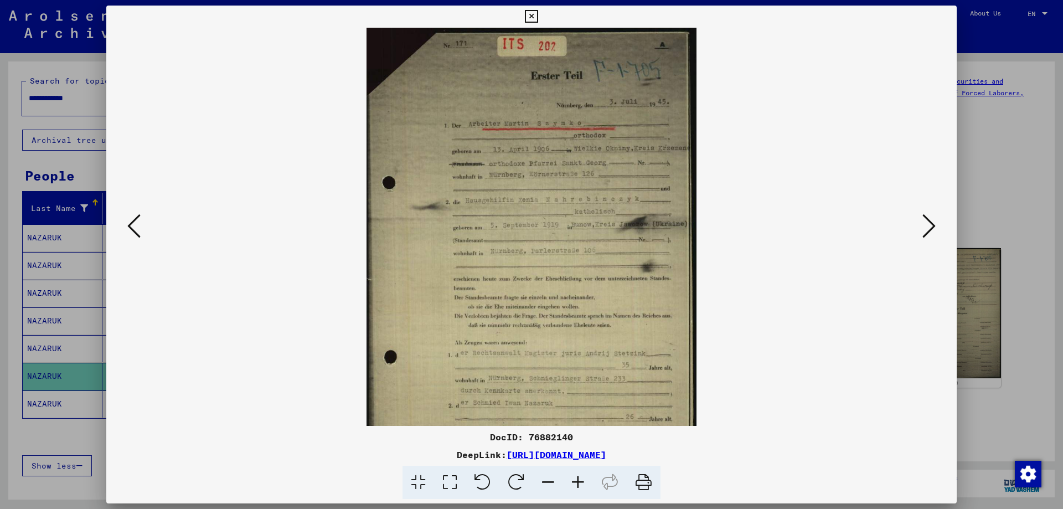
click at [577, 486] on icon at bounding box center [578, 483] width 30 height 34
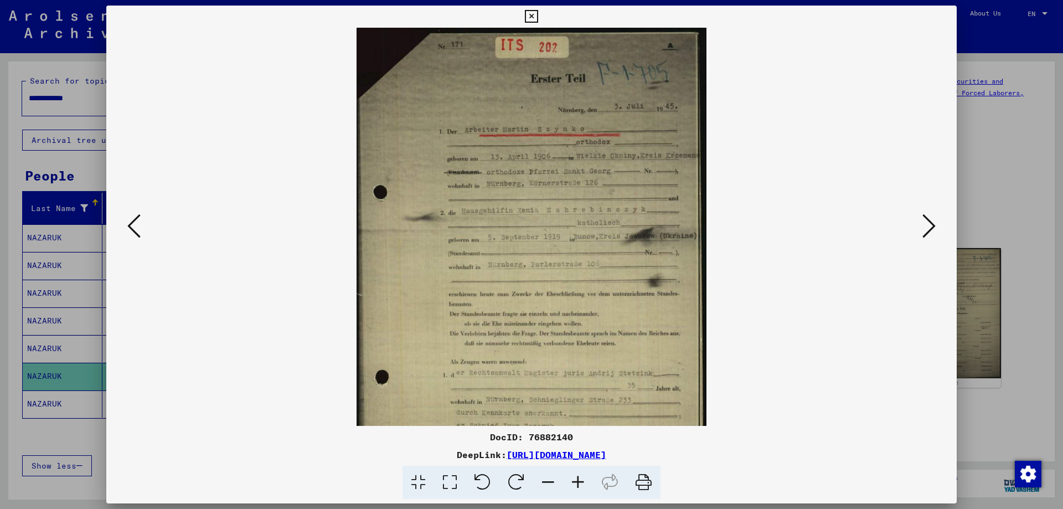
click at [577, 486] on icon at bounding box center [578, 483] width 30 height 34
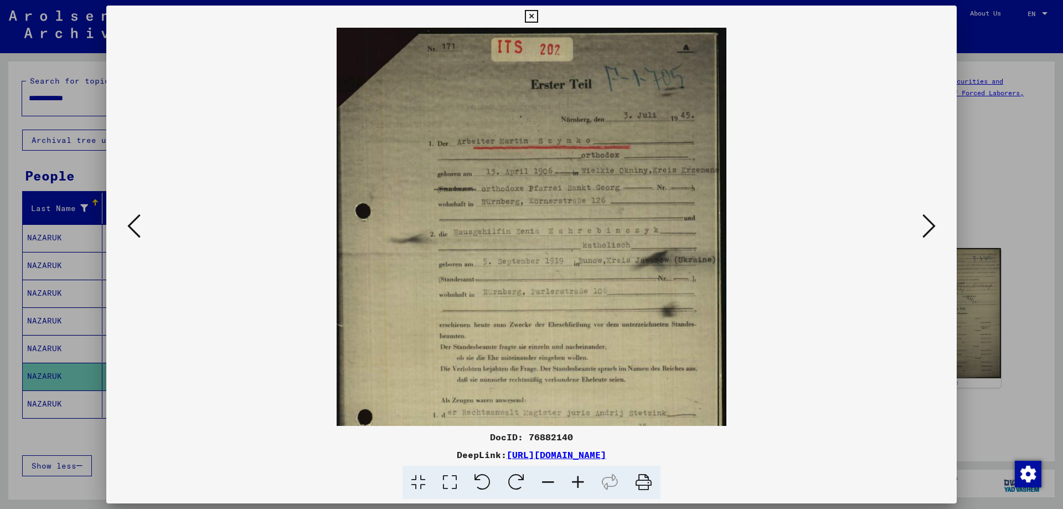
click at [577, 486] on icon at bounding box center [578, 483] width 30 height 34
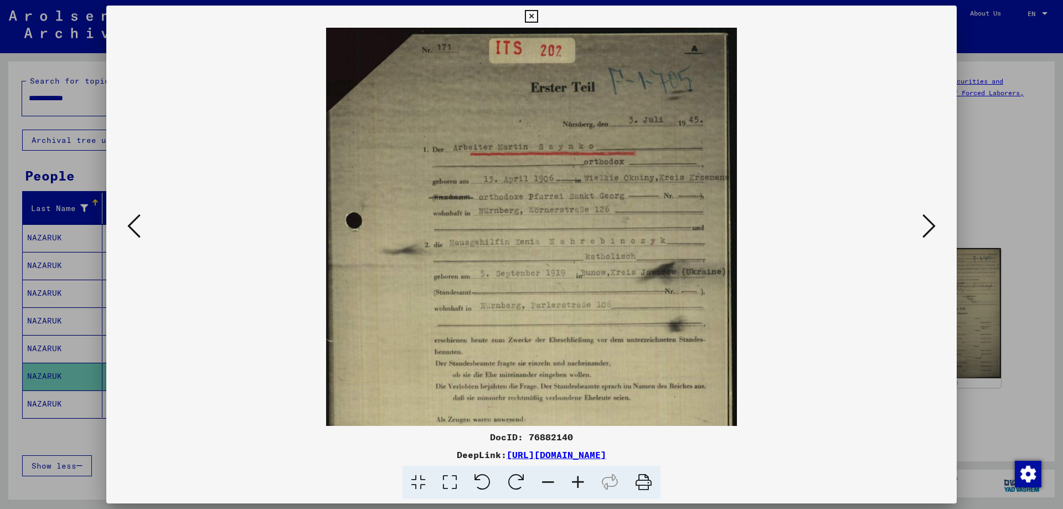
click at [577, 486] on icon at bounding box center [578, 483] width 30 height 34
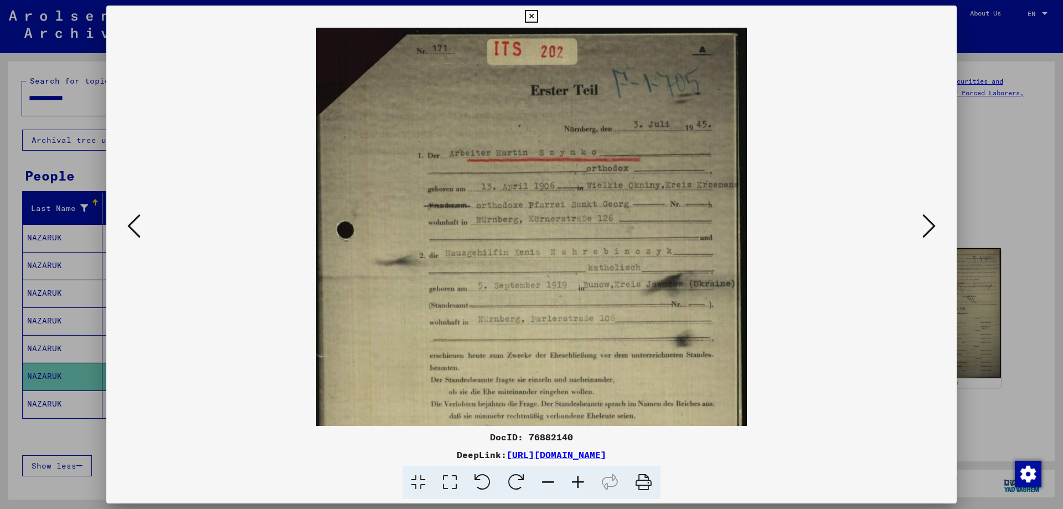
click at [577, 486] on icon at bounding box center [578, 483] width 30 height 34
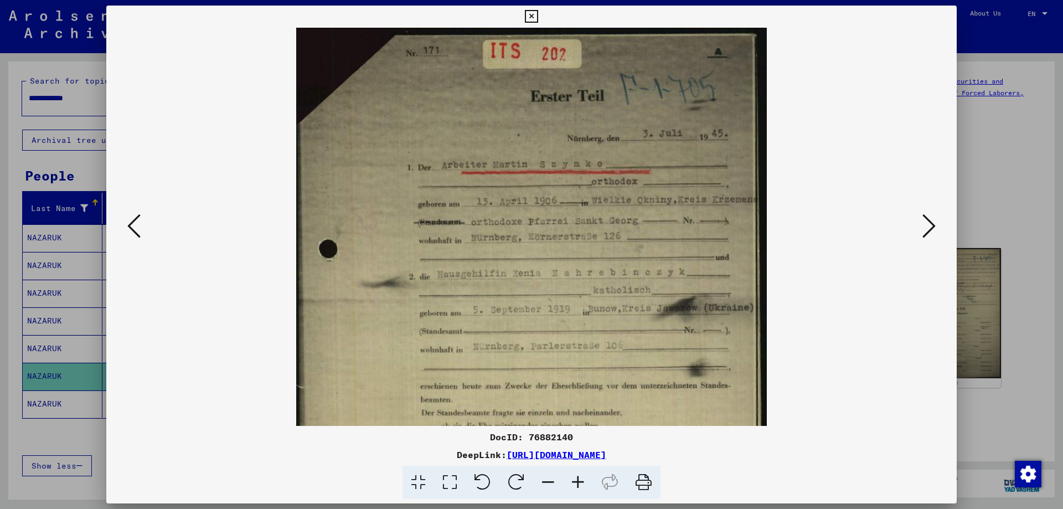
click at [577, 486] on icon at bounding box center [578, 483] width 30 height 34
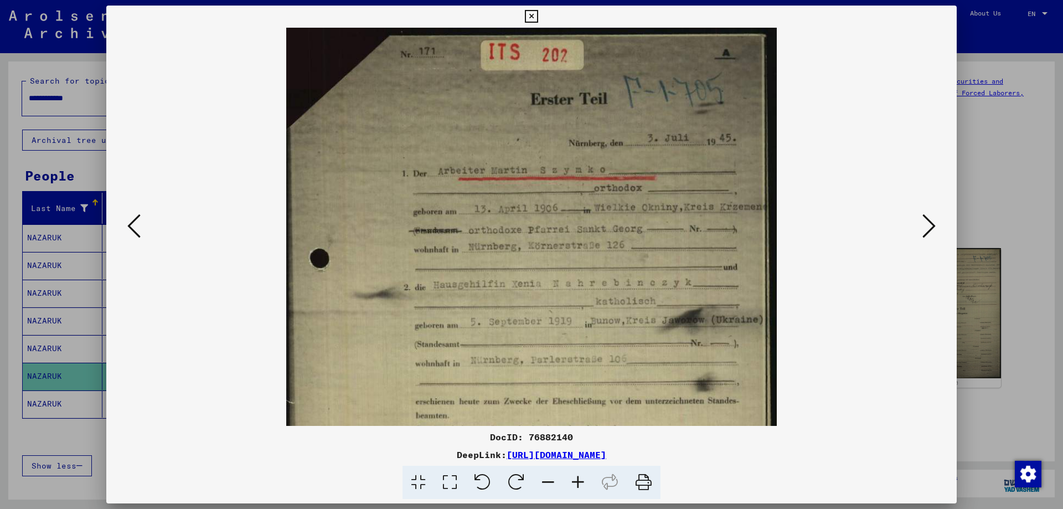
click at [577, 486] on icon at bounding box center [578, 483] width 30 height 34
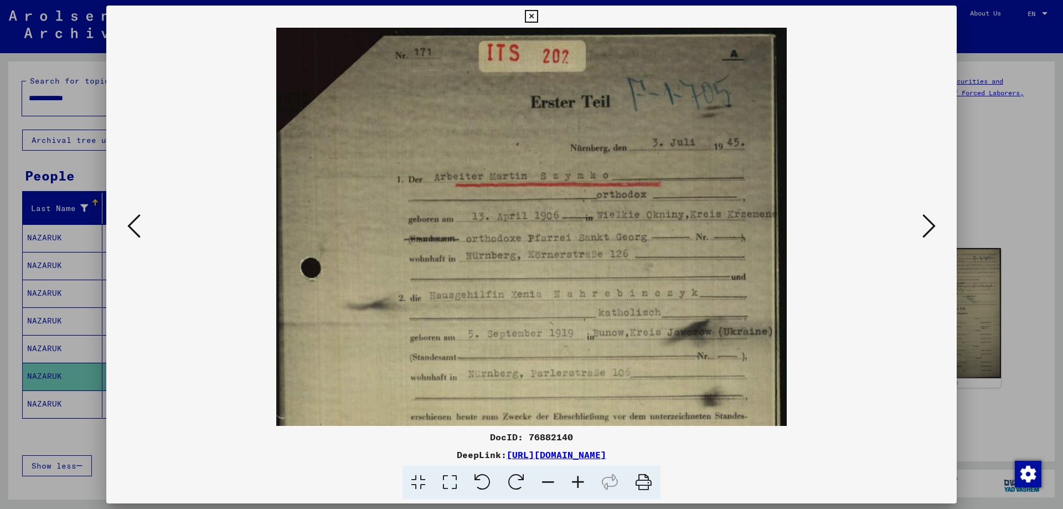
click at [577, 486] on icon at bounding box center [578, 483] width 30 height 34
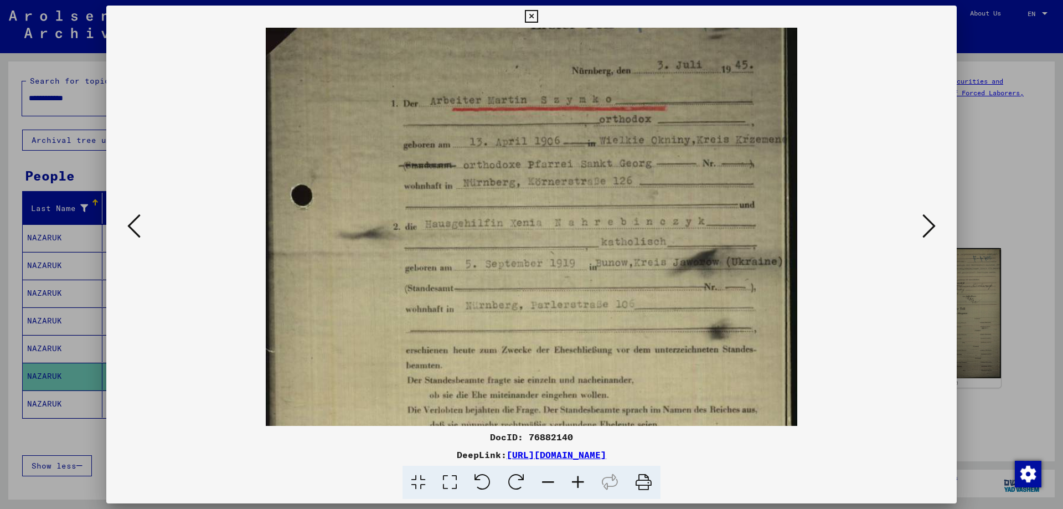
scroll to position [87, 0]
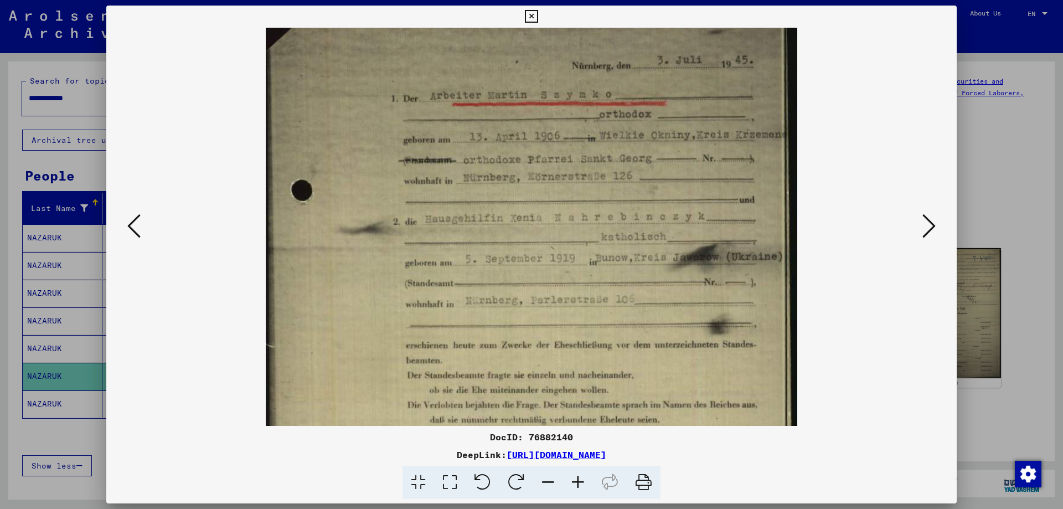
drag, startPoint x: 595, startPoint y: 309, endPoint x: 582, endPoint y: 222, distance: 88.0
click at [582, 222] on img at bounding box center [531, 306] width 531 height 730
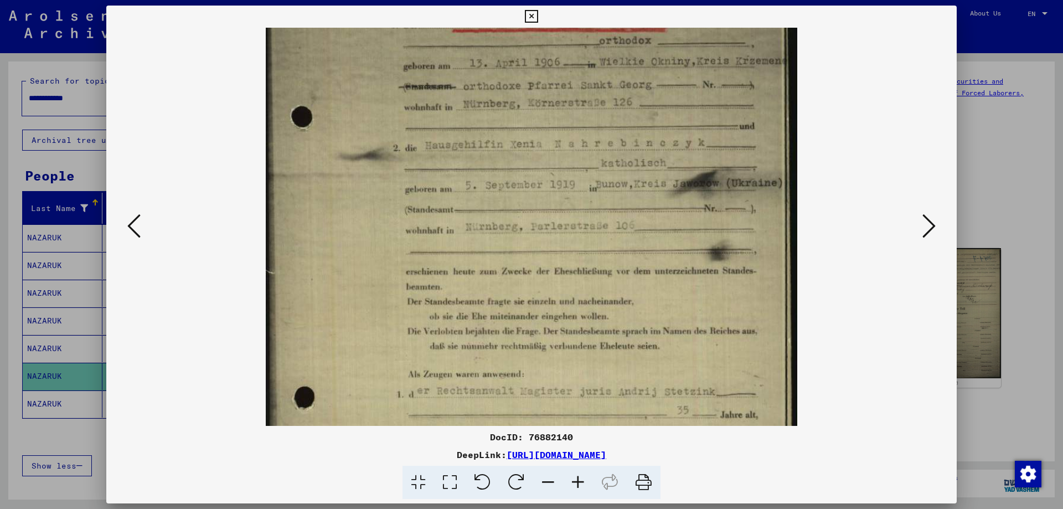
drag, startPoint x: 594, startPoint y: 291, endPoint x: 574, endPoint y: 217, distance: 76.3
click at [574, 217] on img at bounding box center [531, 232] width 531 height 730
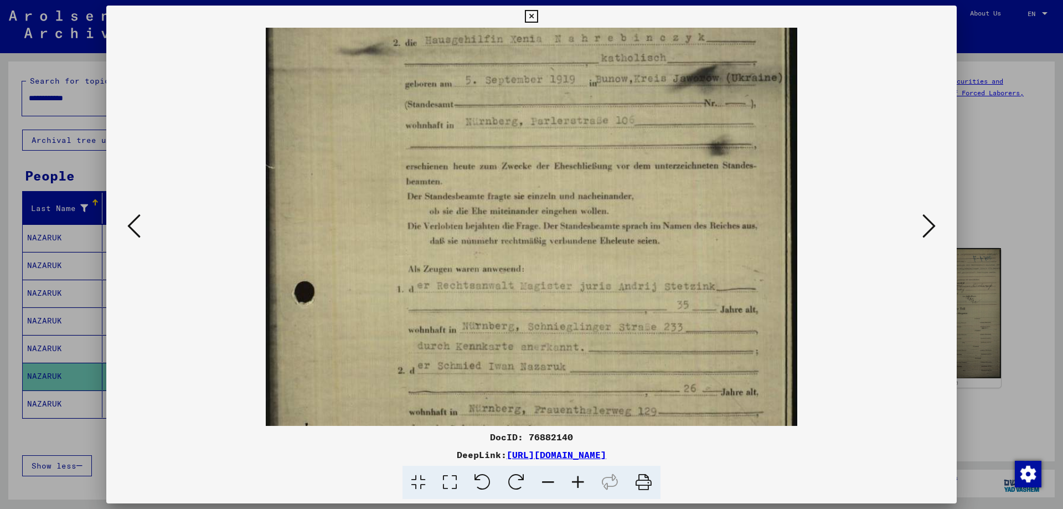
drag, startPoint x: 578, startPoint y: 307, endPoint x: 563, endPoint y: 202, distance: 106.3
click at [563, 202] on img at bounding box center [531, 127] width 531 height 730
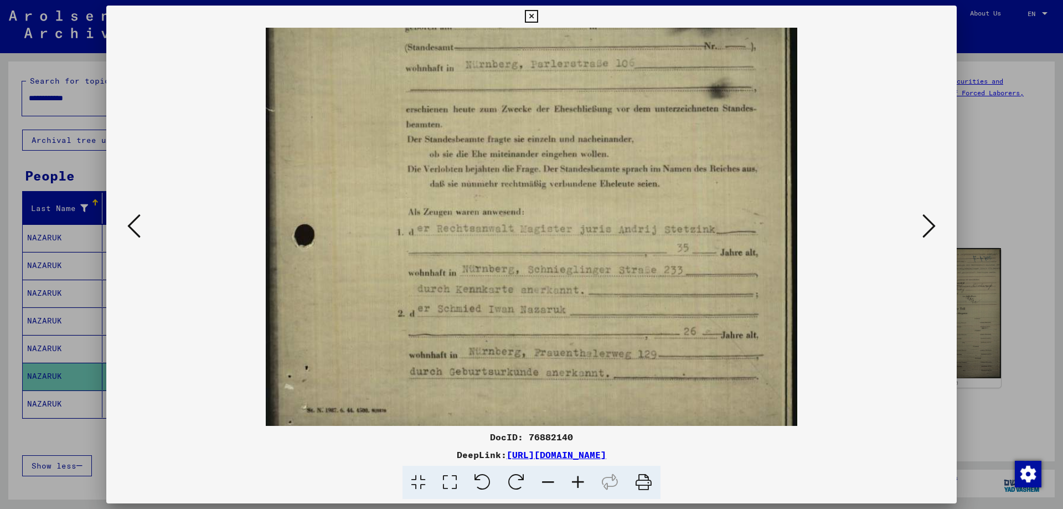
scroll to position [332, 0]
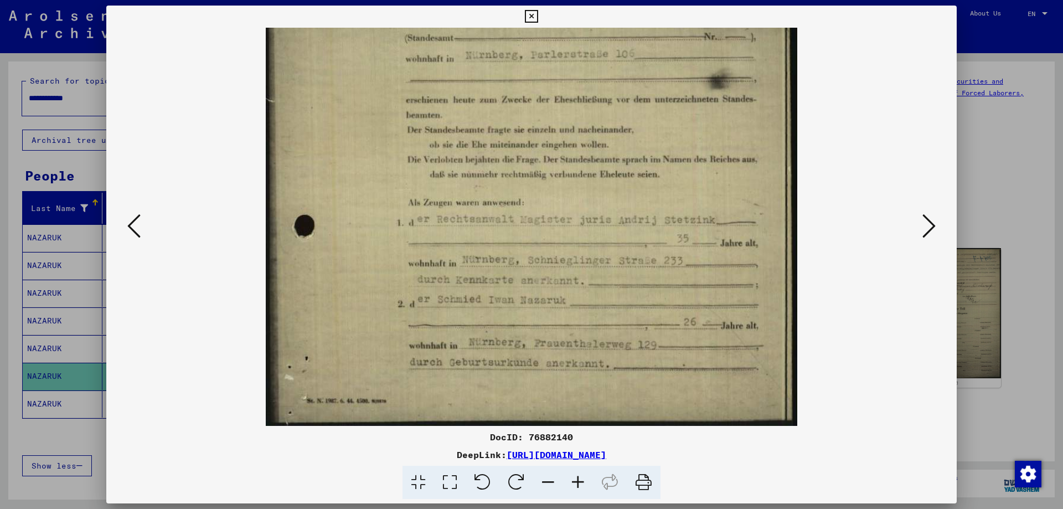
drag, startPoint x: 579, startPoint y: 300, endPoint x: 556, endPoint y: 219, distance: 84.1
click at [556, 219] on img at bounding box center [531, 60] width 531 height 730
click at [922, 226] on button at bounding box center [929, 227] width 20 height 32
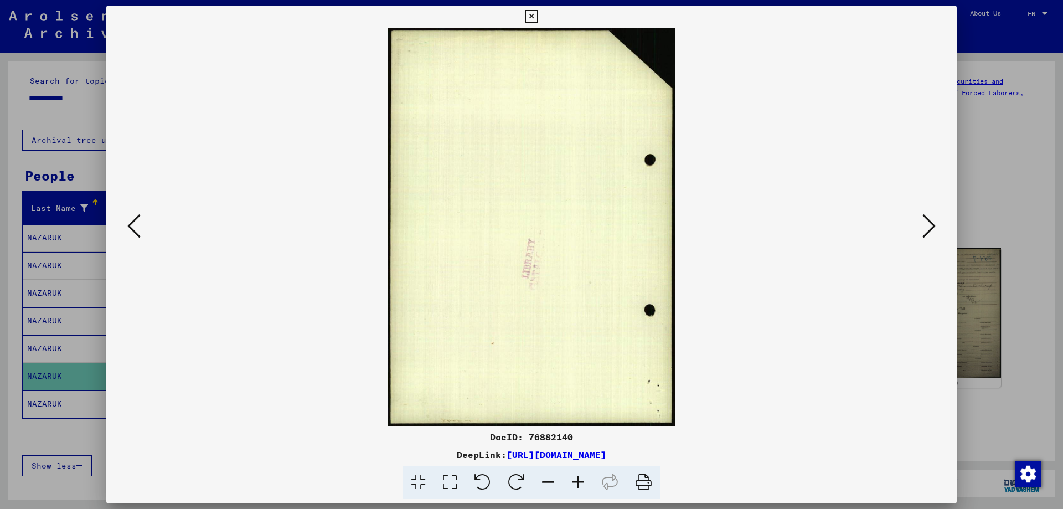
scroll to position [0, 0]
click at [925, 231] on icon at bounding box center [929, 226] width 13 height 27
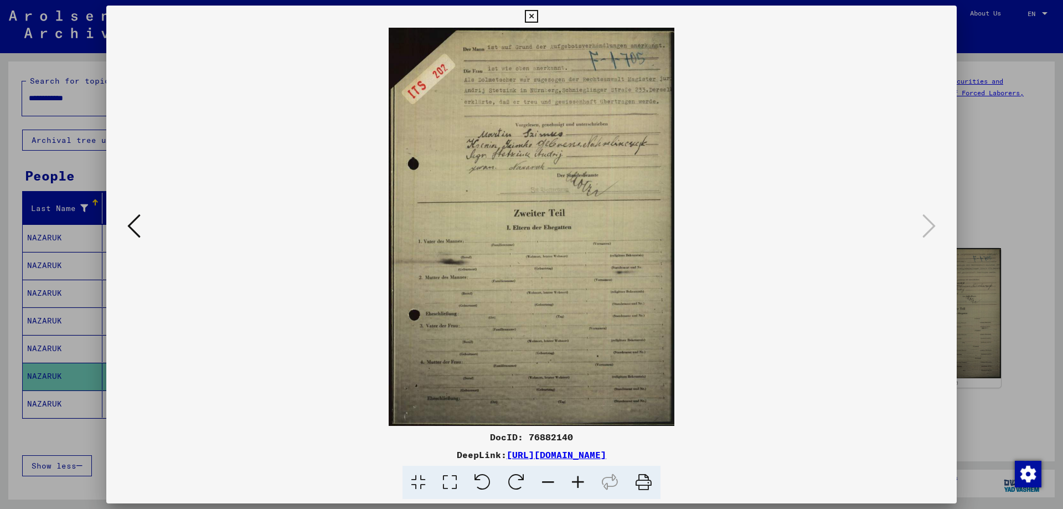
click at [134, 227] on icon at bounding box center [133, 226] width 13 height 27
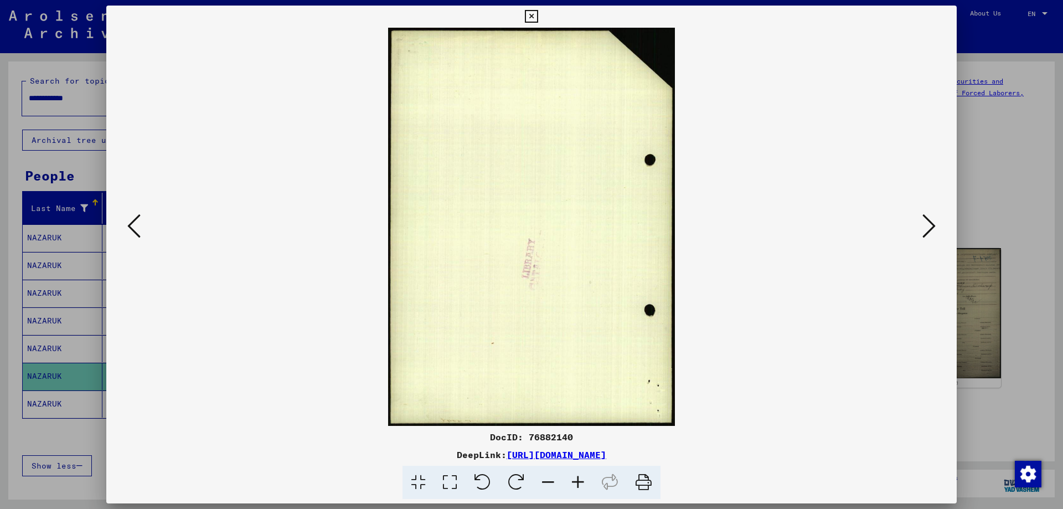
click at [134, 227] on icon at bounding box center [133, 226] width 13 height 27
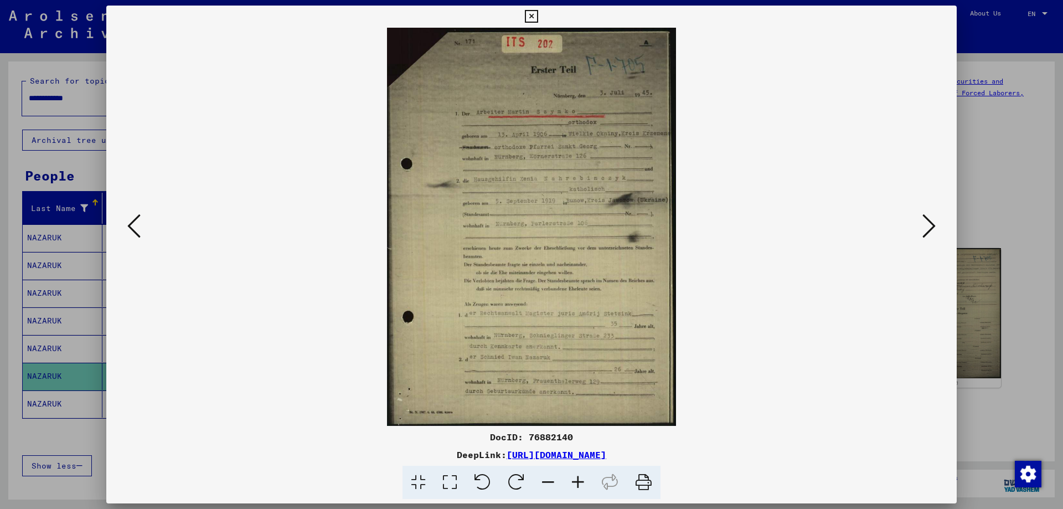
click at [578, 486] on icon at bounding box center [578, 483] width 30 height 34
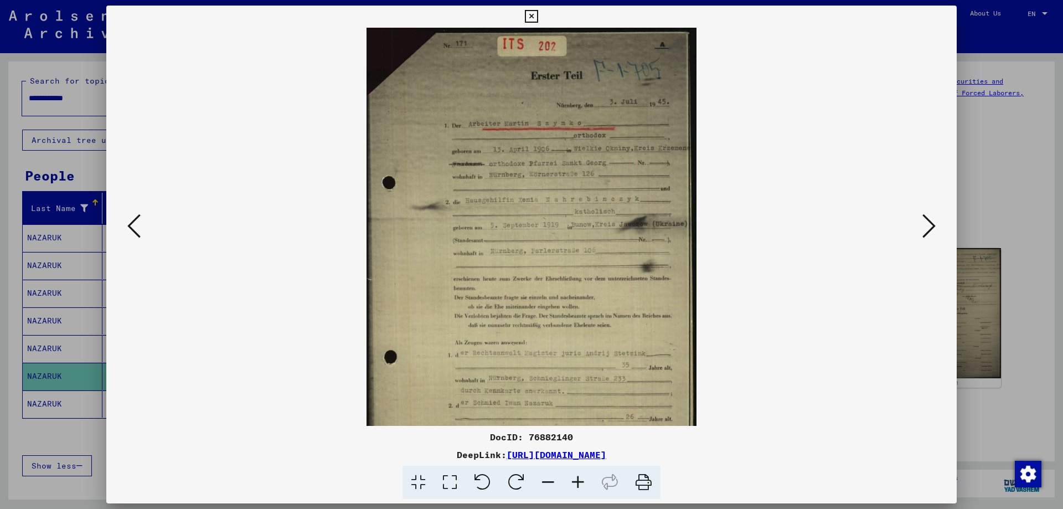
click at [578, 486] on icon at bounding box center [578, 483] width 30 height 34
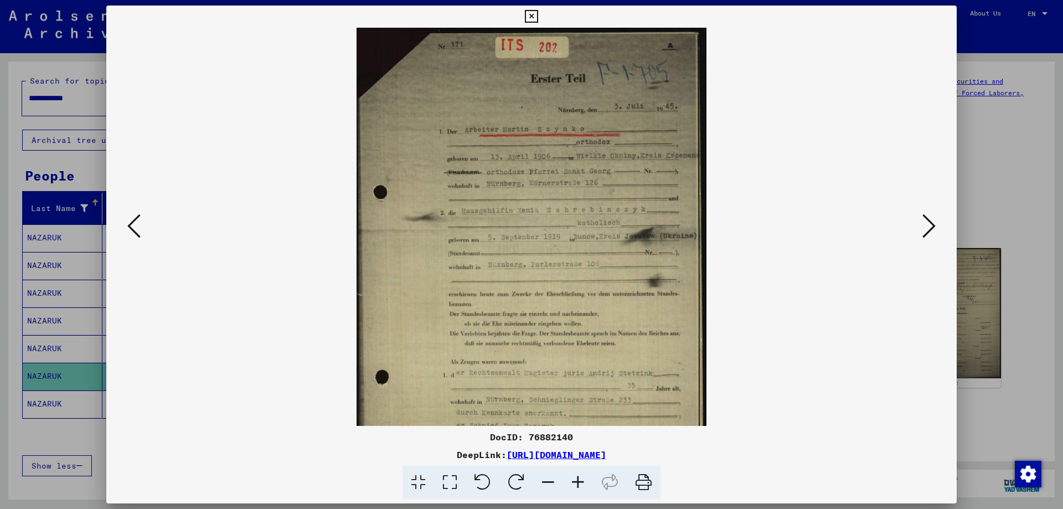
click at [578, 486] on icon at bounding box center [578, 483] width 30 height 34
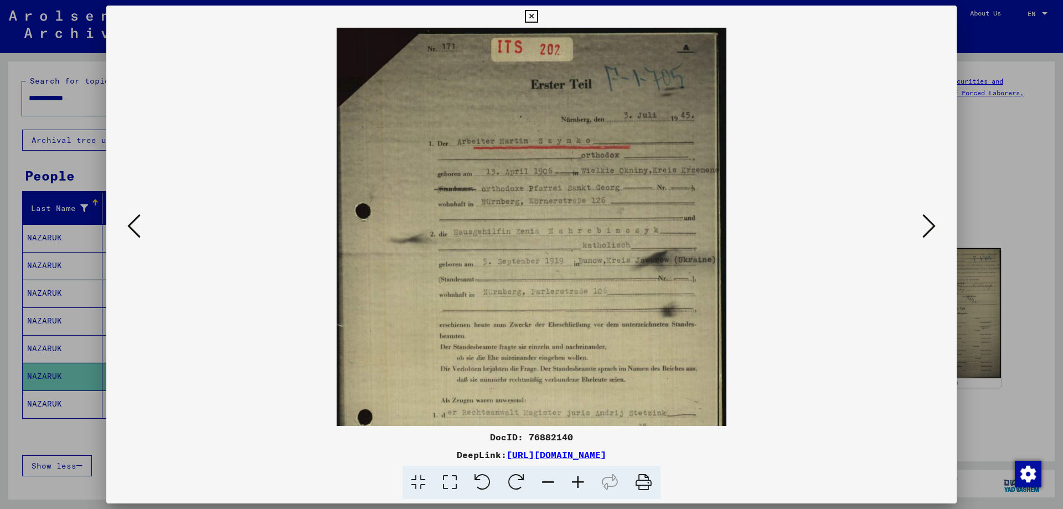
click at [578, 486] on icon at bounding box center [578, 483] width 30 height 34
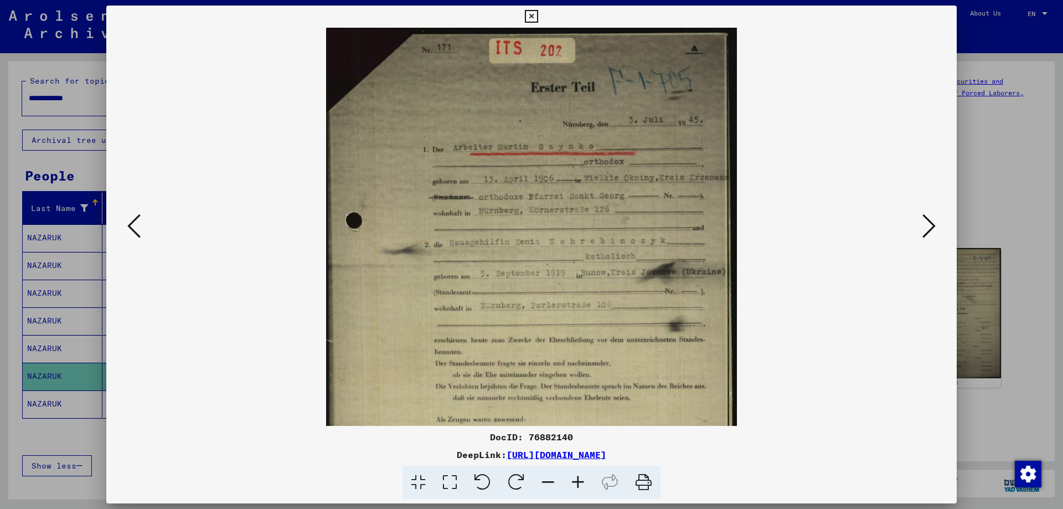
click at [578, 486] on icon at bounding box center [578, 483] width 30 height 34
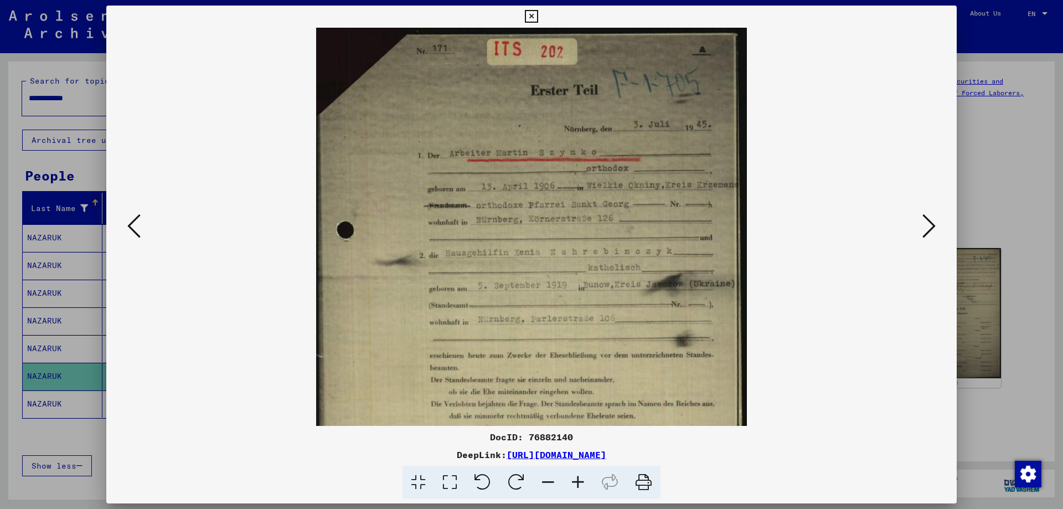
click at [578, 486] on icon at bounding box center [578, 483] width 30 height 34
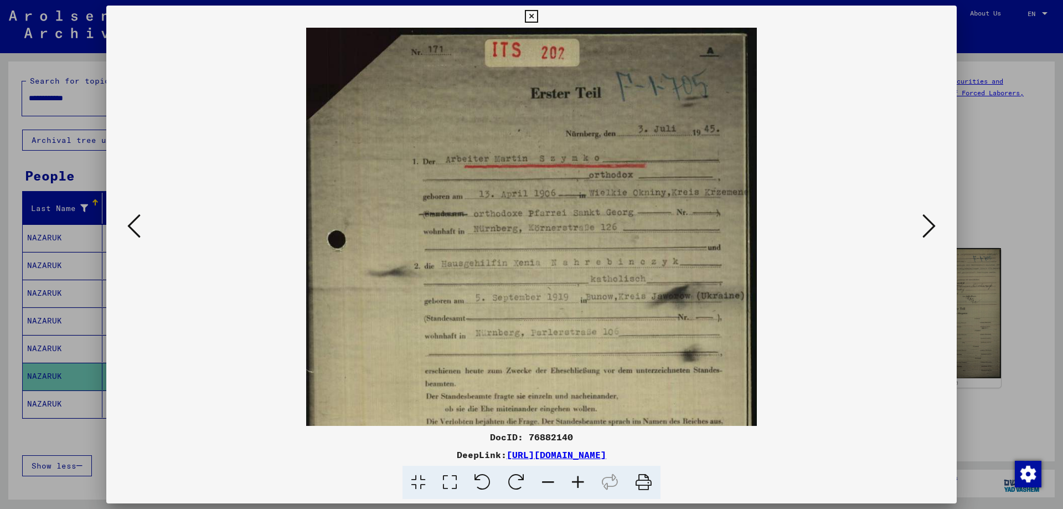
click at [578, 486] on icon at bounding box center [578, 483] width 30 height 34
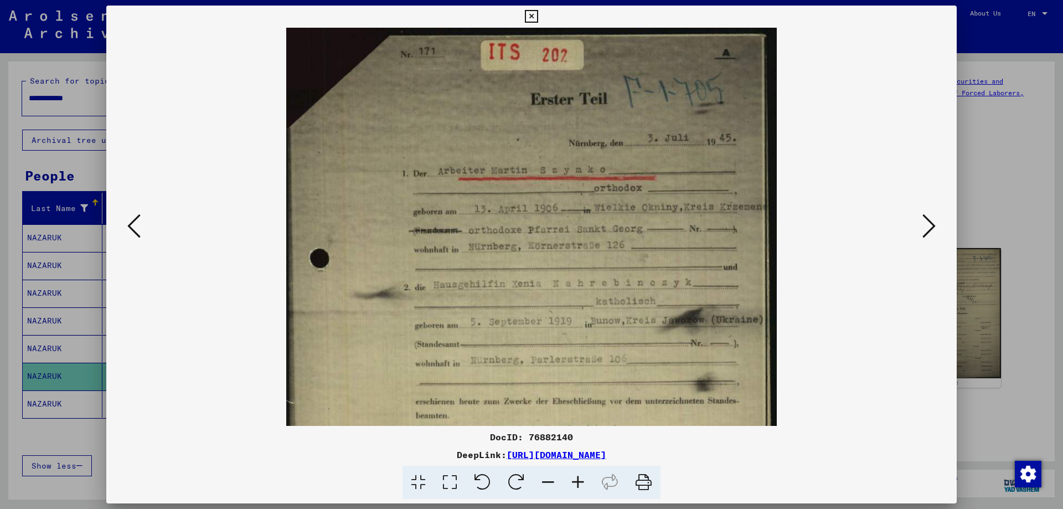
click at [578, 486] on icon at bounding box center [578, 483] width 30 height 34
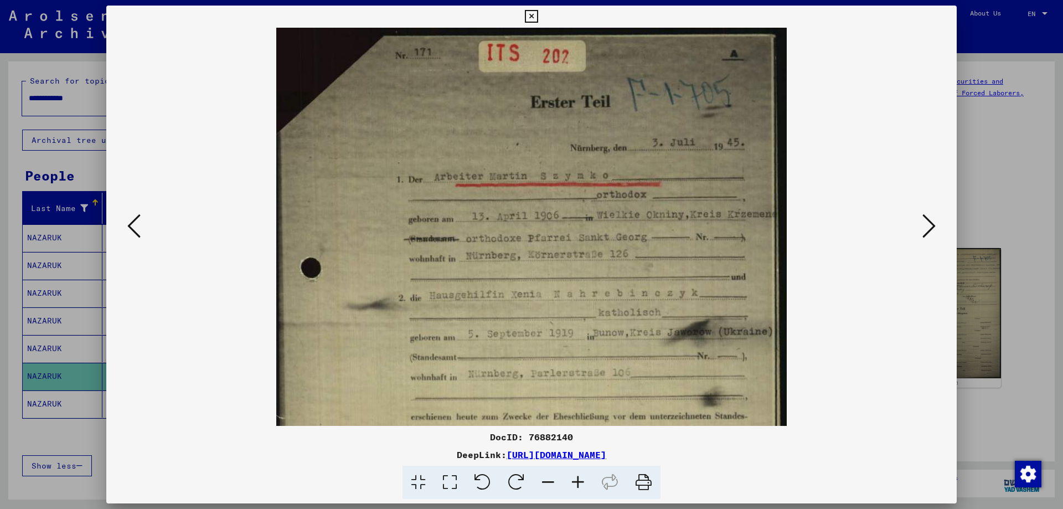
click at [578, 486] on icon at bounding box center [578, 483] width 30 height 34
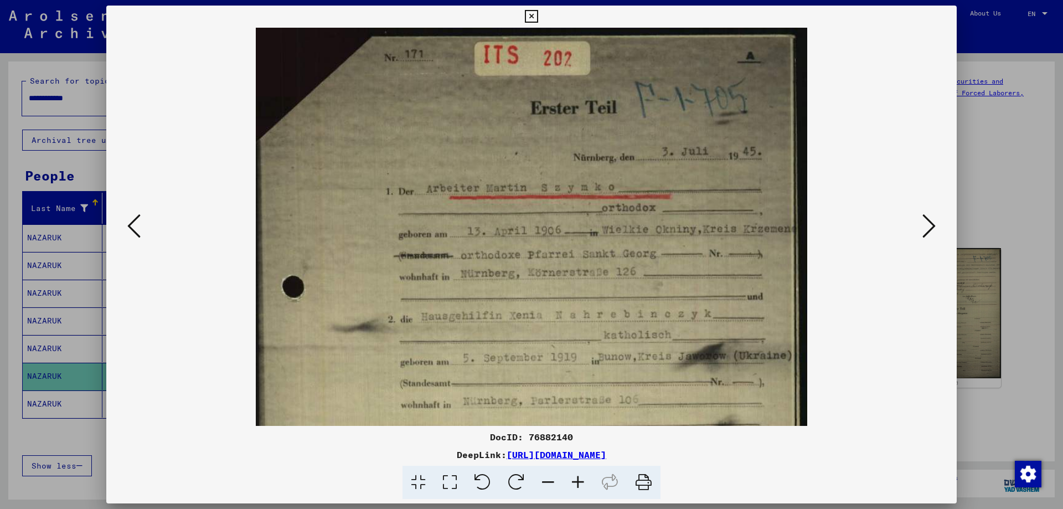
click at [578, 486] on icon at bounding box center [578, 483] width 30 height 34
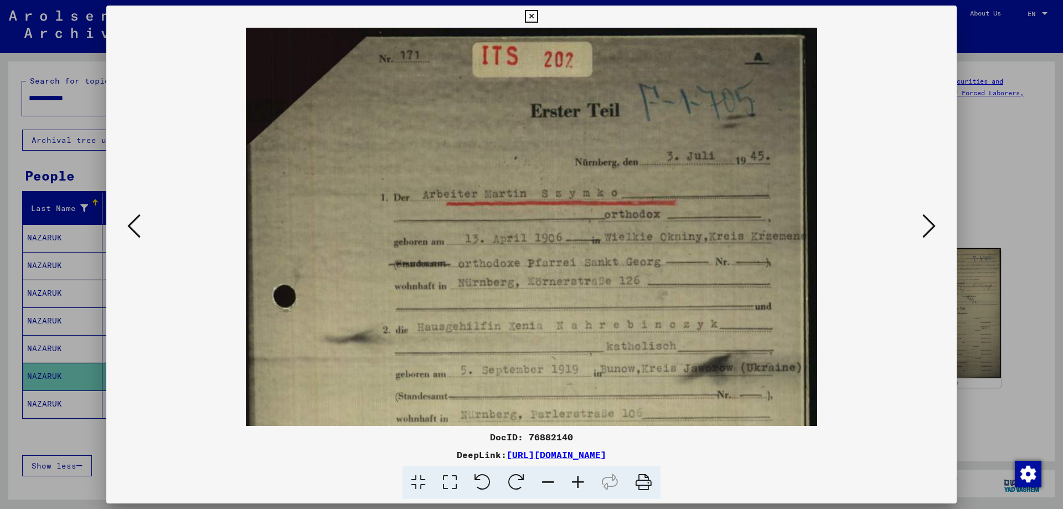
click at [578, 486] on icon at bounding box center [578, 483] width 30 height 34
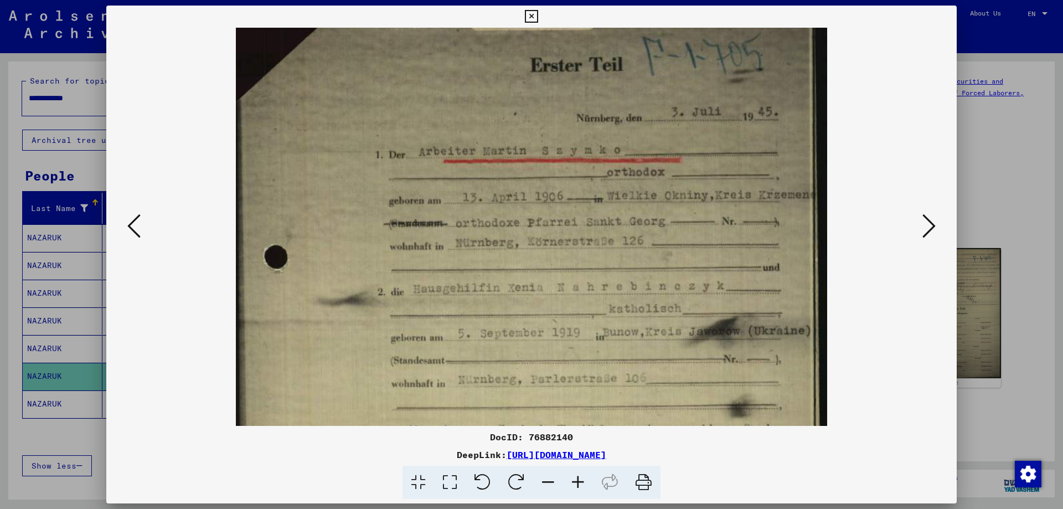
scroll to position [49, 0]
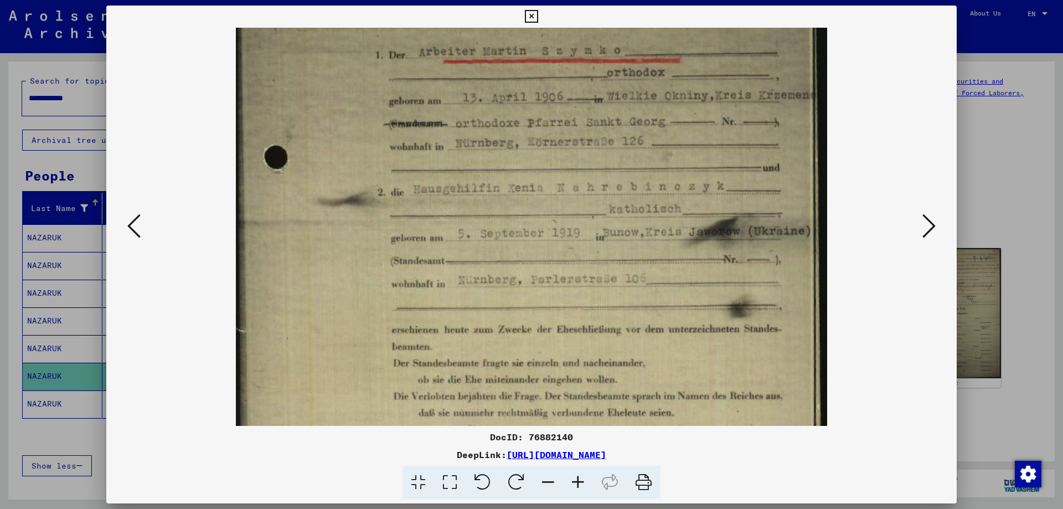
drag, startPoint x: 713, startPoint y: 322, endPoint x: 725, endPoint y: 174, distance: 148.9
click at [725, 174] on img at bounding box center [531, 286] width 591 height 814
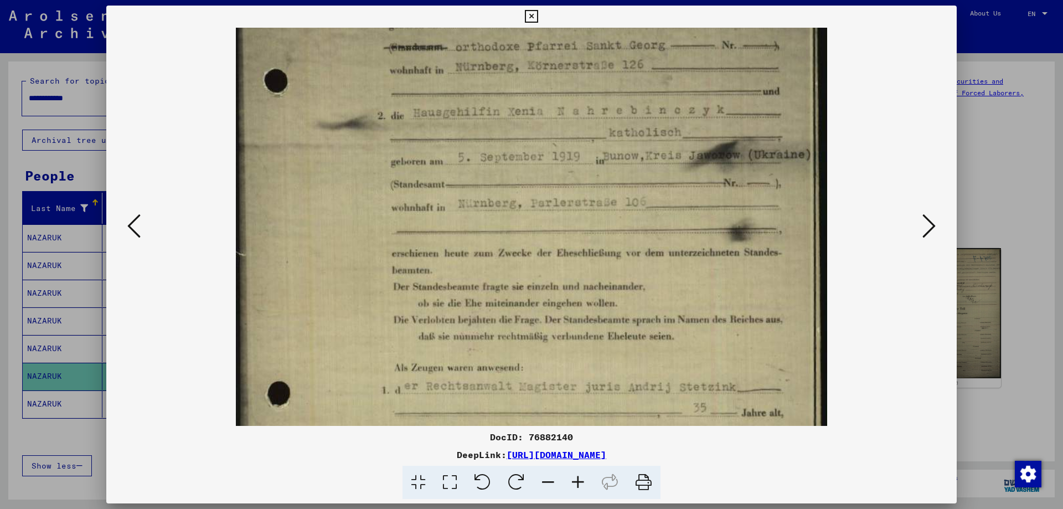
scroll to position [318, 0]
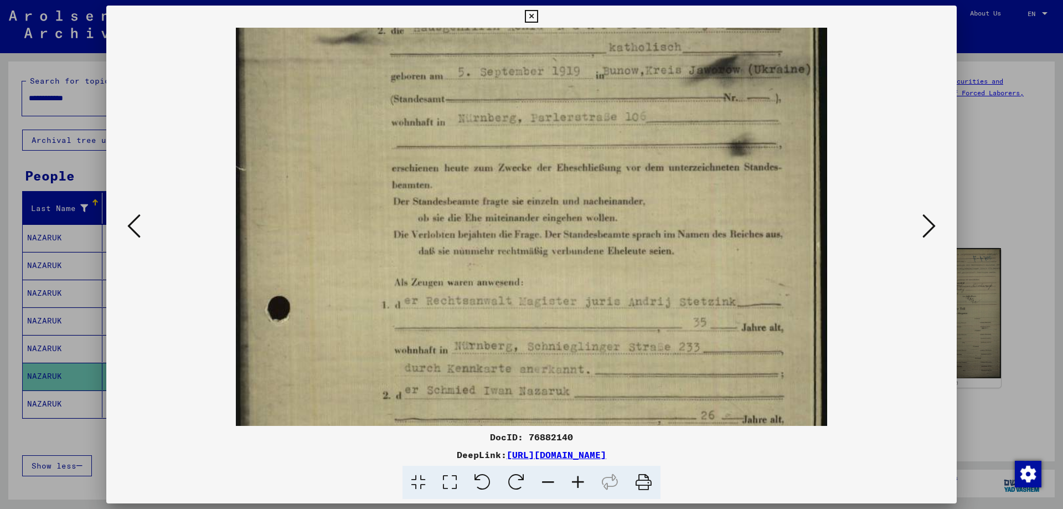
drag, startPoint x: 729, startPoint y: 344, endPoint x: 750, endPoint y: 174, distance: 170.8
click at [750, 174] on img at bounding box center [531, 123] width 591 height 814
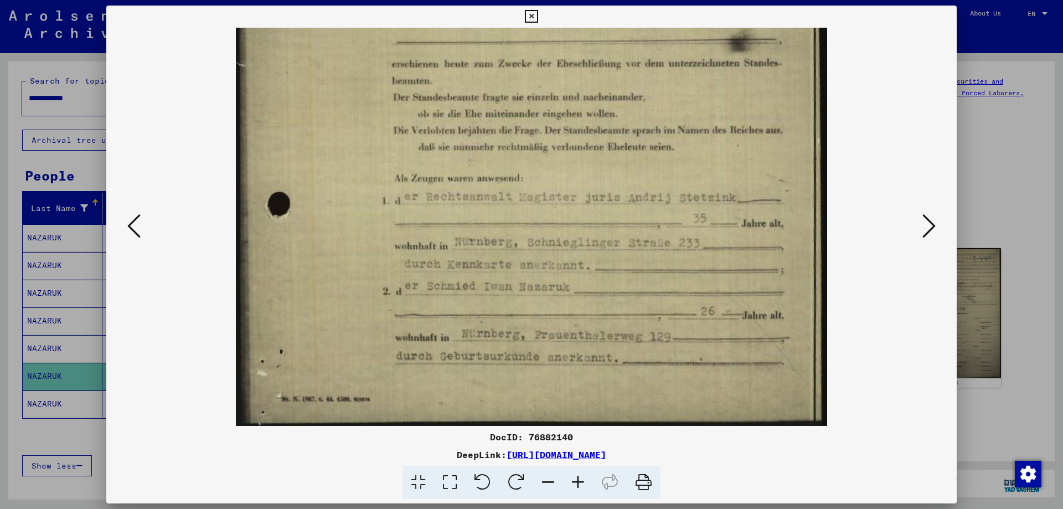
scroll to position [415, 0]
drag, startPoint x: 753, startPoint y: 341, endPoint x: 744, endPoint y: 238, distance: 103.4
click at [744, 238] on img at bounding box center [531, 19] width 591 height 814
click at [984, 189] on div at bounding box center [531, 254] width 1063 height 509
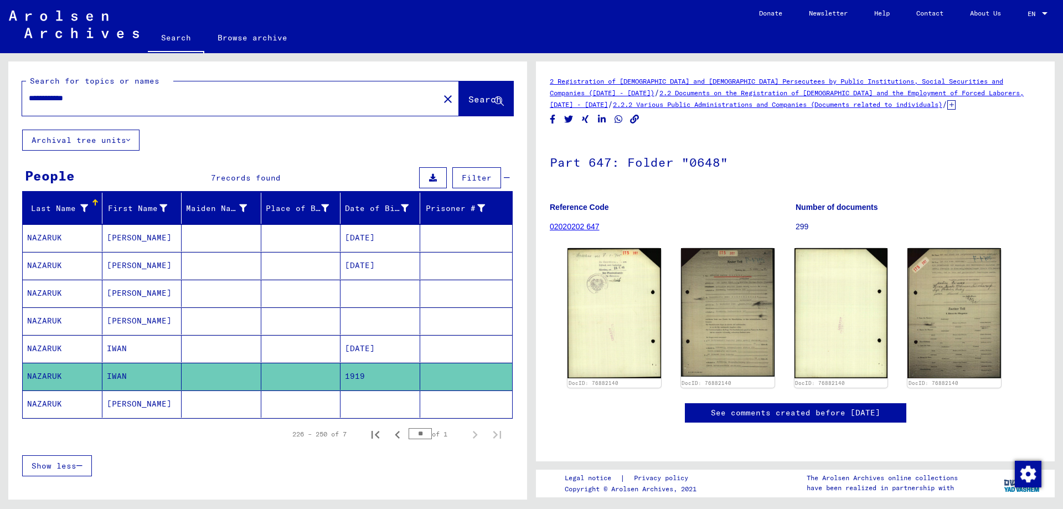
click at [156, 256] on mat-cell "[PERSON_NAME]" at bounding box center [142, 265] width 80 height 27
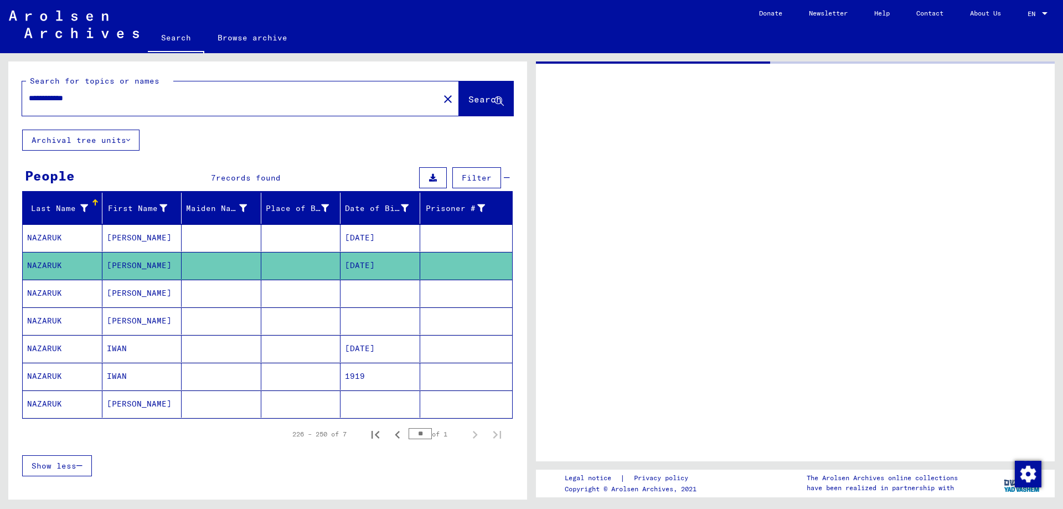
click at [150, 340] on mat-cell "IWAN" at bounding box center [142, 348] width 80 height 27
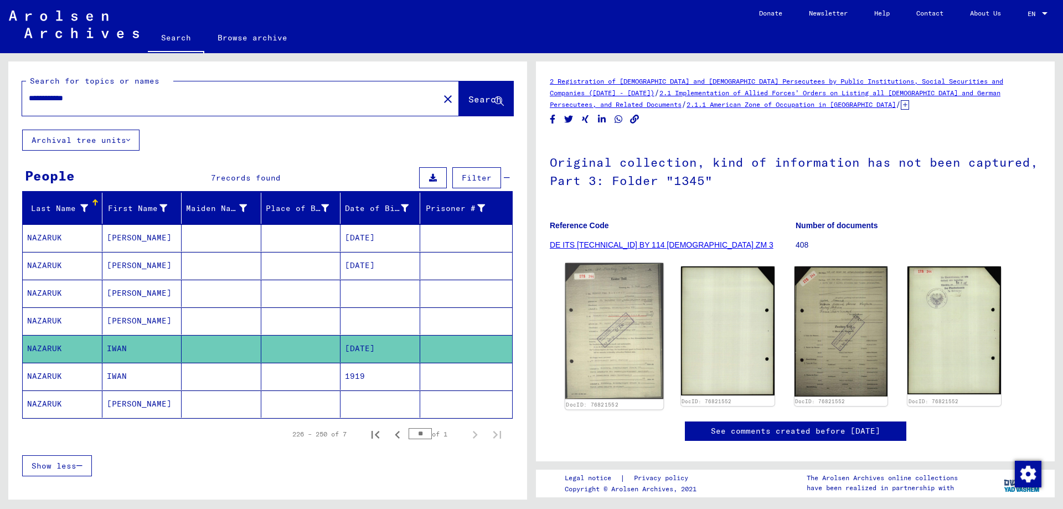
click at [618, 311] on img at bounding box center [614, 331] width 98 height 136
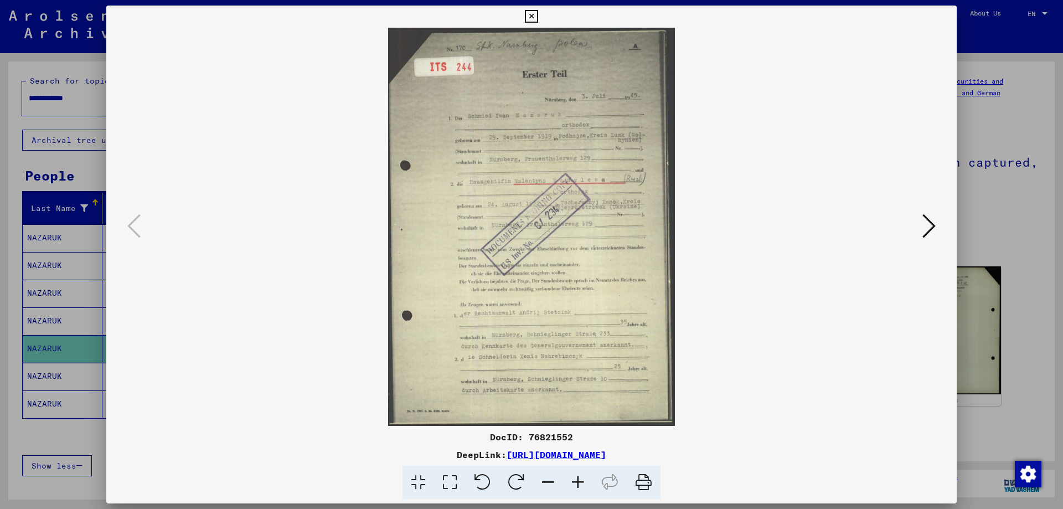
click at [575, 486] on icon at bounding box center [578, 483] width 30 height 34
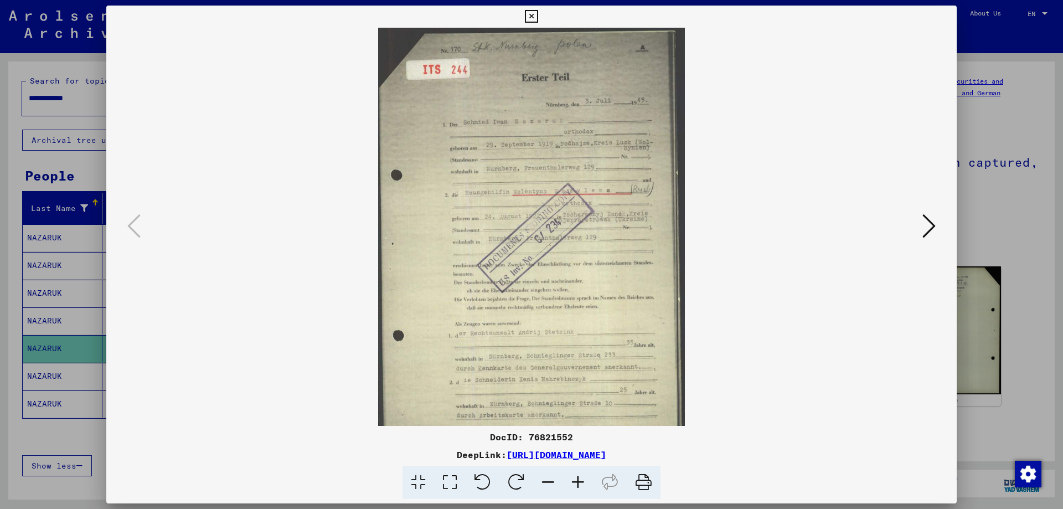
click at [575, 485] on icon at bounding box center [578, 483] width 30 height 34
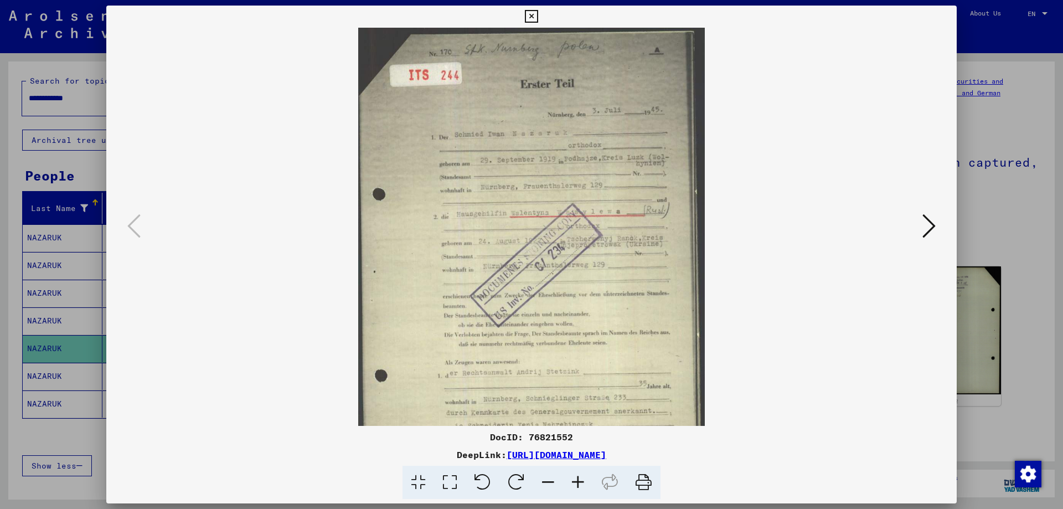
click at [575, 485] on icon at bounding box center [578, 483] width 30 height 34
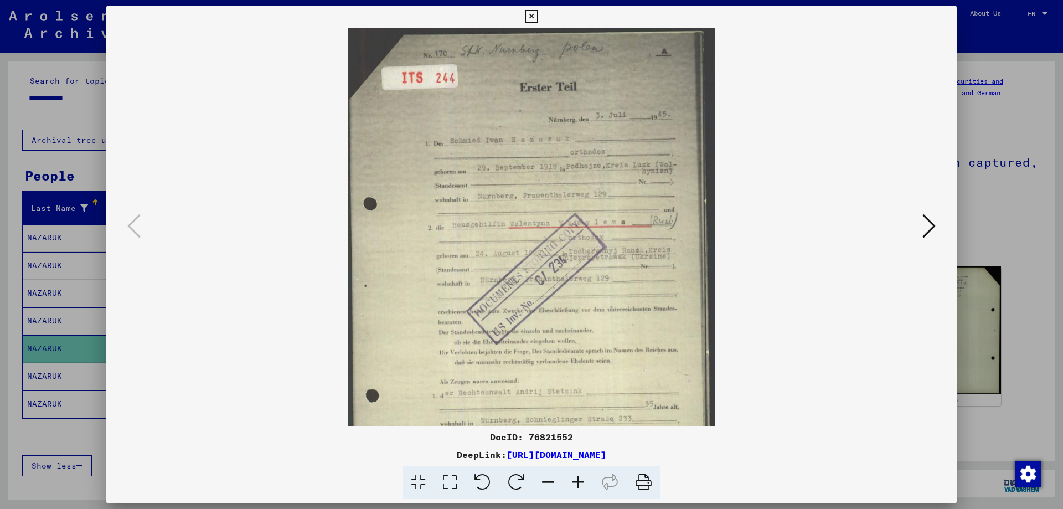
click at [575, 485] on icon at bounding box center [578, 483] width 30 height 34
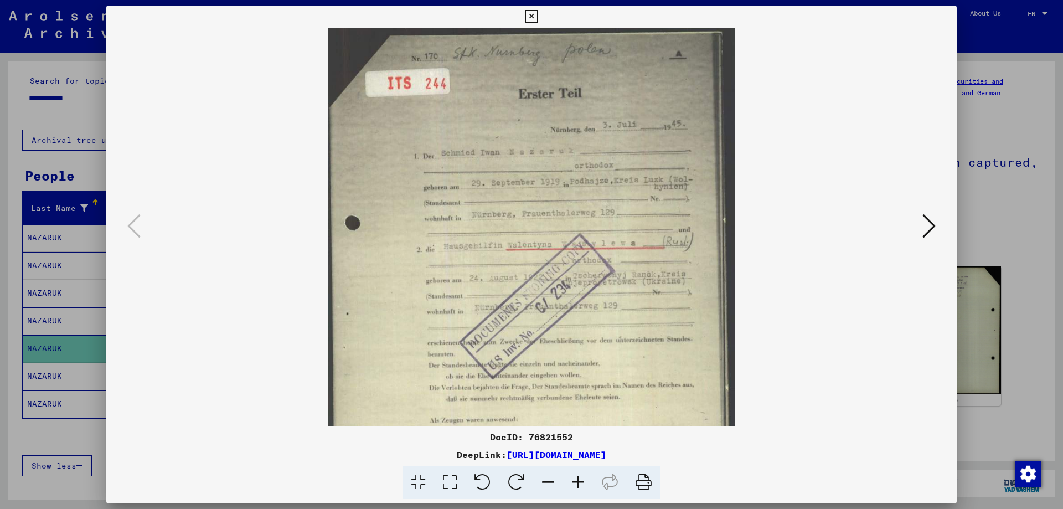
click at [575, 485] on icon at bounding box center [578, 483] width 30 height 34
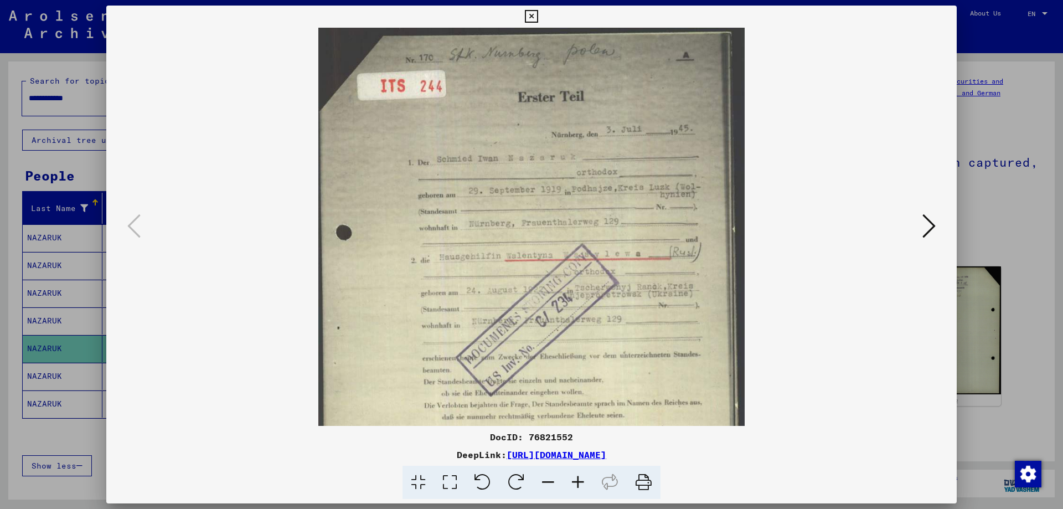
click at [575, 485] on icon at bounding box center [578, 483] width 30 height 34
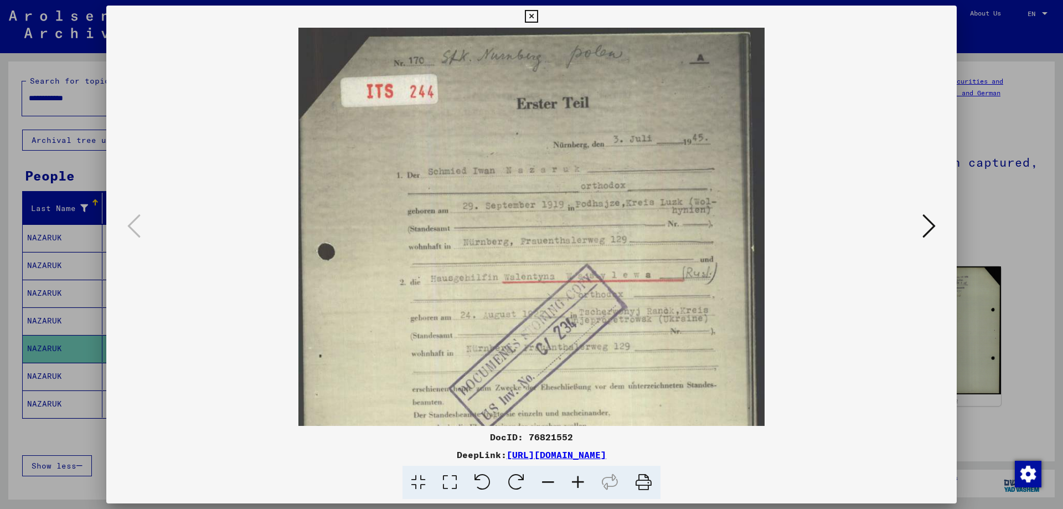
click at [575, 485] on icon at bounding box center [578, 483] width 30 height 34
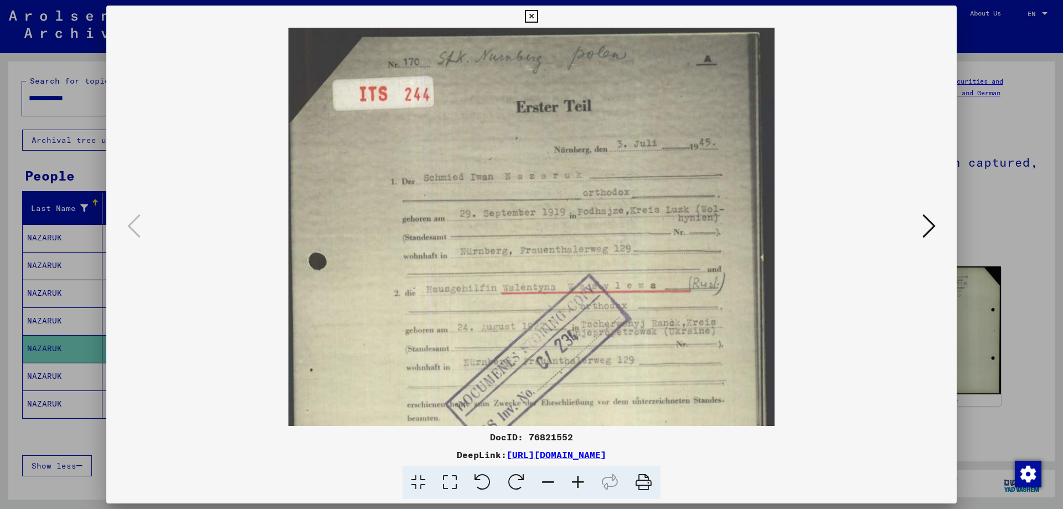
click at [575, 485] on icon at bounding box center [578, 483] width 30 height 34
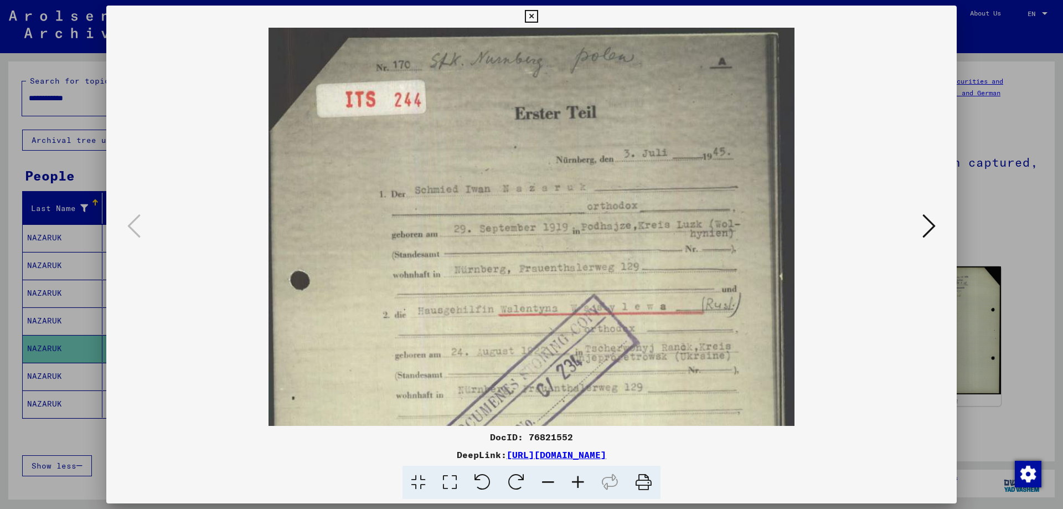
click at [575, 485] on icon at bounding box center [578, 483] width 30 height 34
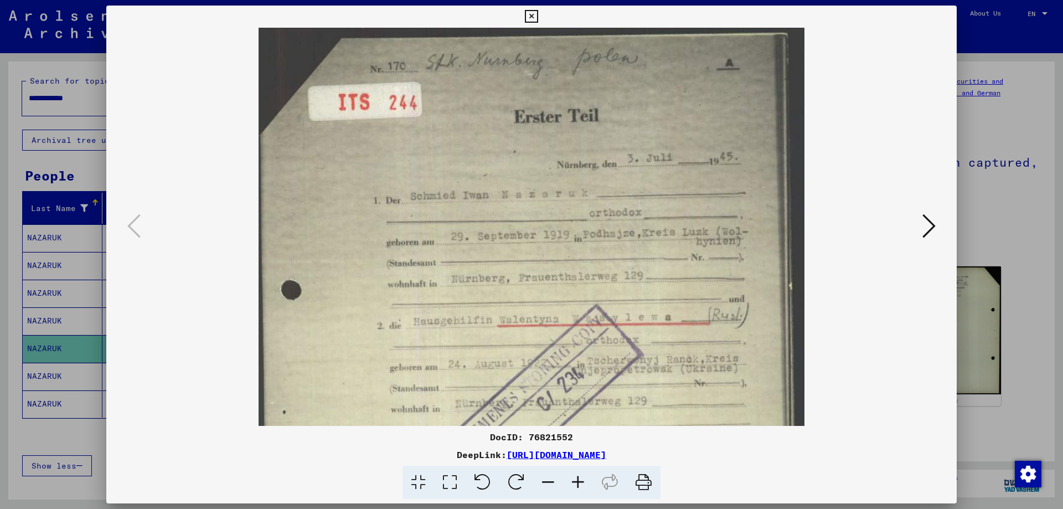
click at [575, 488] on icon at bounding box center [578, 483] width 30 height 34
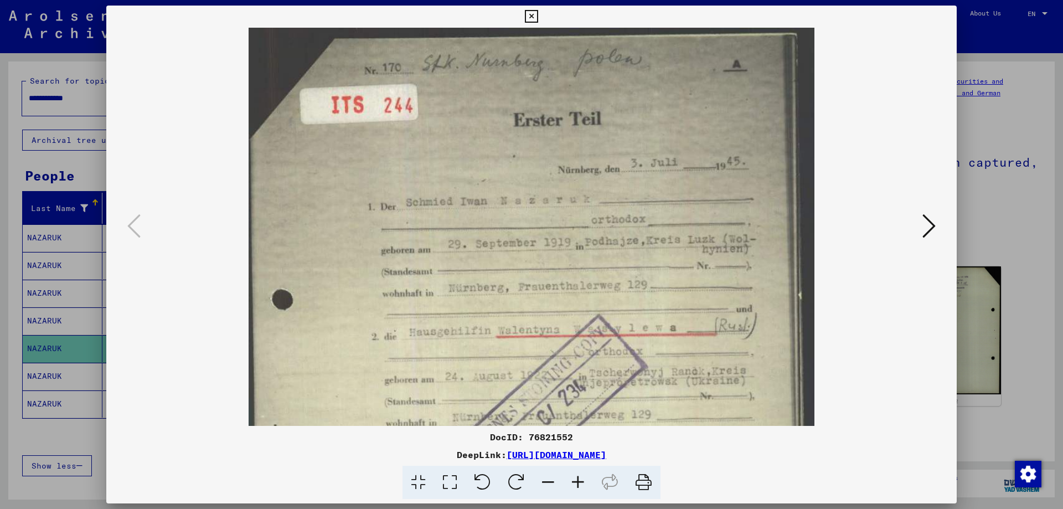
click at [575, 488] on icon at bounding box center [578, 483] width 30 height 34
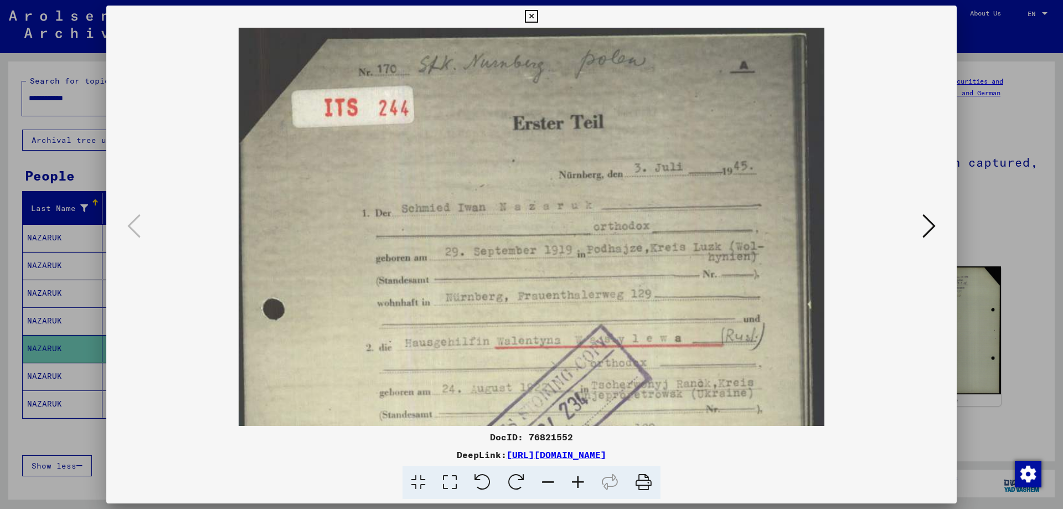
click at [575, 488] on icon at bounding box center [578, 483] width 30 height 34
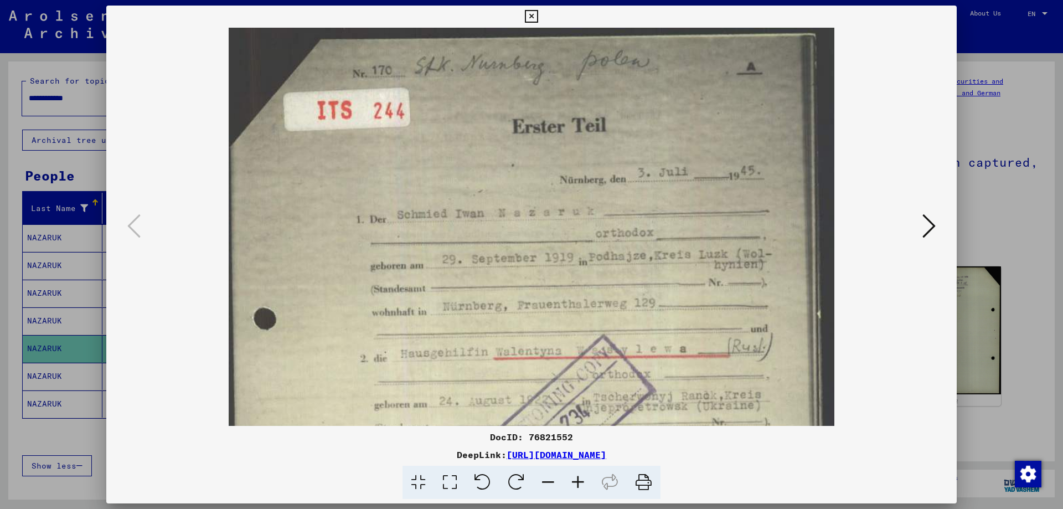
click at [575, 488] on icon at bounding box center [578, 483] width 30 height 34
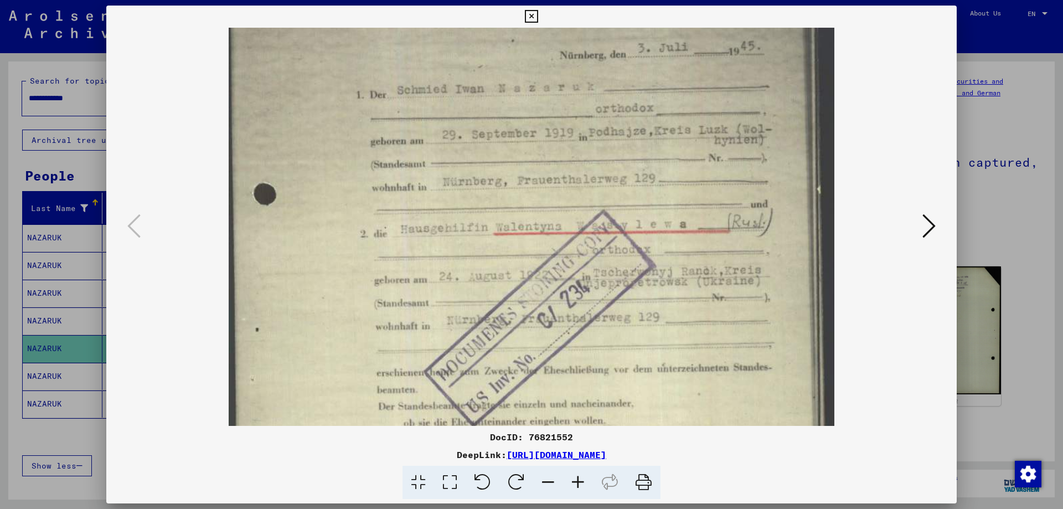
scroll to position [126, 0]
drag, startPoint x: 620, startPoint y: 256, endPoint x: 604, endPoint y: 131, distance: 126.7
click at [604, 131] on img at bounding box center [531, 322] width 605 height 841
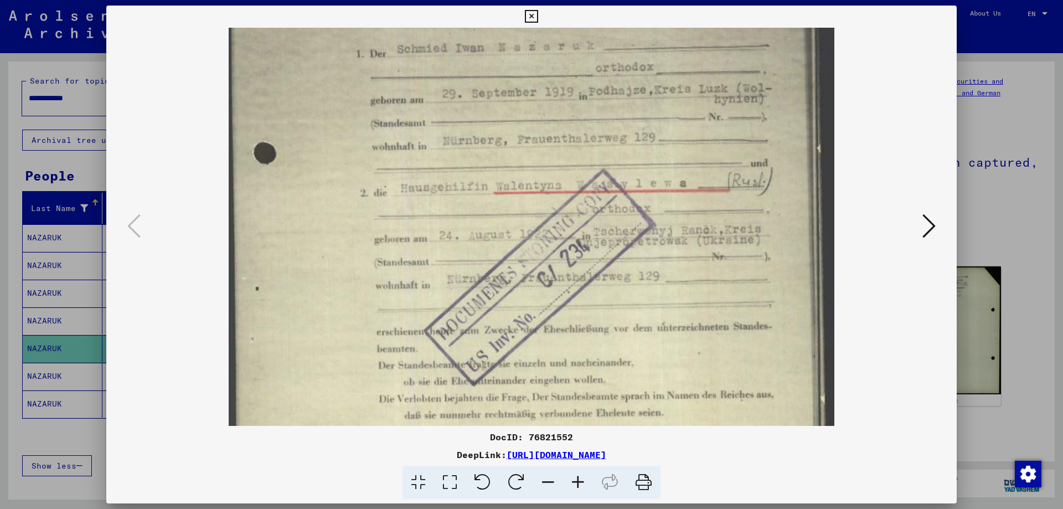
drag, startPoint x: 641, startPoint y: 243, endPoint x: 640, endPoint y: 203, distance: 39.9
click at [640, 203] on img at bounding box center [531, 282] width 605 height 841
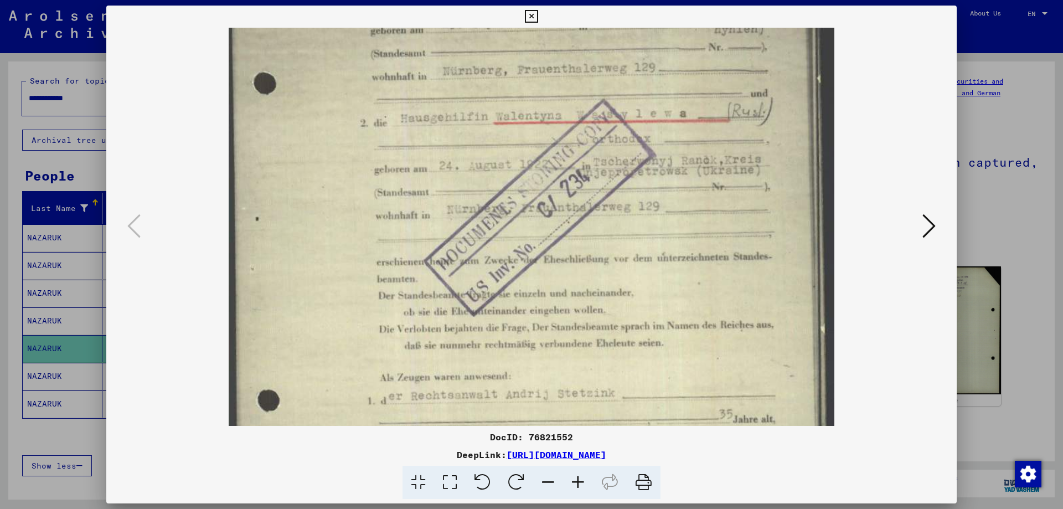
scroll to position [250, 0]
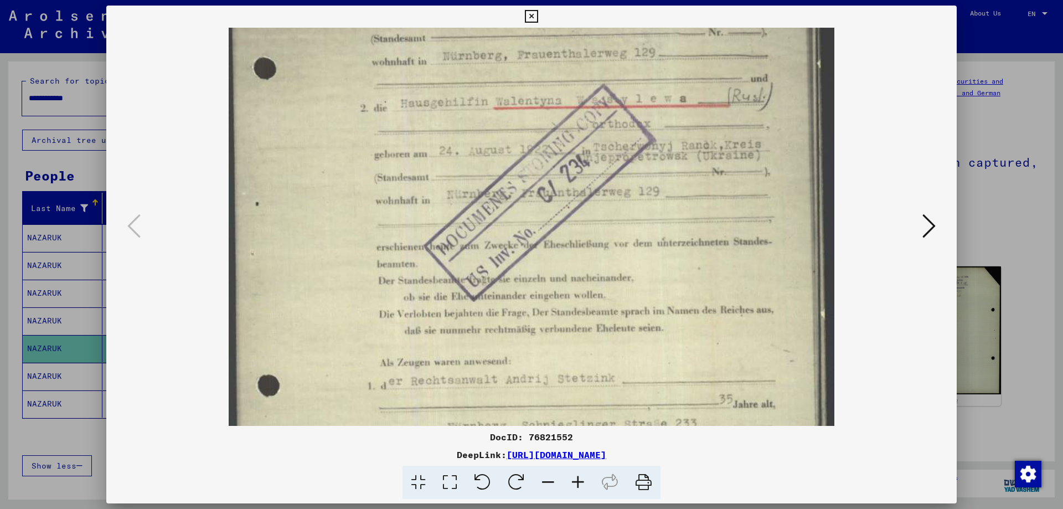
drag, startPoint x: 658, startPoint y: 213, endPoint x: 634, endPoint y: 128, distance: 88.3
click at [634, 128] on img at bounding box center [531, 197] width 605 height 841
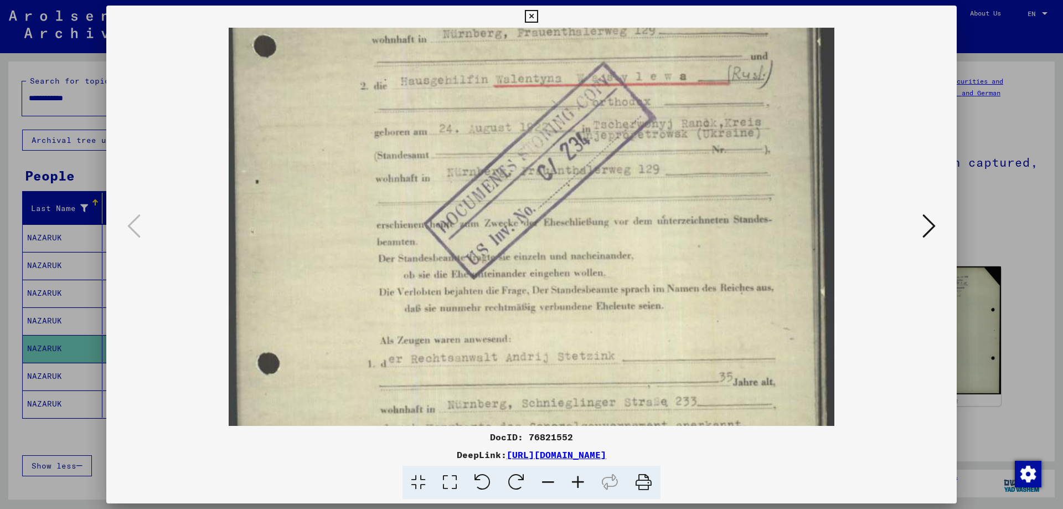
scroll to position [276, 0]
drag, startPoint x: 714, startPoint y: 205, endPoint x: 708, endPoint y: 180, distance: 26.3
click at [708, 180] on img at bounding box center [531, 172] width 605 height 841
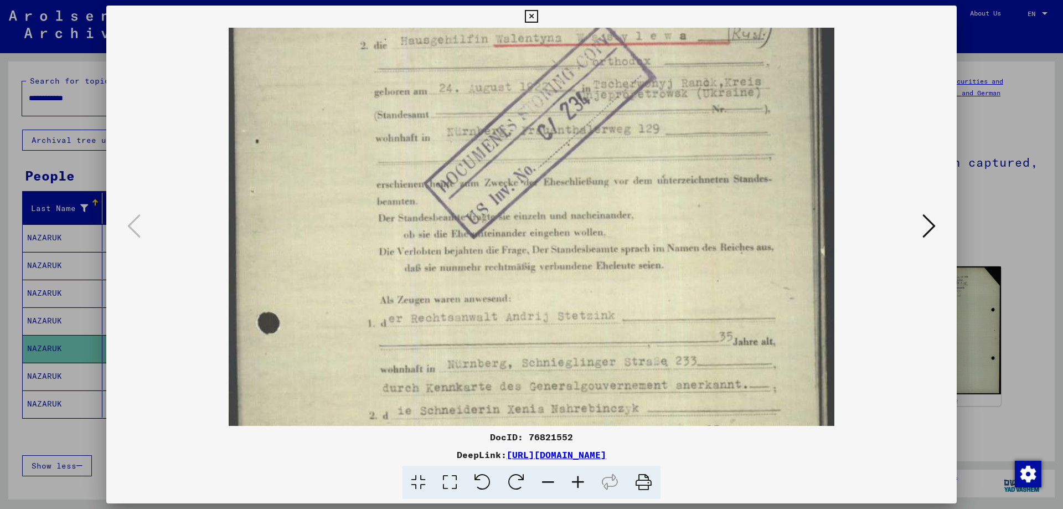
scroll to position [315, 0]
drag, startPoint x: 696, startPoint y: 205, endPoint x: 692, endPoint y: 166, distance: 39.0
click at [692, 166] on img at bounding box center [531, 133] width 605 height 841
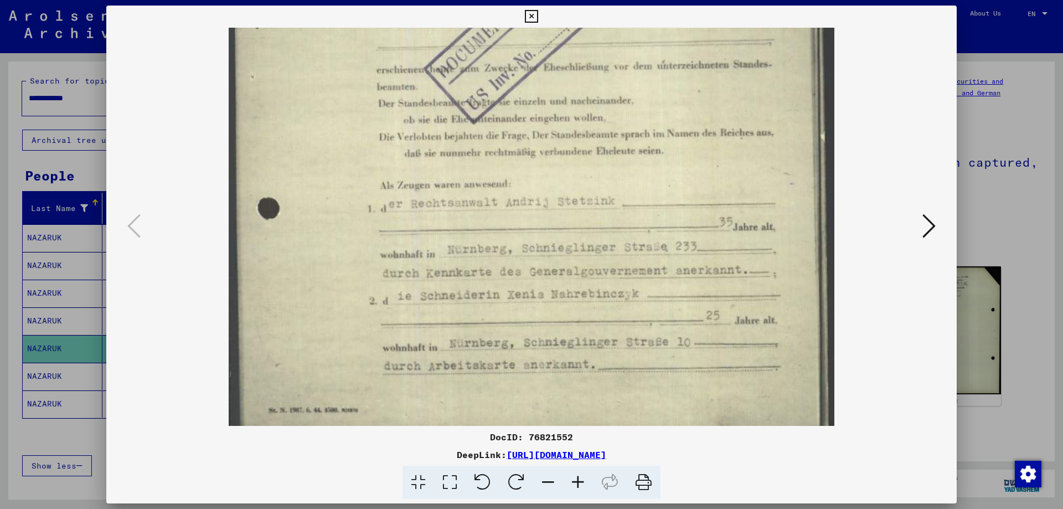
drag, startPoint x: 646, startPoint y: 289, endPoint x: 650, endPoint y: 176, distance: 113.0
click at [650, 176] on img at bounding box center [531, 20] width 605 height 841
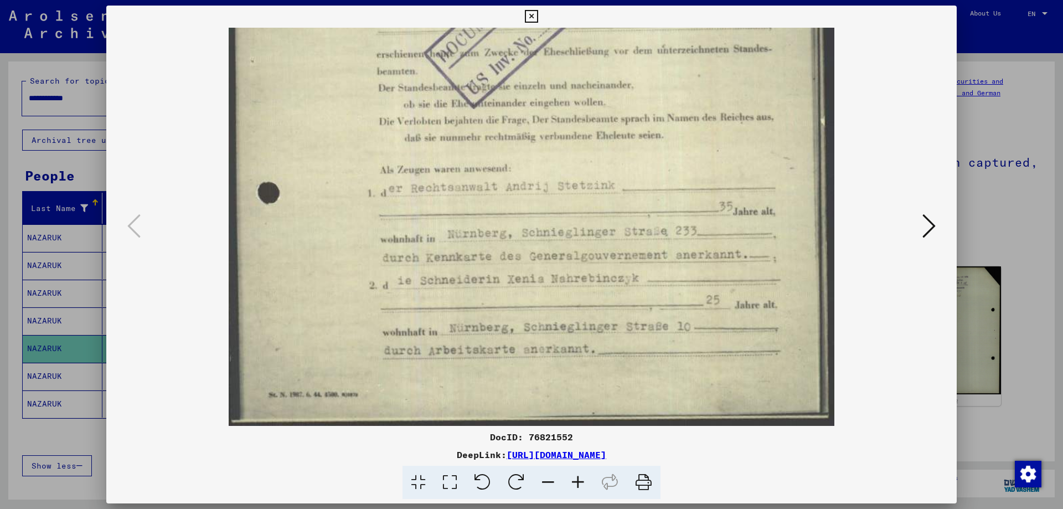
drag, startPoint x: 658, startPoint y: 233, endPoint x: 645, endPoint y: 145, distance: 89.0
click at [645, 145] on img at bounding box center [531, 5] width 605 height 841
drag, startPoint x: 591, startPoint y: 243, endPoint x: 585, endPoint y: 192, distance: 50.7
click at [585, 192] on img at bounding box center [531, 5] width 605 height 841
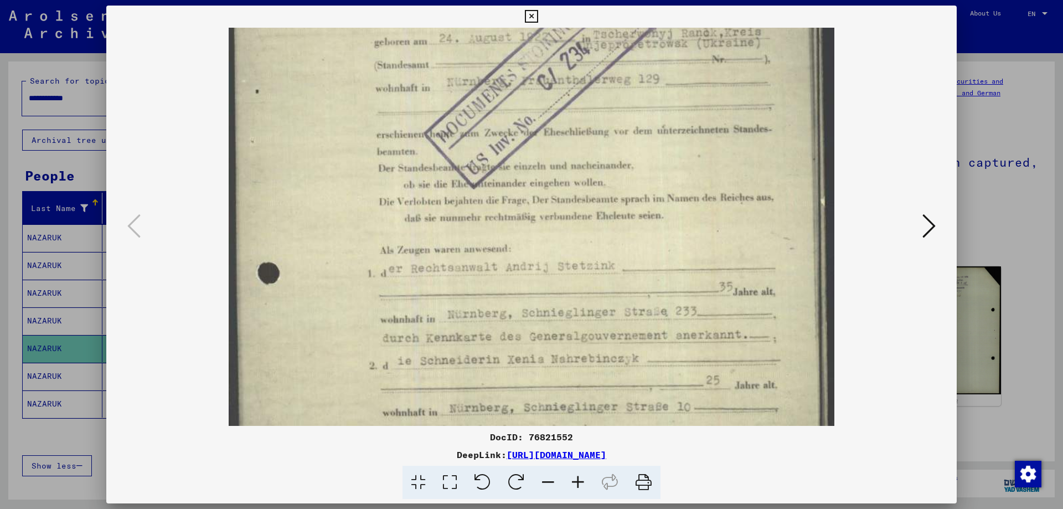
drag, startPoint x: 608, startPoint y: 177, endPoint x: 607, endPoint y: 270, distance: 93.6
click at [599, 264] on img at bounding box center [531, 85] width 605 height 841
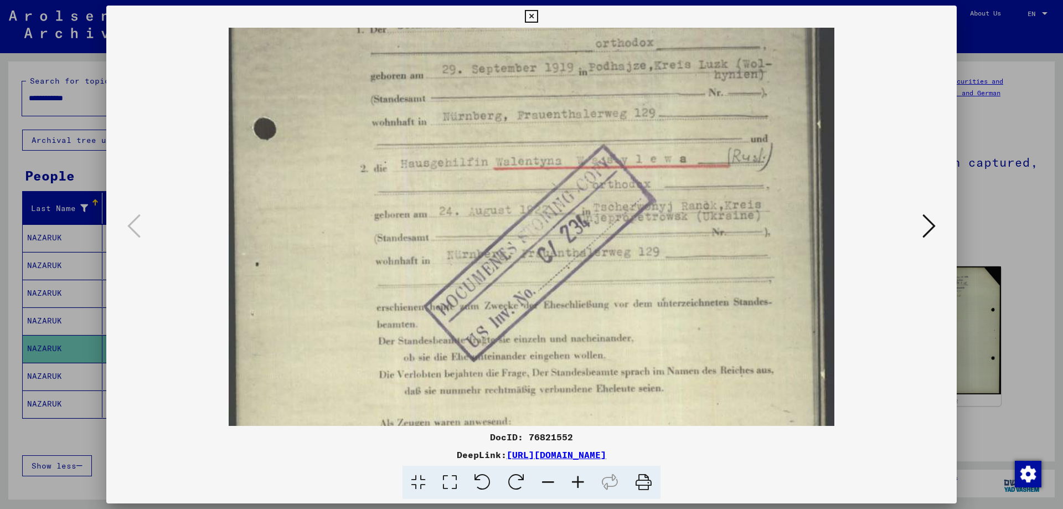
drag, startPoint x: 688, startPoint y: 232, endPoint x: 672, endPoint y: 400, distance: 169.1
click at [672, 400] on img at bounding box center [531, 258] width 605 height 841
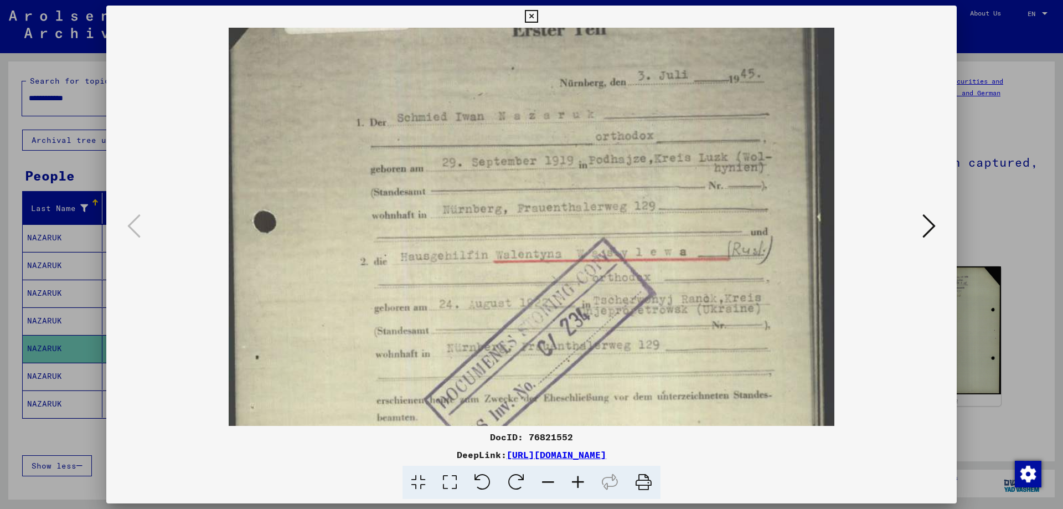
scroll to position [0, 0]
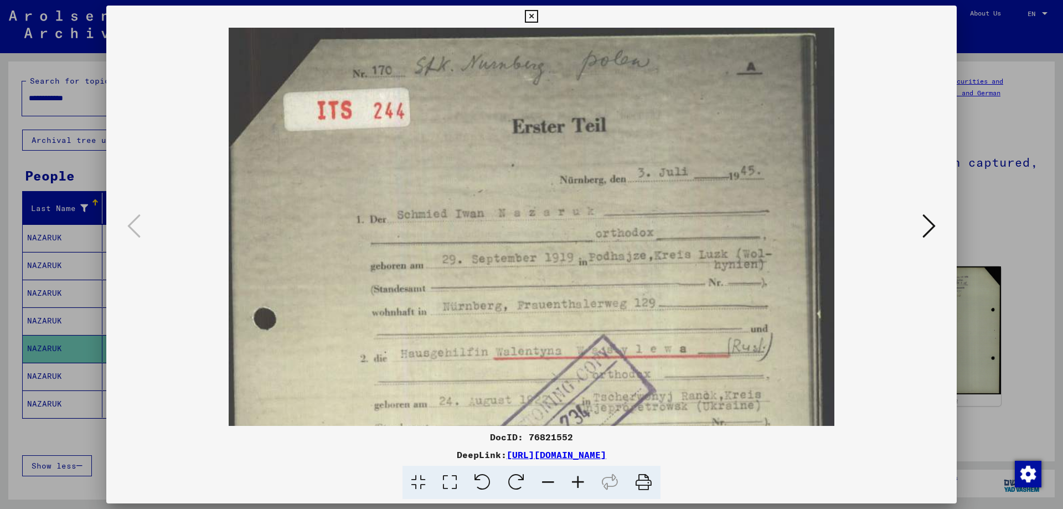
drag, startPoint x: 574, startPoint y: 132, endPoint x: 593, endPoint y: 354, distance: 223.4
click at [593, 354] on img at bounding box center [531, 448] width 605 height 841
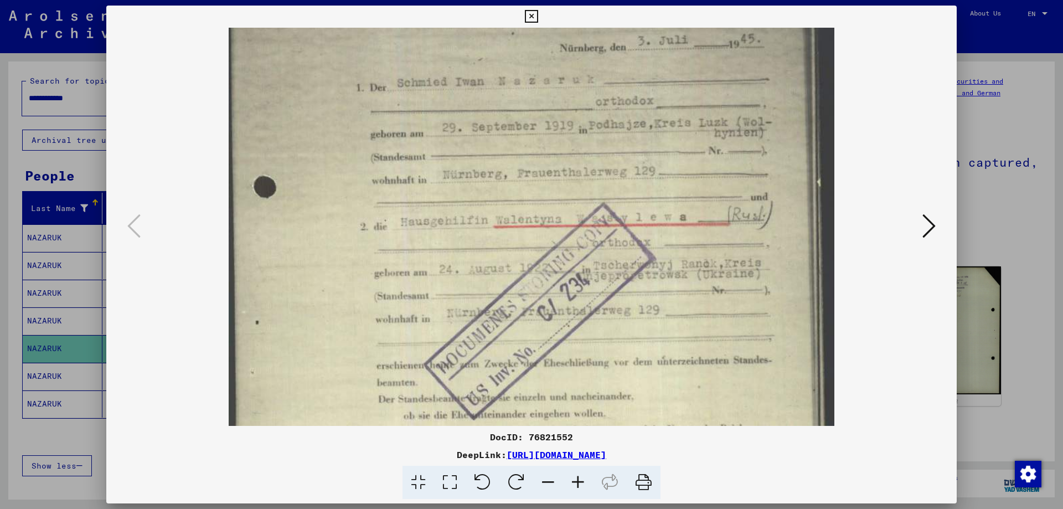
drag, startPoint x: 610, startPoint y: 287, endPoint x: 610, endPoint y: 192, distance: 95.3
click at [610, 192] on img at bounding box center [531, 316] width 605 height 841
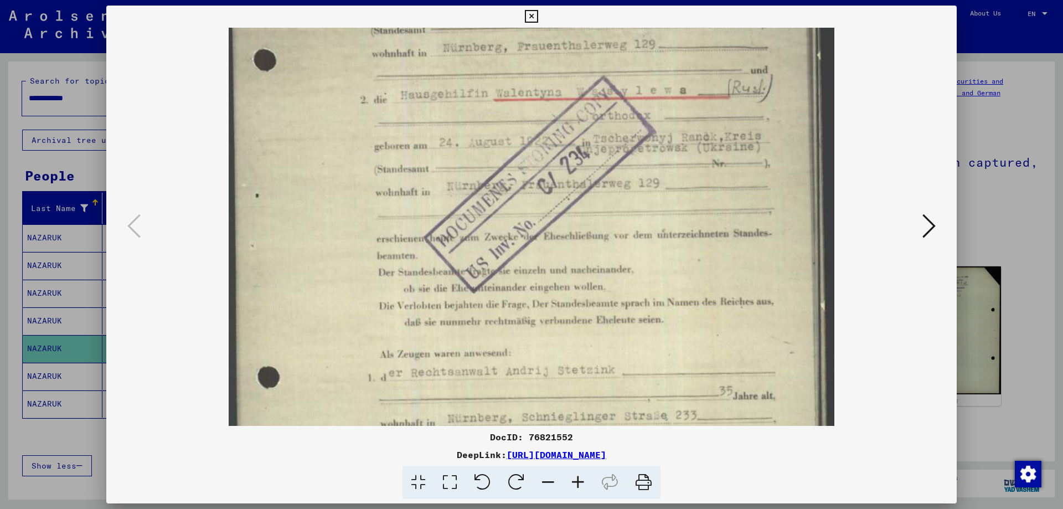
drag, startPoint x: 624, startPoint y: 341, endPoint x: 634, endPoint y: 206, distance: 135.5
click at [634, 206] on img at bounding box center [531, 189] width 605 height 841
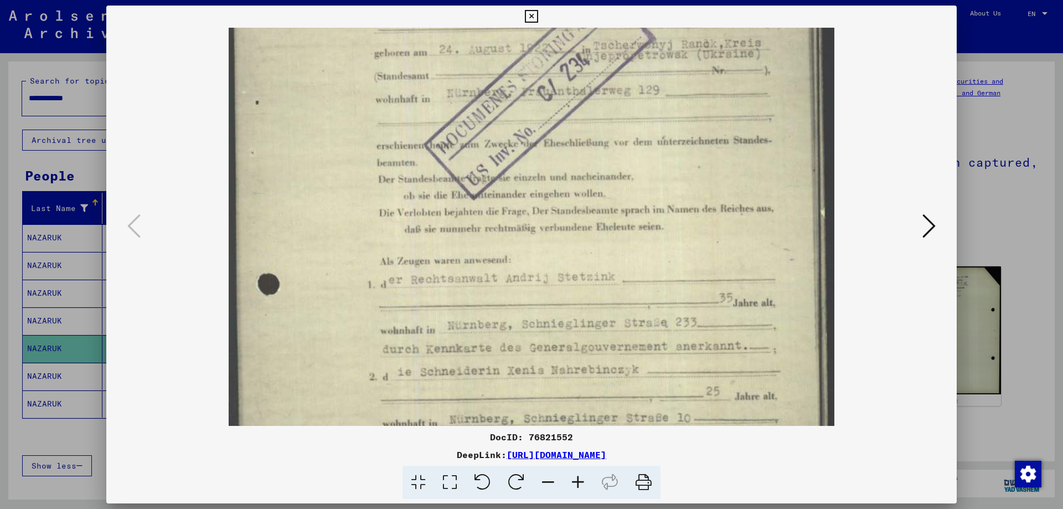
drag, startPoint x: 646, startPoint y: 297, endPoint x: 646, endPoint y: 207, distance: 90.8
click at [646, 207] on img at bounding box center [531, 96] width 605 height 841
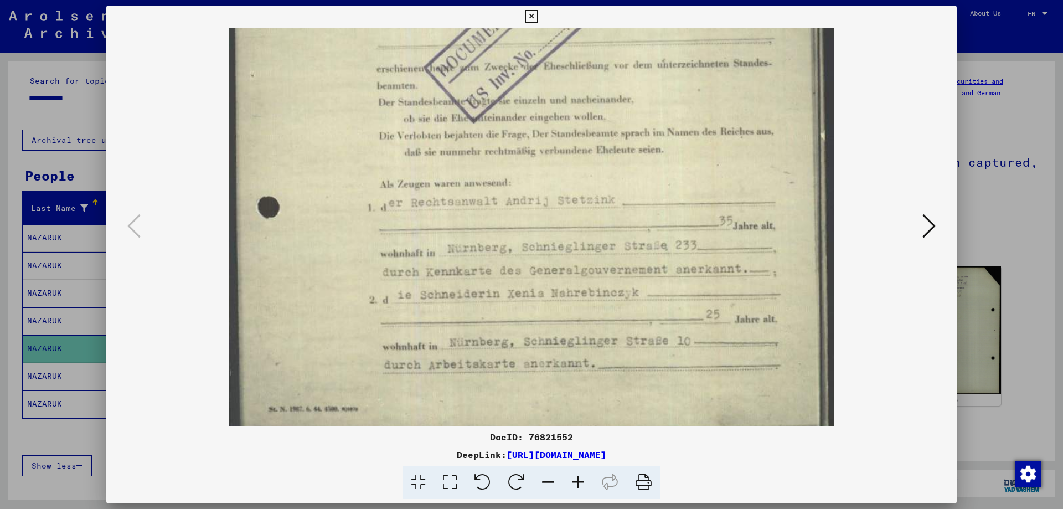
scroll to position [443, 0]
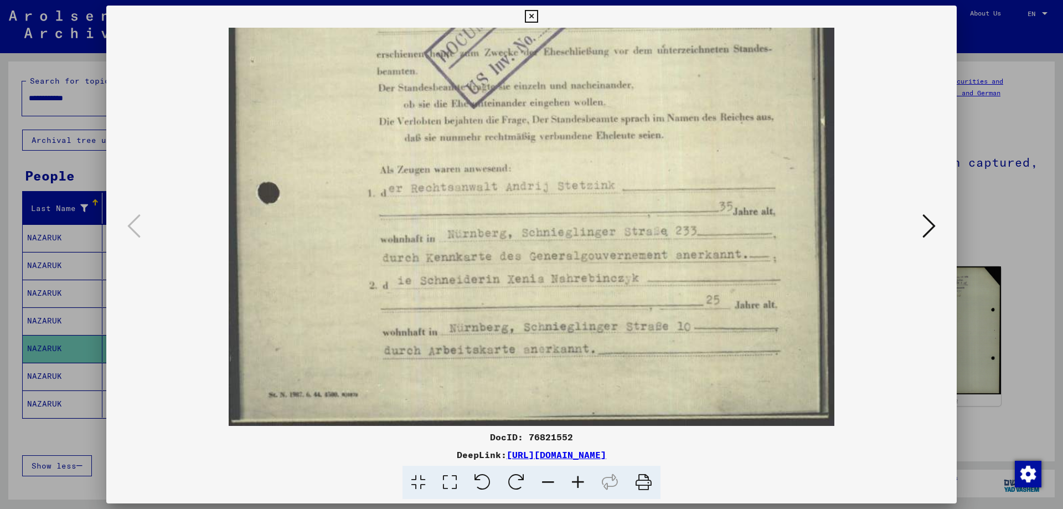
drag, startPoint x: 653, startPoint y: 322, endPoint x: 652, endPoint y: 199, distance: 122.9
click at [653, 199] on img at bounding box center [531, 5] width 605 height 841
click at [923, 223] on icon at bounding box center [929, 226] width 13 height 27
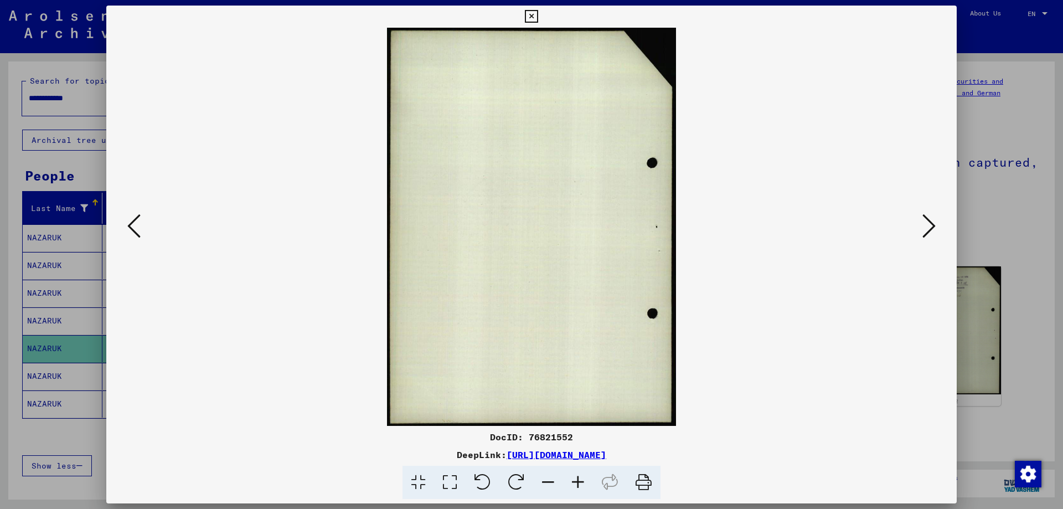
click at [147, 223] on viewer-one-image at bounding box center [531, 227] width 775 height 398
click at [135, 226] on icon at bounding box center [133, 226] width 13 height 27
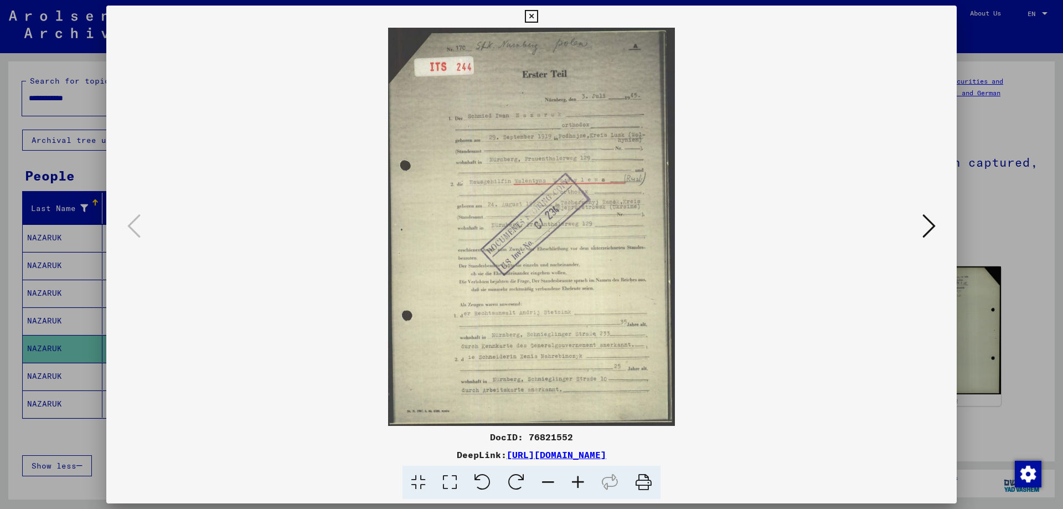
click at [581, 483] on icon at bounding box center [578, 483] width 30 height 34
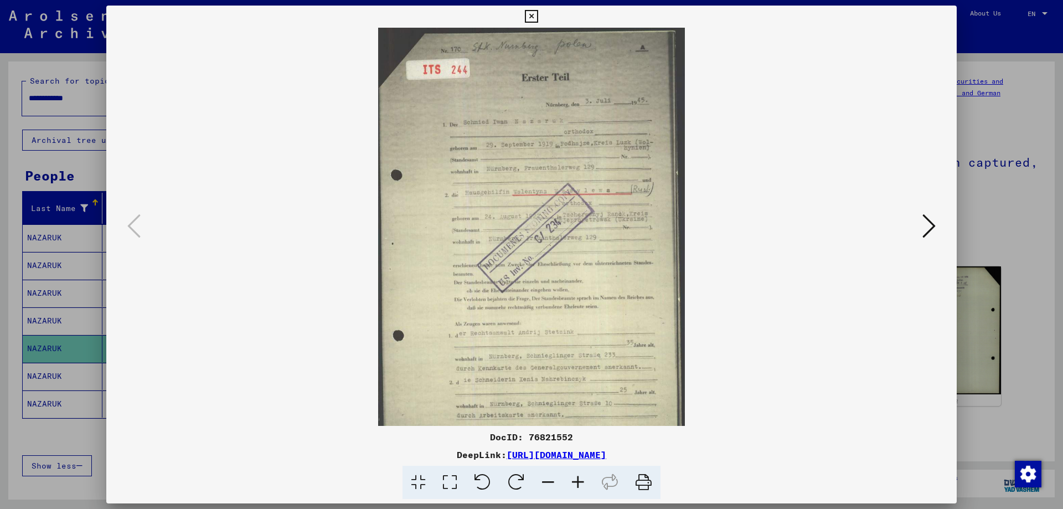
click at [581, 483] on icon at bounding box center [578, 483] width 30 height 34
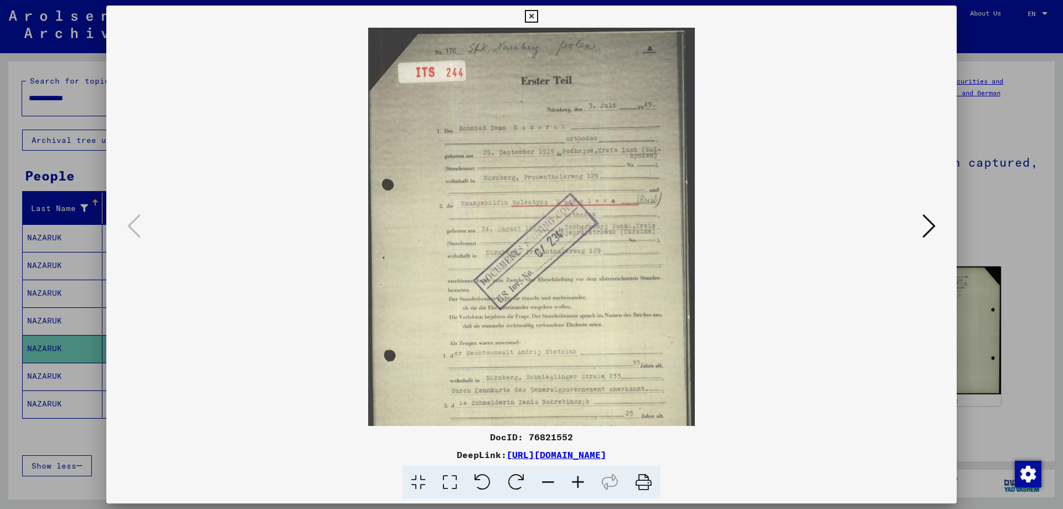
click at [581, 483] on icon at bounding box center [578, 483] width 30 height 34
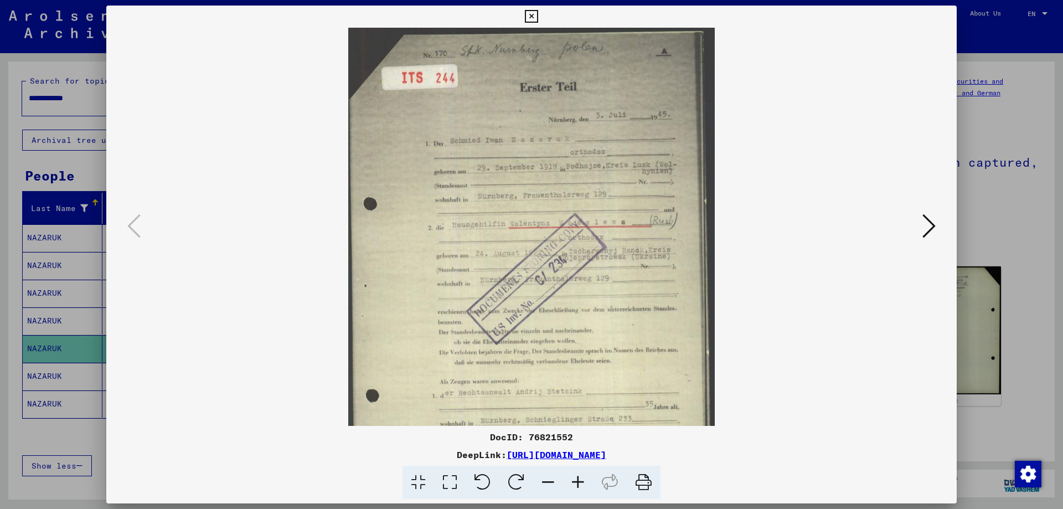
click at [581, 483] on icon at bounding box center [578, 483] width 30 height 34
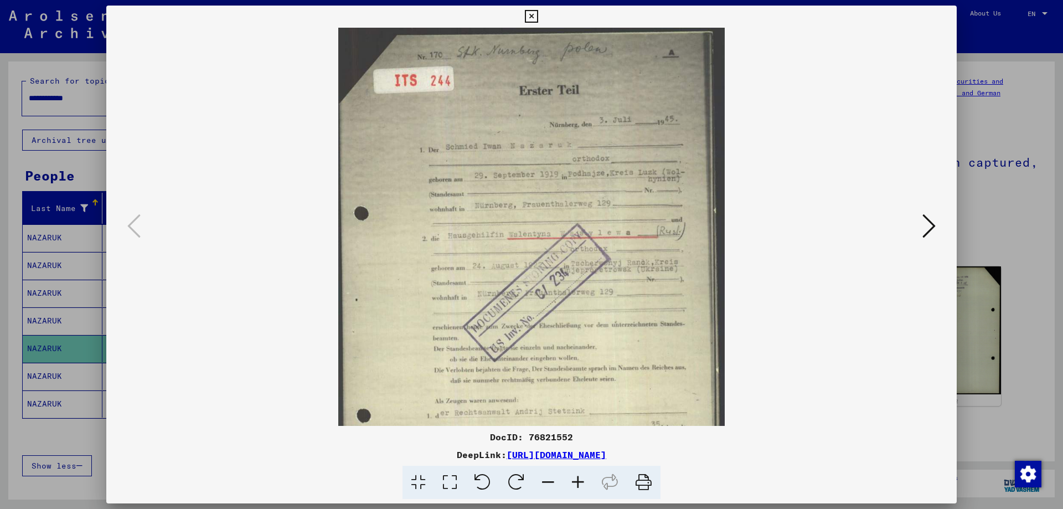
click at [581, 483] on icon at bounding box center [578, 483] width 30 height 34
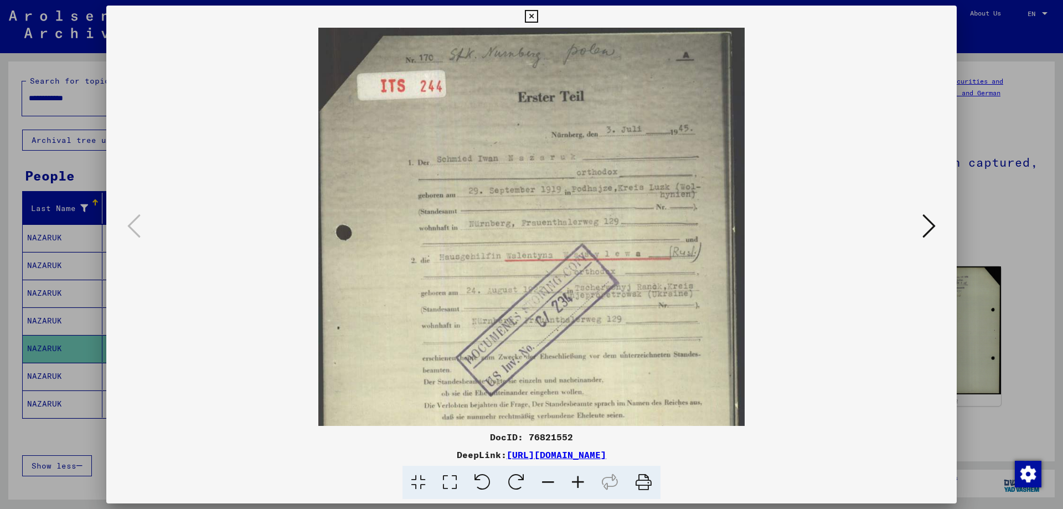
click at [581, 483] on icon at bounding box center [578, 483] width 30 height 34
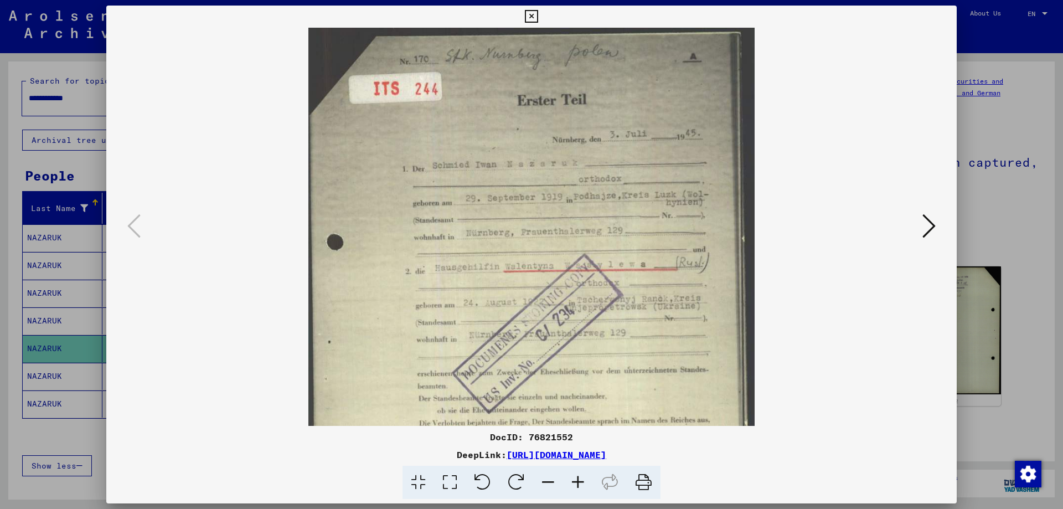
click at [581, 483] on icon at bounding box center [578, 483] width 30 height 34
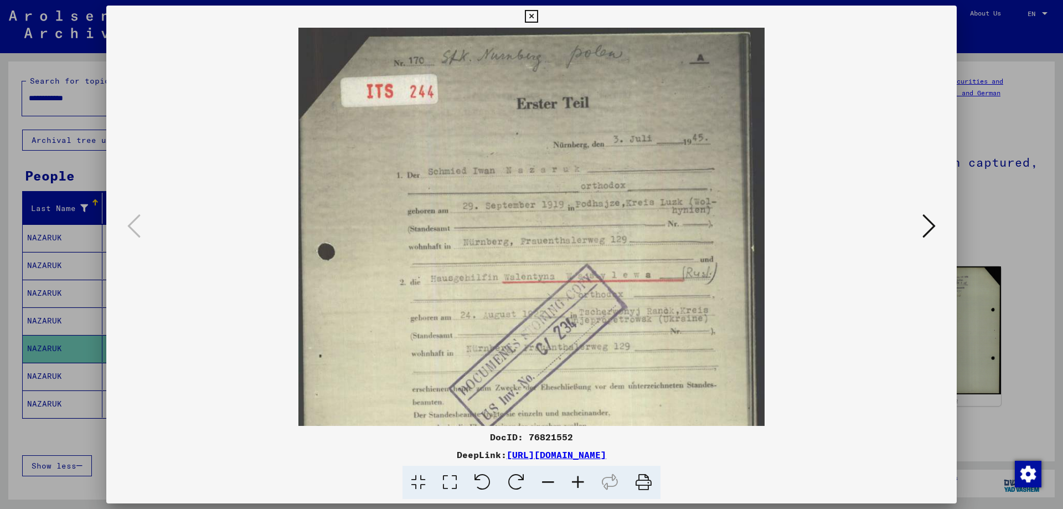
click at [581, 483] on icon at bounding box center [578, 483] width 30 height 34
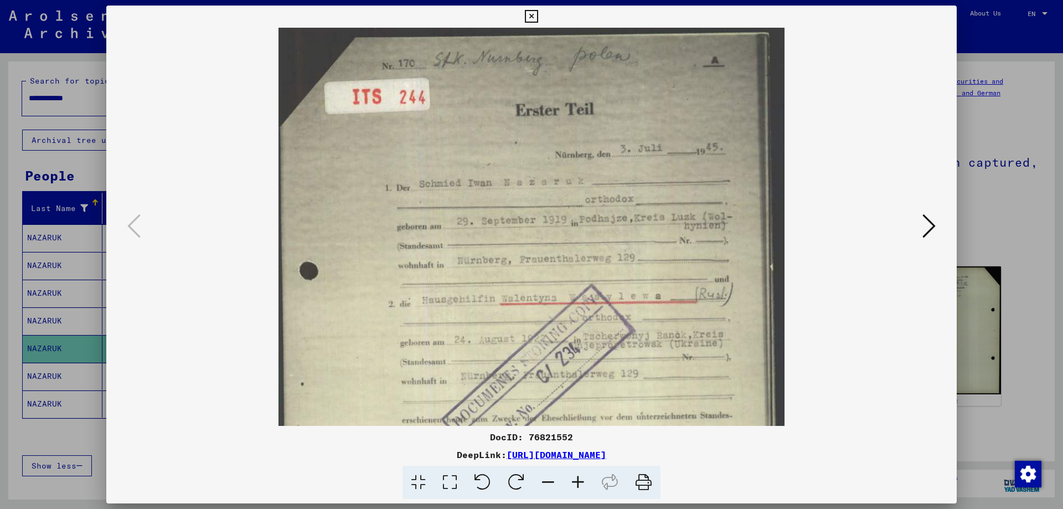
click at [581, 483] on icon at bounding box center [578, 483] width 30 height 34
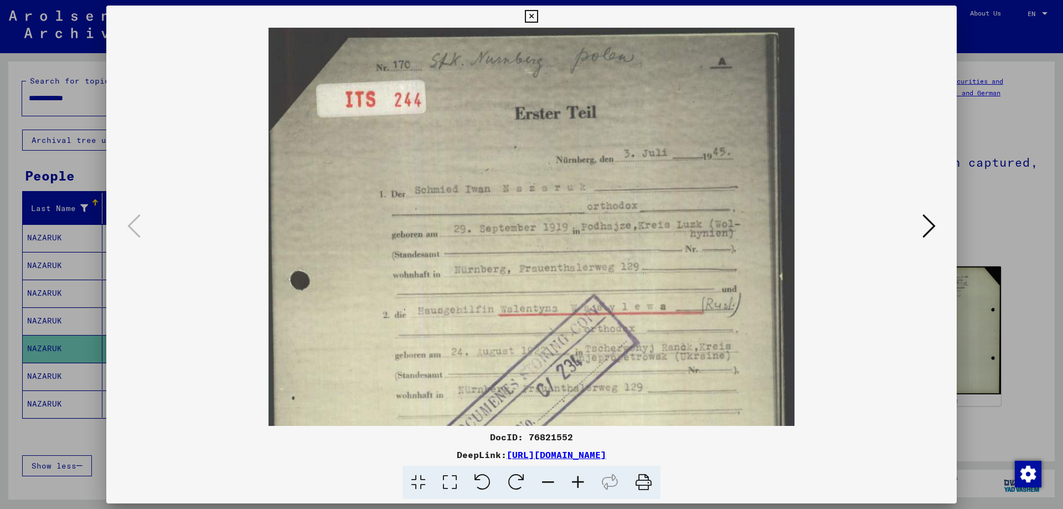
click at [1004, 200] on div at bounding box center [531, 254] width 1063 height 509
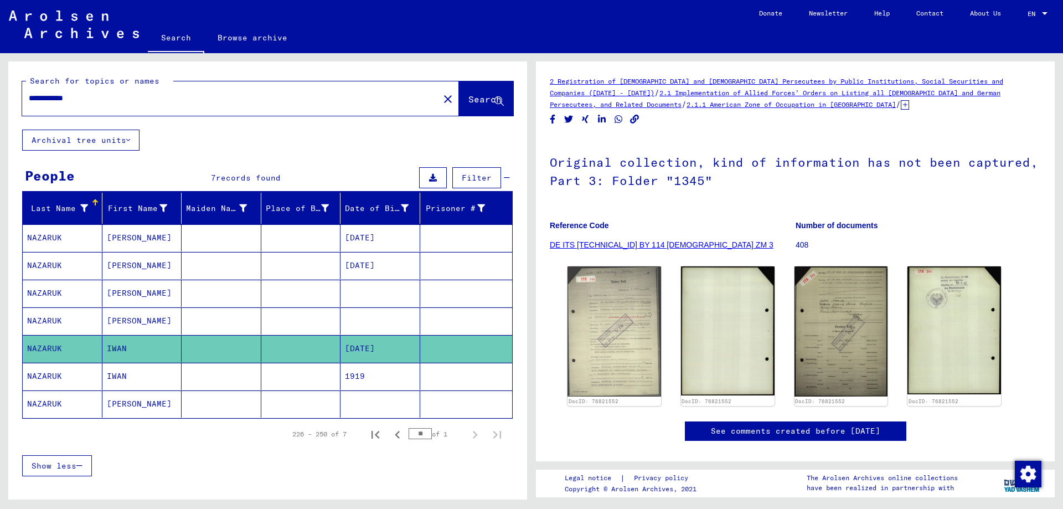
click at [143, 363] on mat-cell "IWAN" at bounding box center [142, 376] width 80 height 27
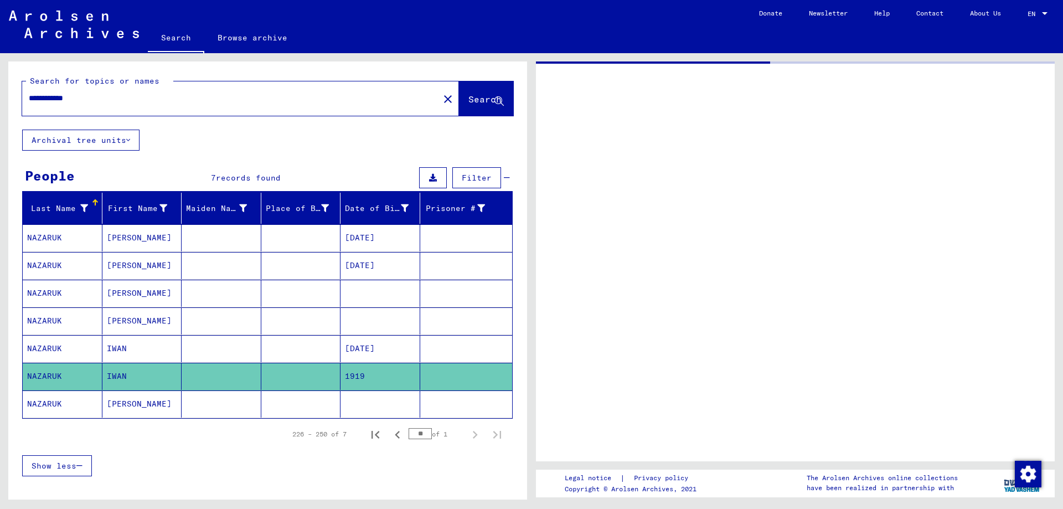
click at [148, 390] on mat-table "Last Name First Name Maiden Name Place of Birth Date of Birth Prisoner # [PERSO…" at bounding box center [267, 306] width 491 height 226
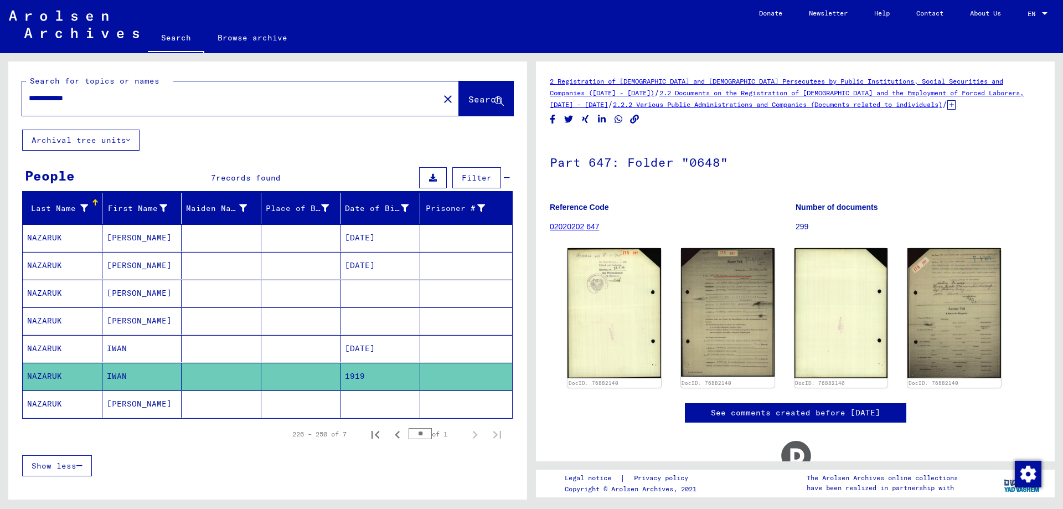
click at [217, 411] on mat-cell at bounding box center [222, 403] width 80 height 27
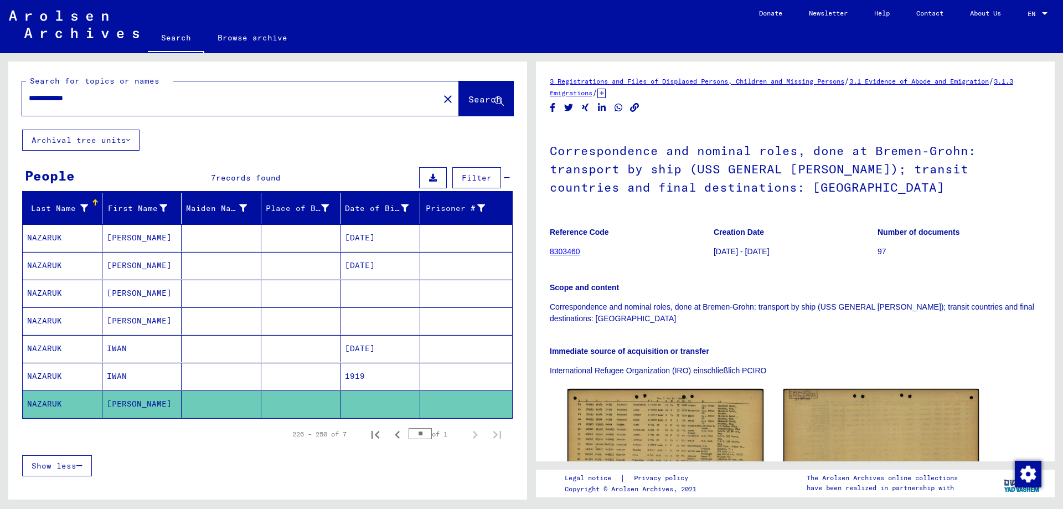
drag, startPoint x: 65, startPoint y: 95, endPoint x: 161, endPoint y: 123, distance: 99.7
click at [161, 123] on div "**********" at bounding box center [267, 95] width 519 height 68
type input "*******"
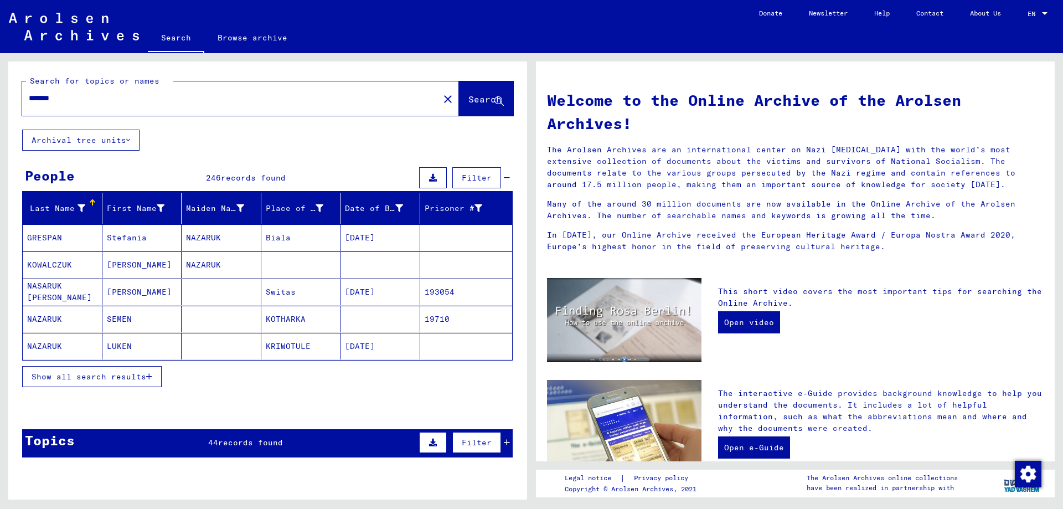
click at [119, 375] on span "Show all search results" at bounding box center [89, 377] width 115 height 10
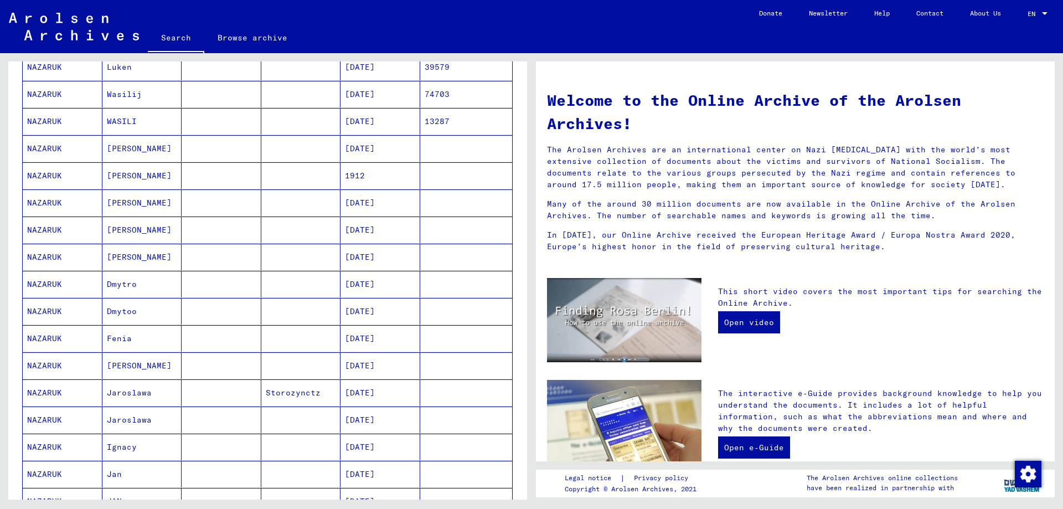
scroll to position [443, 0]
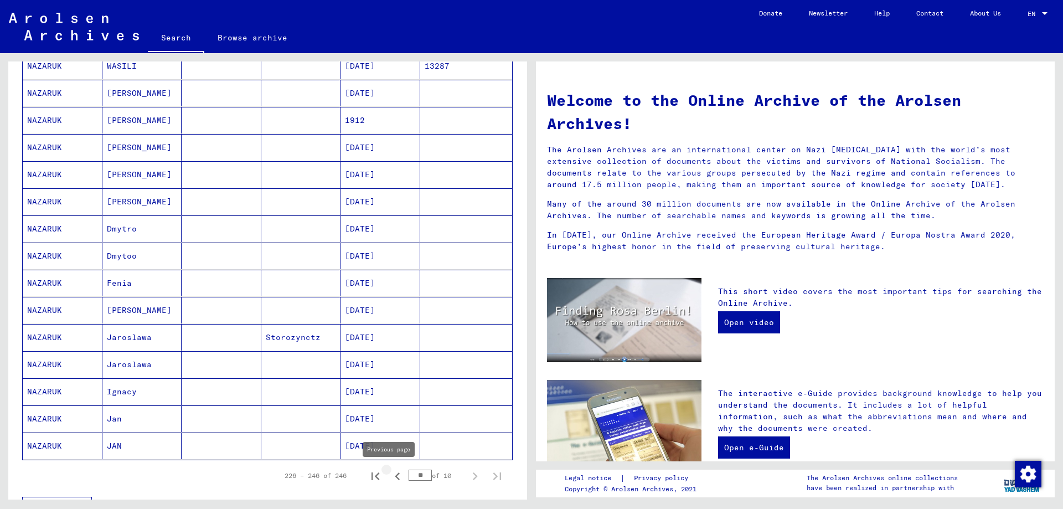
click at [390, 478] on icon "Previous page" at bounding box center [398, 476] width 16 height 16
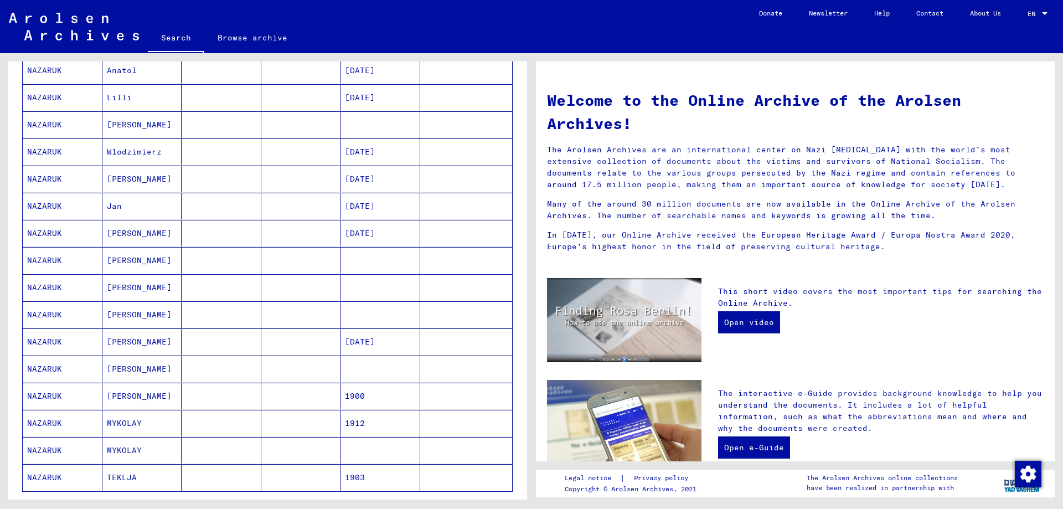
scroll to position [554, 0]
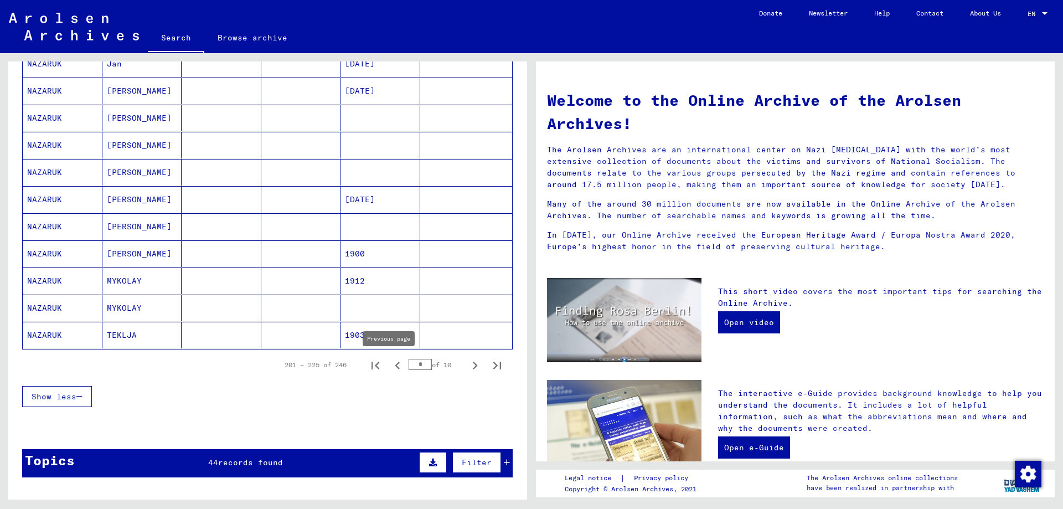
click at [390, 370] on icon "Previous page" at bounding box center [398, 366] width 16 height 16
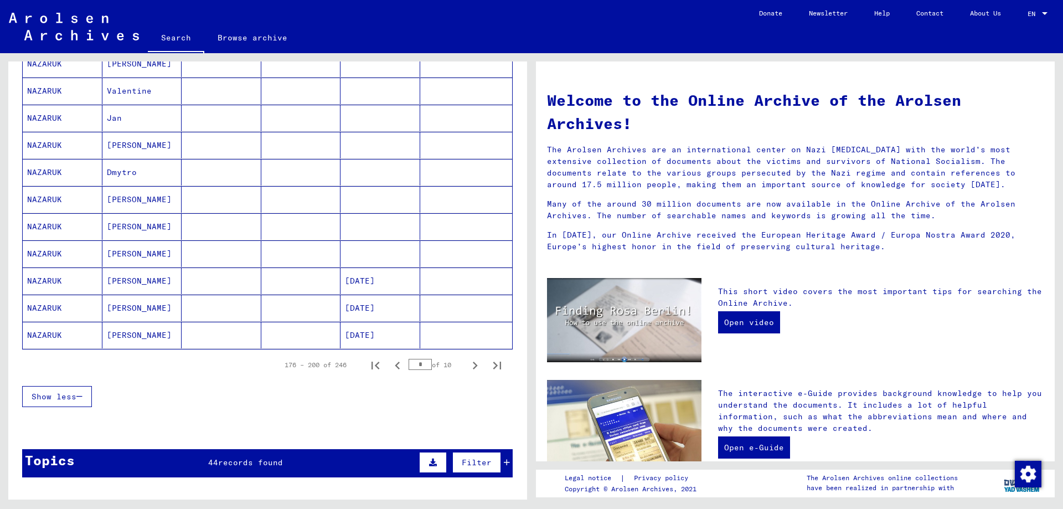
click at [173, 338] on mat-cell "[PERSON_NAME]" at bounding box center [142, 335] width 80 height 27
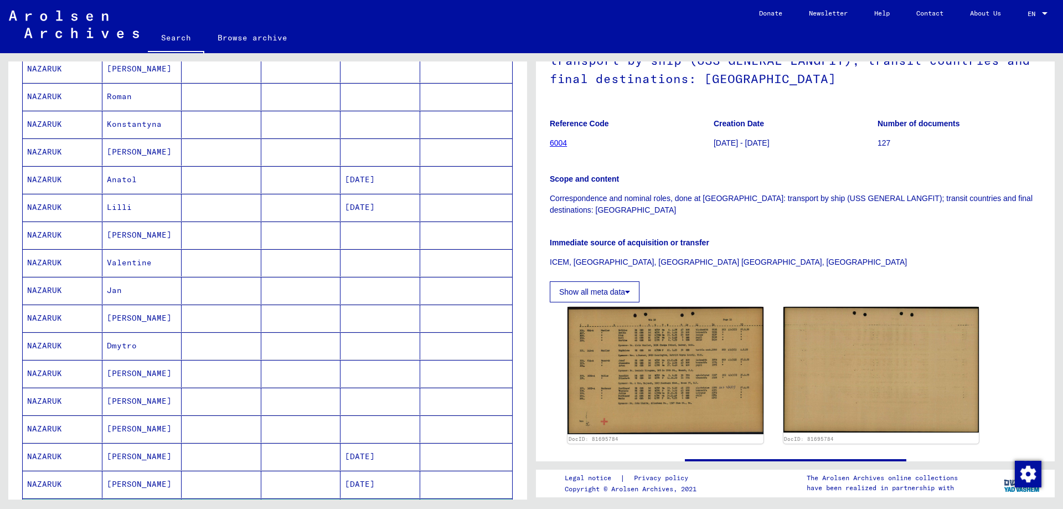
scroll to position [340, 0]
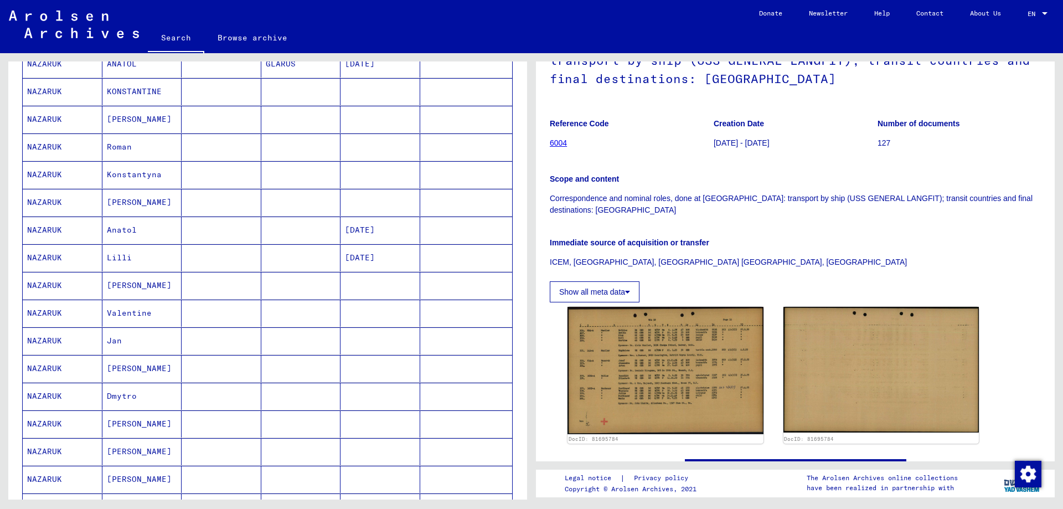
click at [130, 312] on mat-cell "Valentine" at bounding box center [142, 313] width 80 height 27
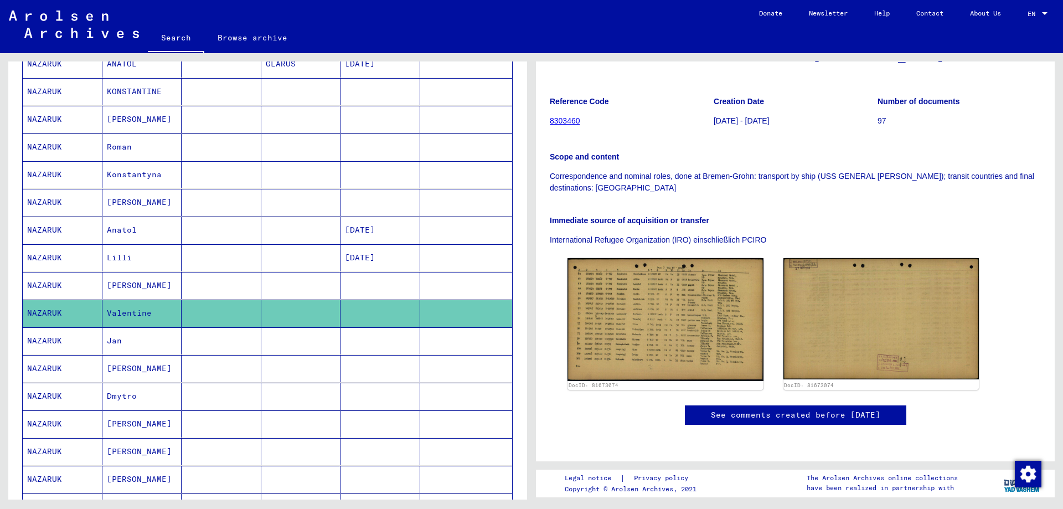
click at [142, 293] on mat-cell "[PERSON_NAME]" at bounding box center [142, 285] width 80 height 27
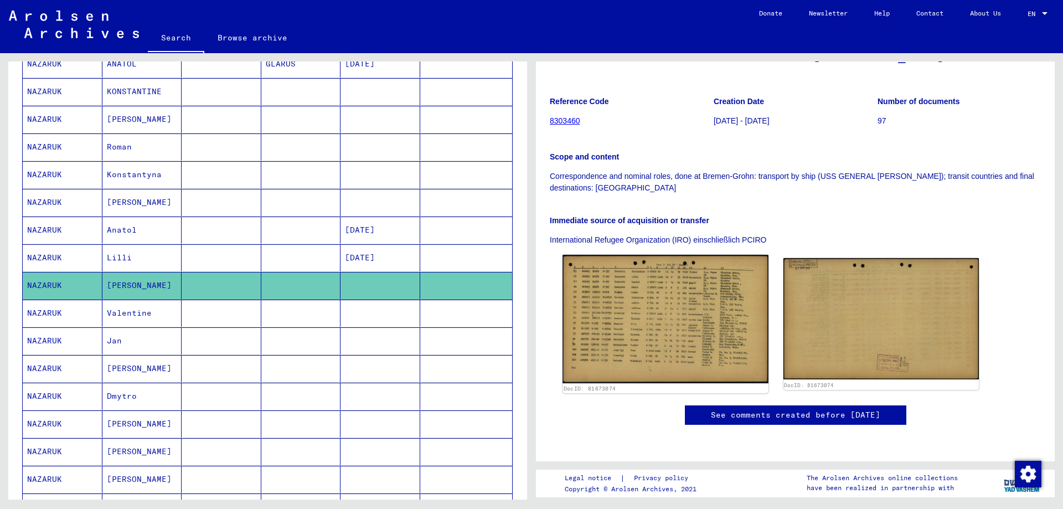
click at [727, 327] on img at bounding box center [665, 319] width 205 height 128
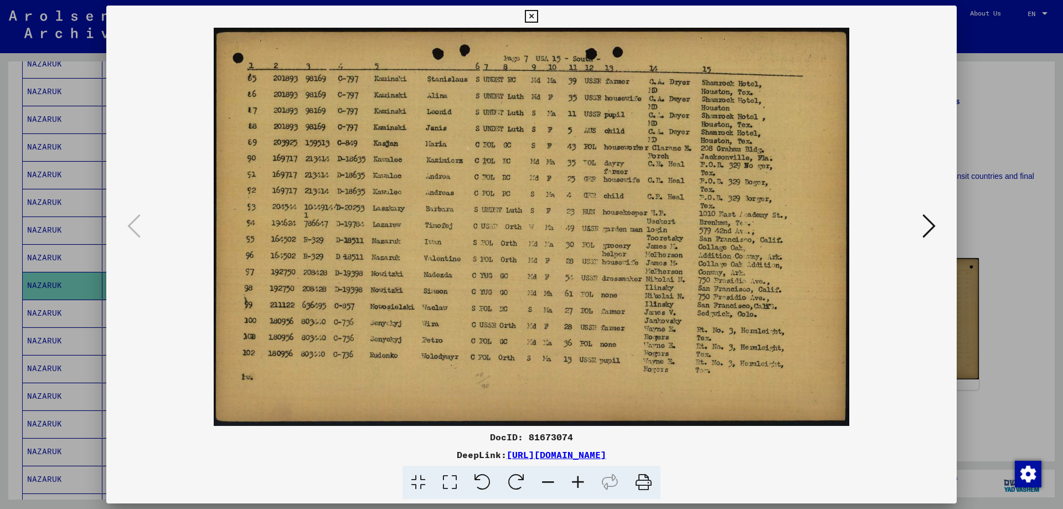
click at [578, 484] on icon at bounding box center [578, 483] width 30 height 34
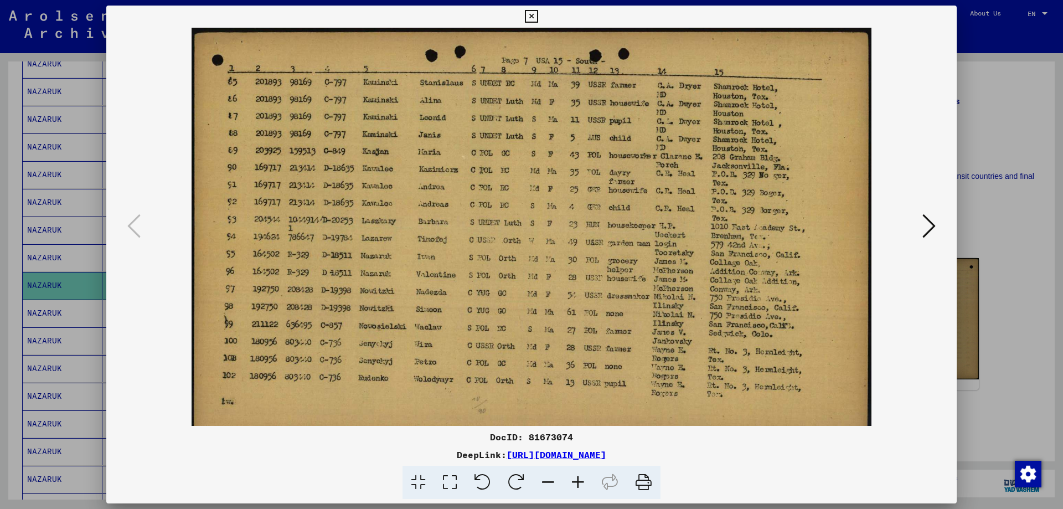
click at [578, 484] on icon at bounding box center [578, 483] width 30 height 34
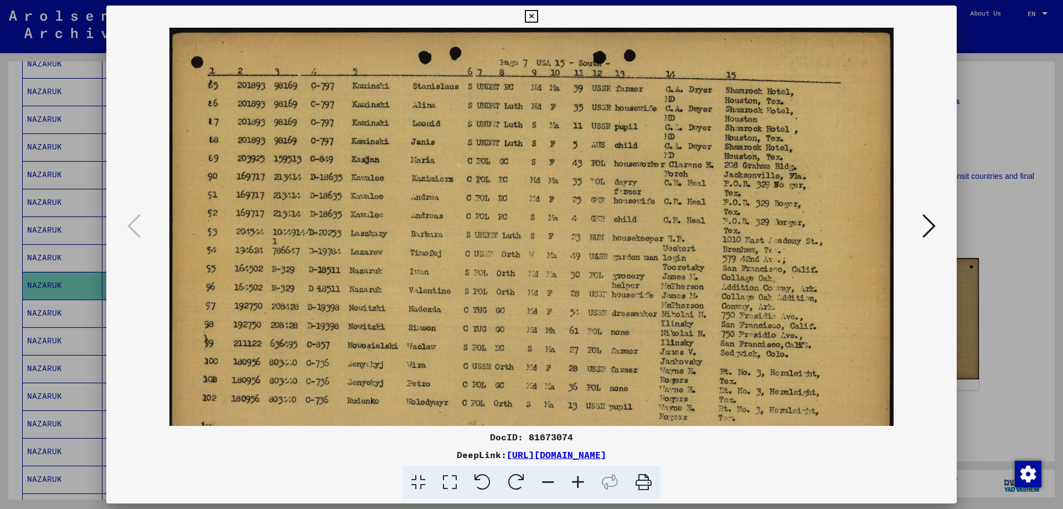
click at [578, 484] on icon at bounding box center [578, 483] width 30 height 34
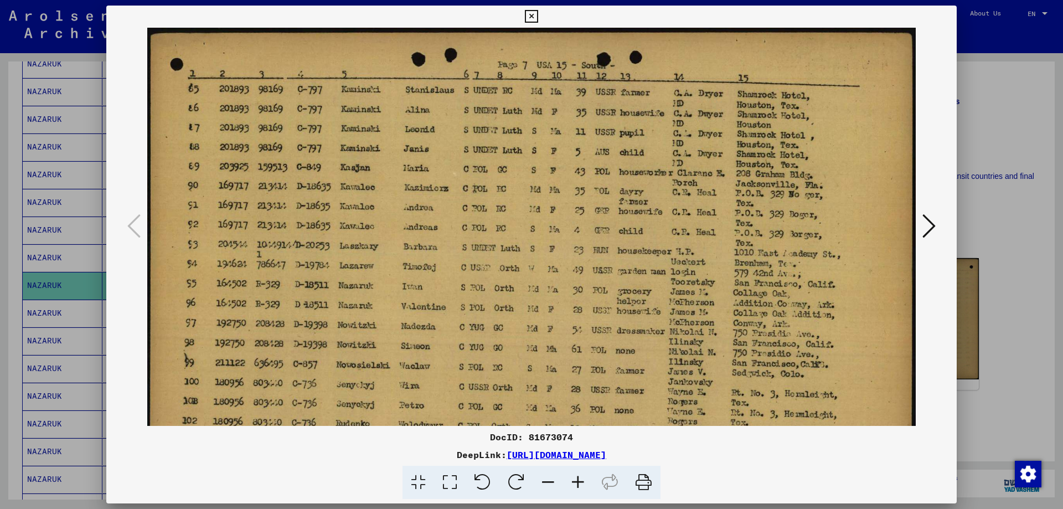
click at [578, 484] on icon at bounding box center [578, 483] width 30 height 34
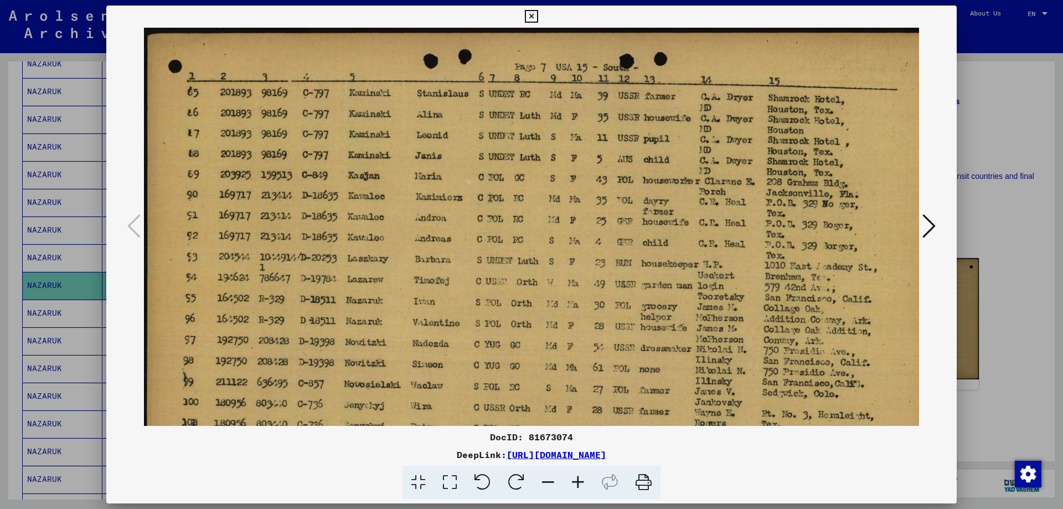
click at [578, 484] on icon at bounding box center [578, 483] width 30 height 34
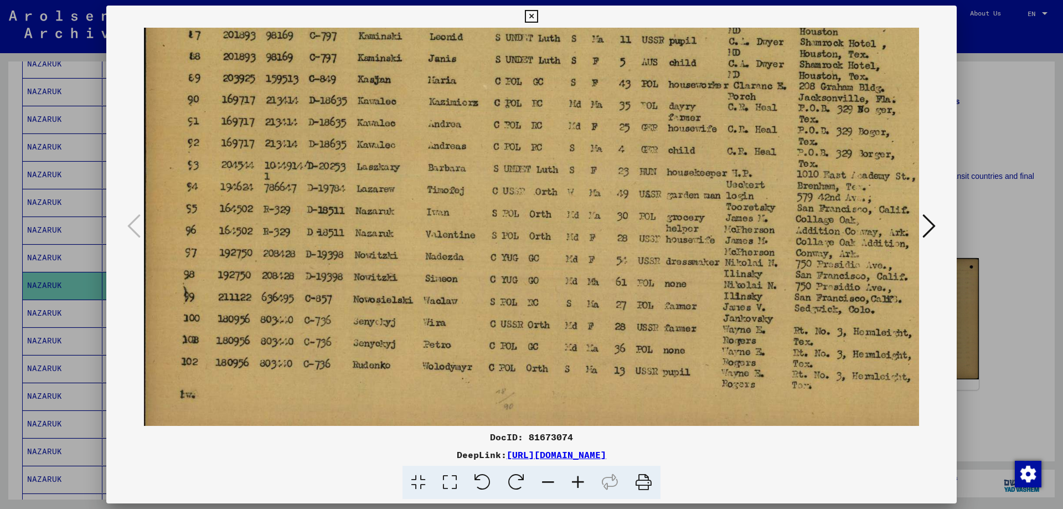
scroll to position [61, 2]
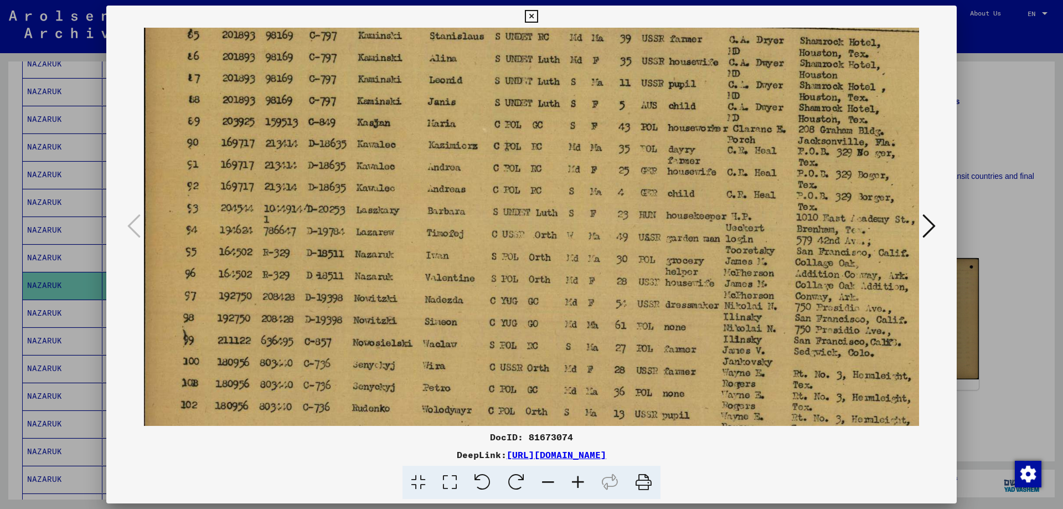
drag, startPoint x: 569, startPoint y: 275, endPoint x: 570, endPoint y: 320, distance: 44.9
click at [569, 318] on img at bounding box center [570, 235] width 857 height 537
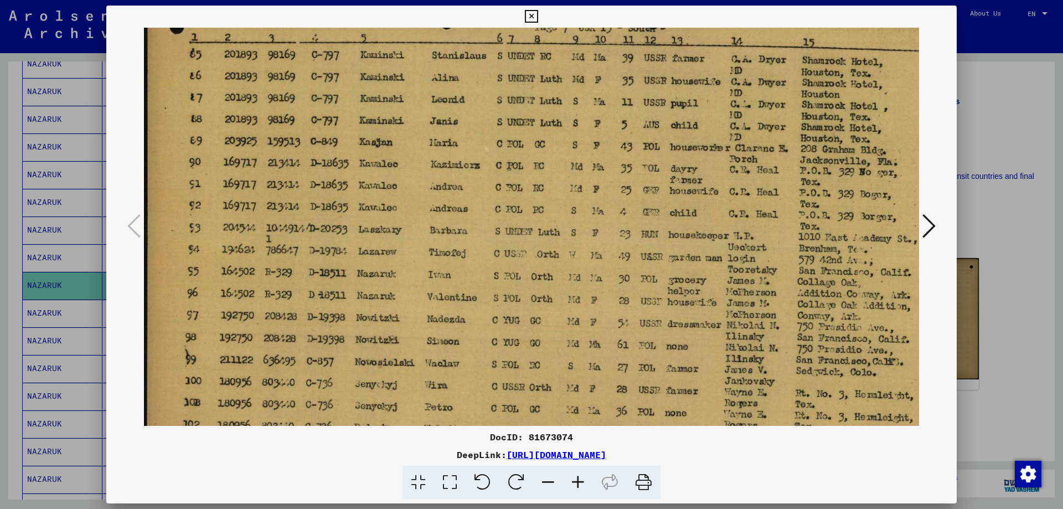
click at [991, 203] on div at bounding box center [531, 254] width 1063 height 509
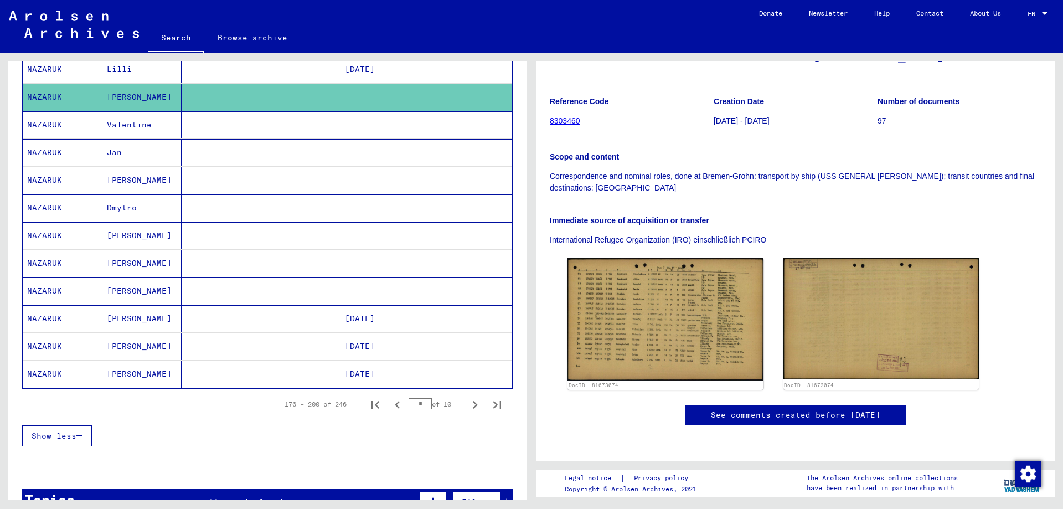
scroll to position [672, 0]
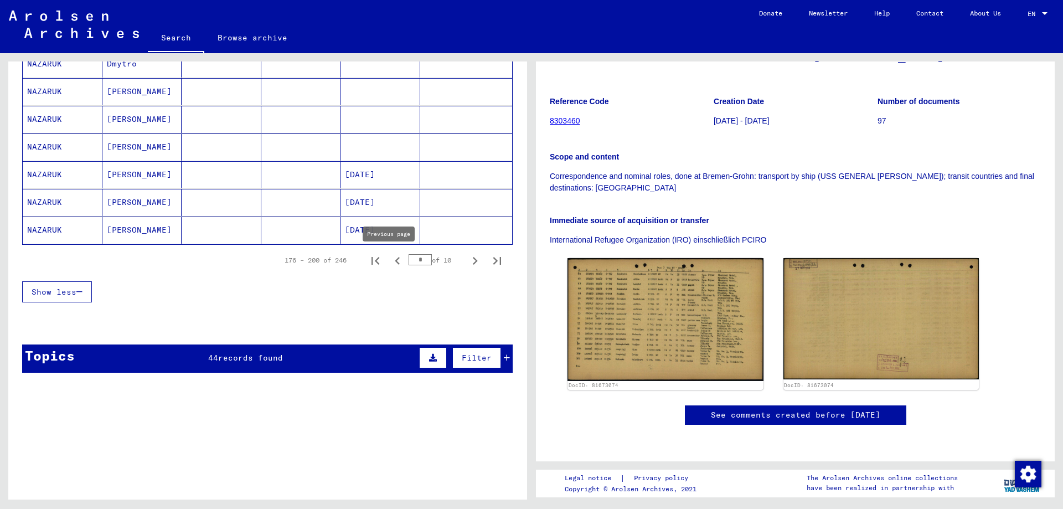
click at [390, 257] on icon "Previous page" at bounding box center [398, 261] width 16 height 16
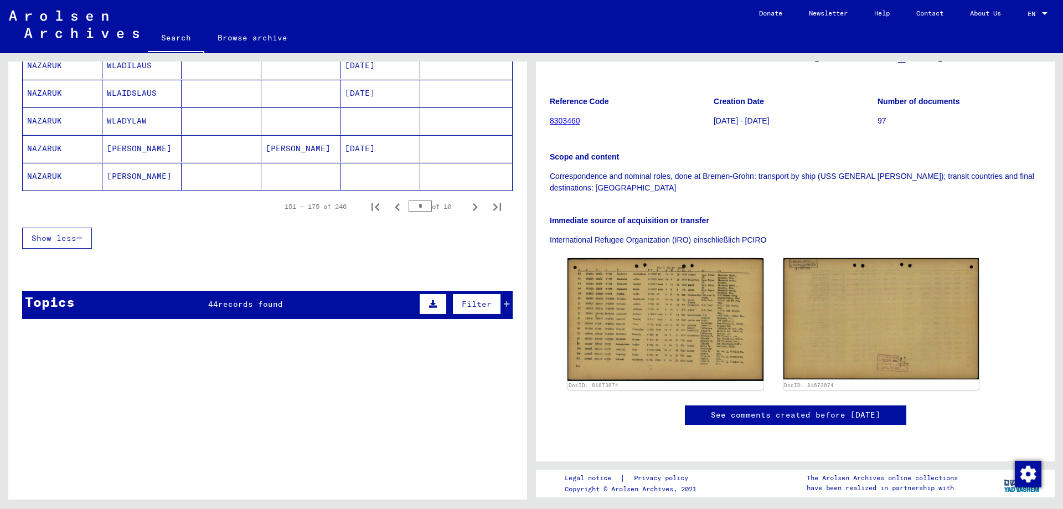
scroll to position [838, 0]
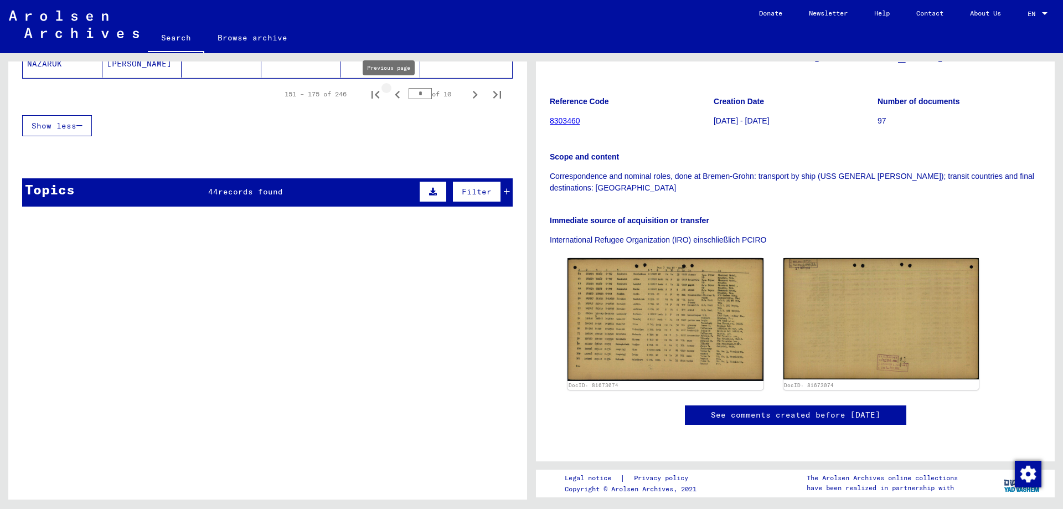
click at [390, 97] on icon "Previous page" at bounding box center [398, 95] width 16 height 16
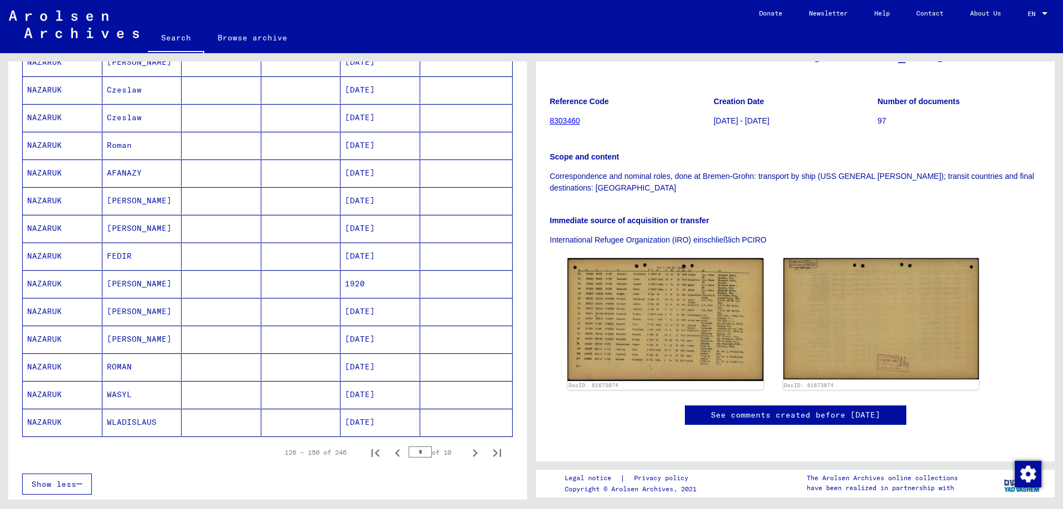
scroll to position [562, 0]
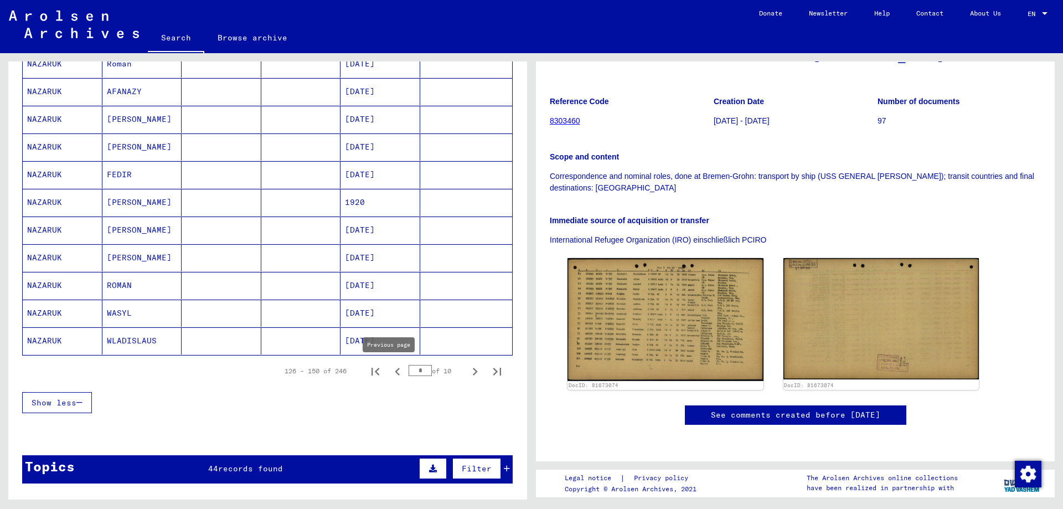
click at [390, 371] on icon "Previous page" at bounding box center [398, 372] width 16 height 16
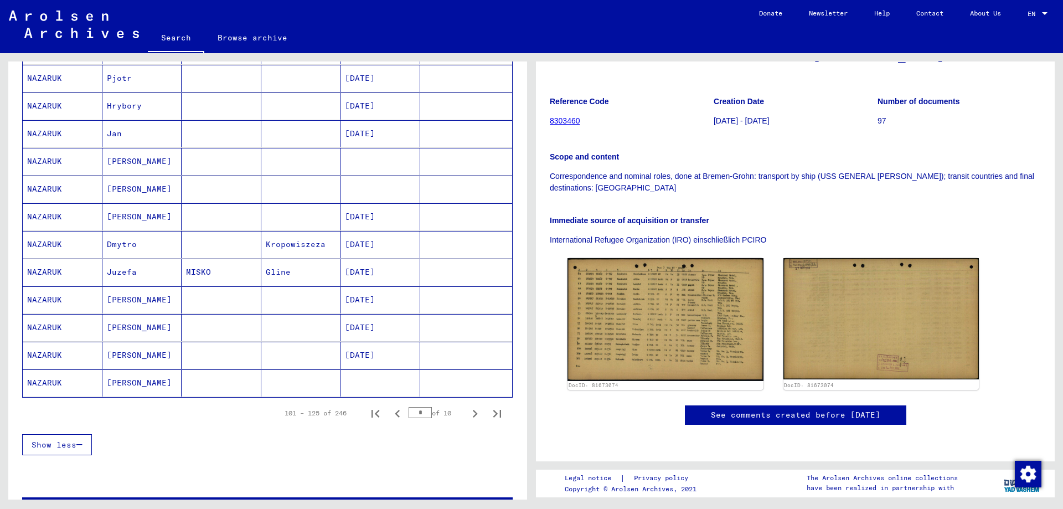
scroll to position [617, 0]
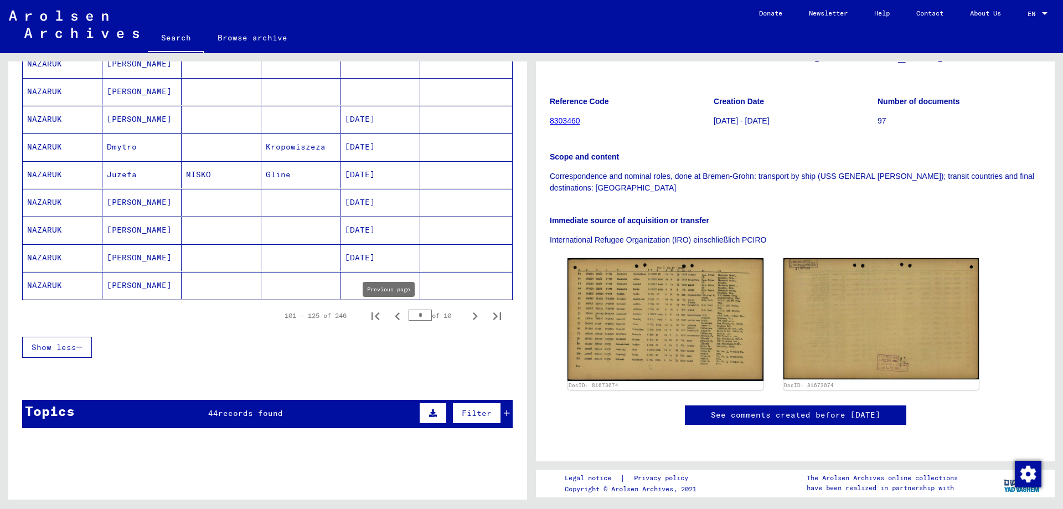
click at [391, 316] on icon "Previous page" at bounding box center [398, 316] width 16 height 16
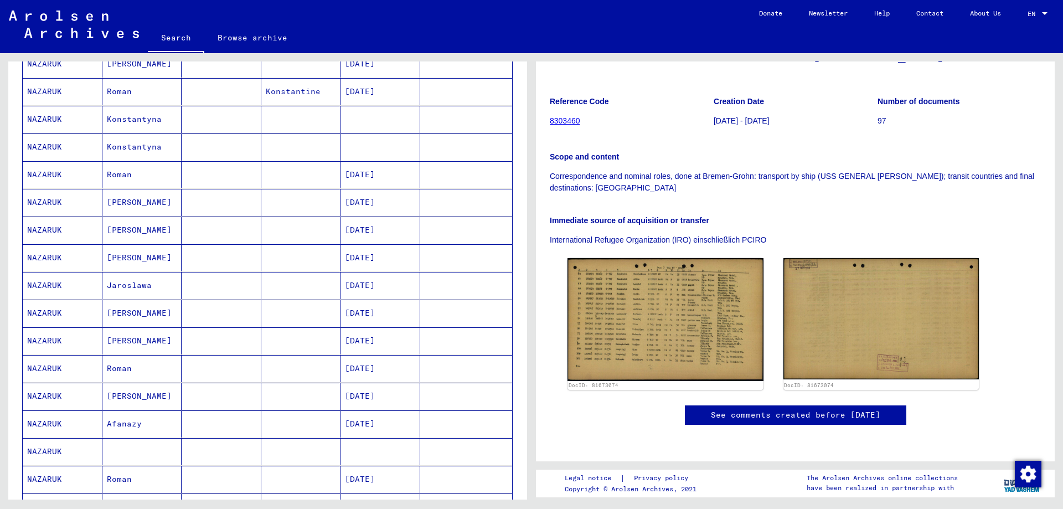
scroll to position [672, 0]
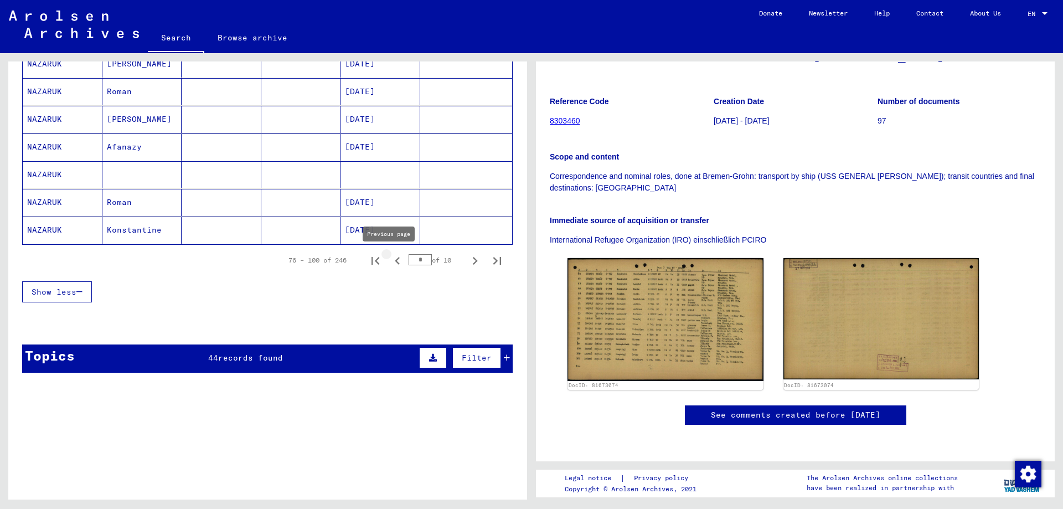
click at [390, 260] on icon "Previous page" at bounding box center [398, 261] width 16 height 16
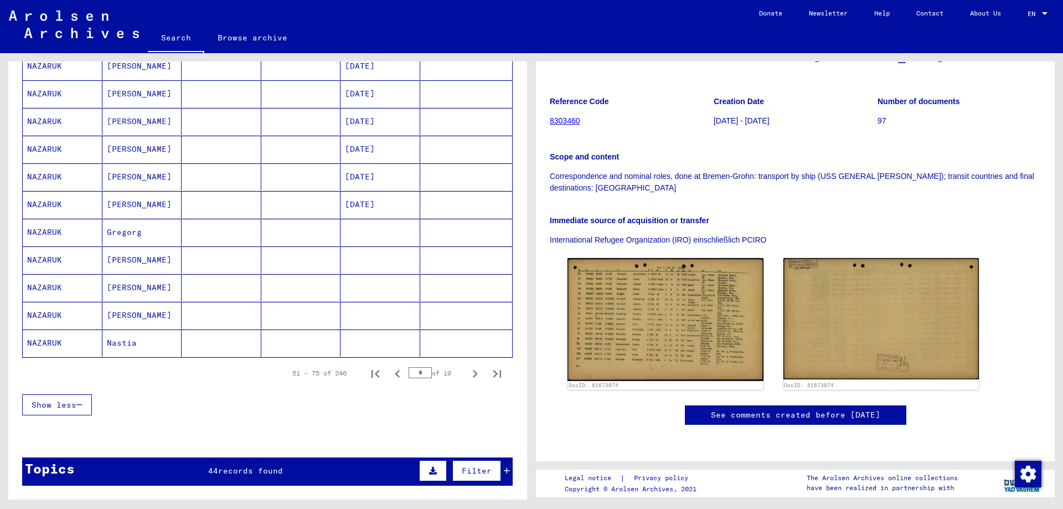
scroll to position [728, 0]
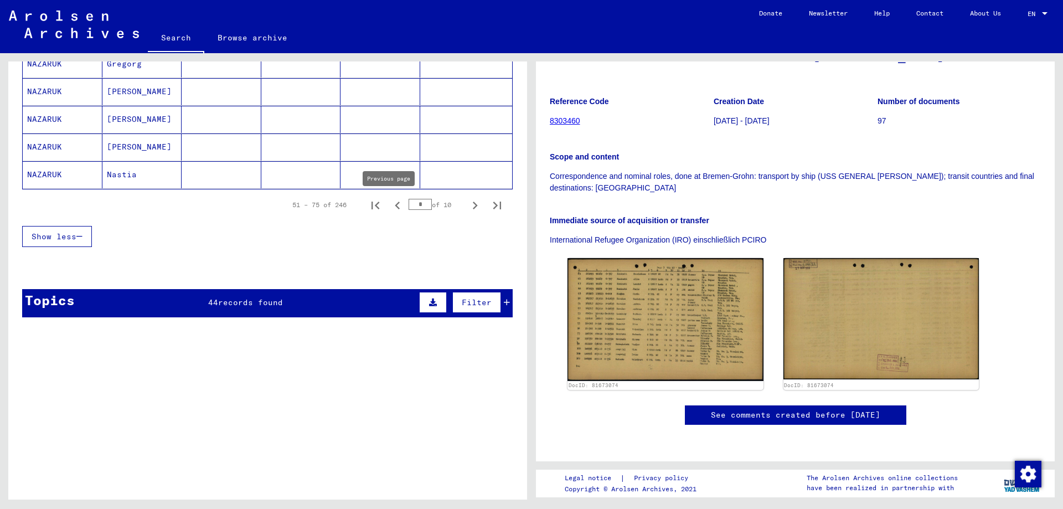
click at [390, 205] on icon "Previous page" at bounding box center [398, 206] width 16 height 16
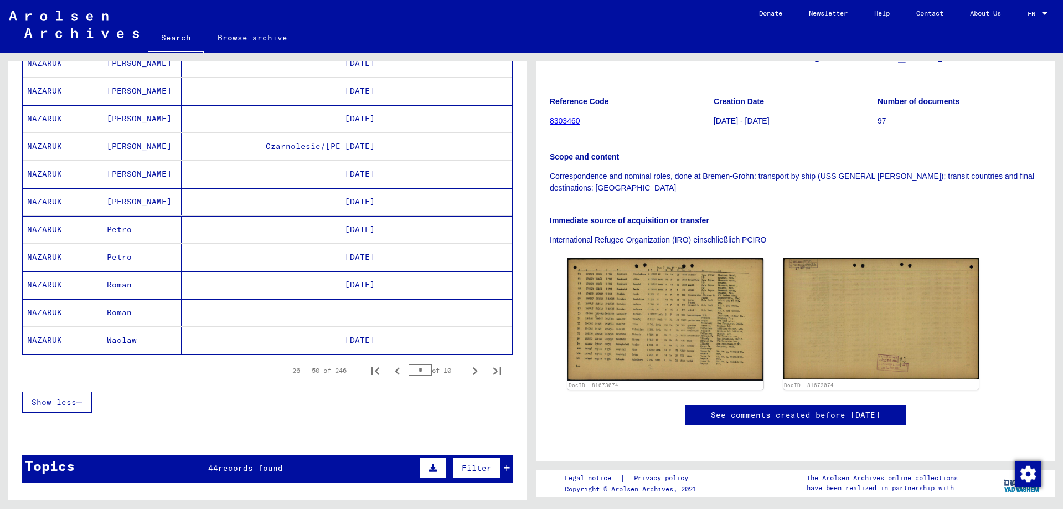
scroll to position [783, 0]
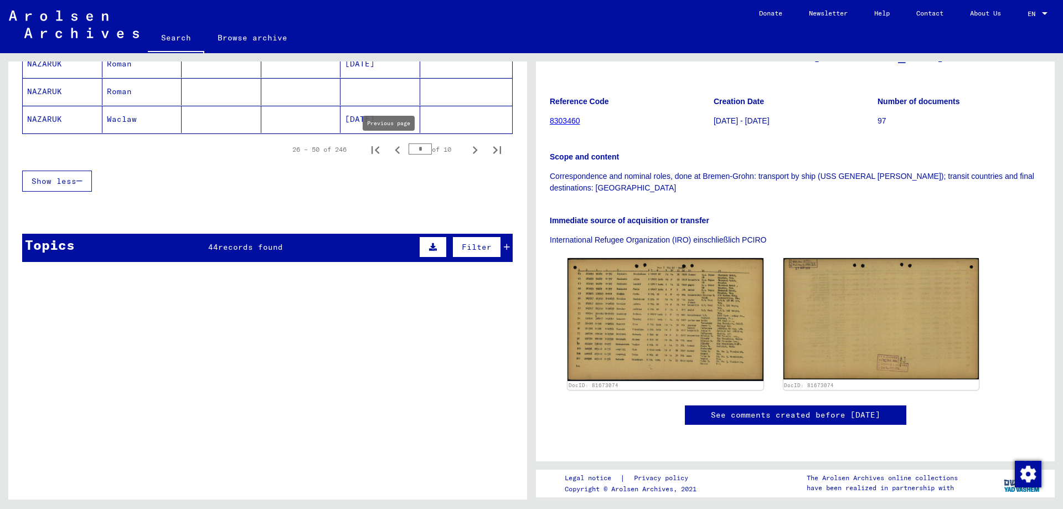
click at [390, 147] on icon "Previous page" at bounding box center [398, 150] width 16 height 16
type input "*"
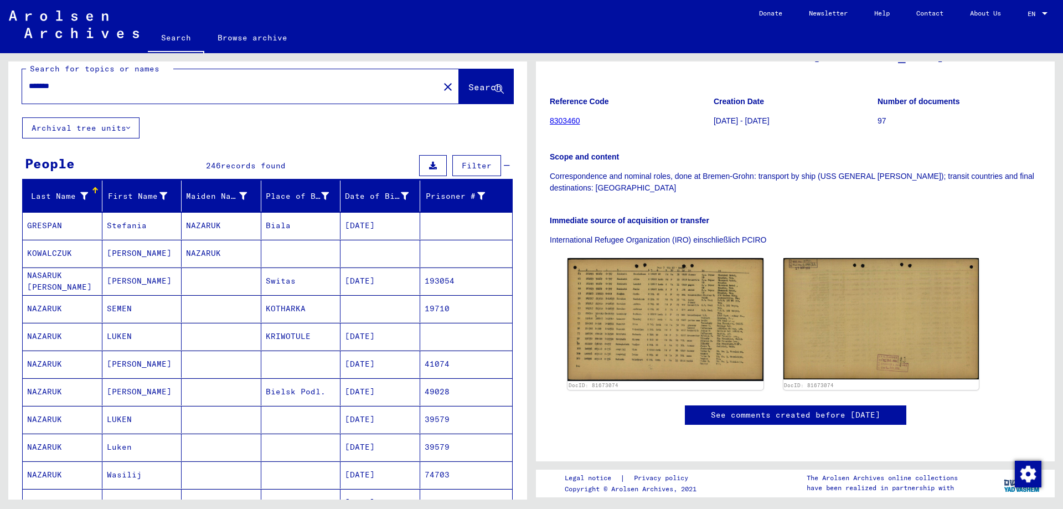
scroll to position [0, 0]
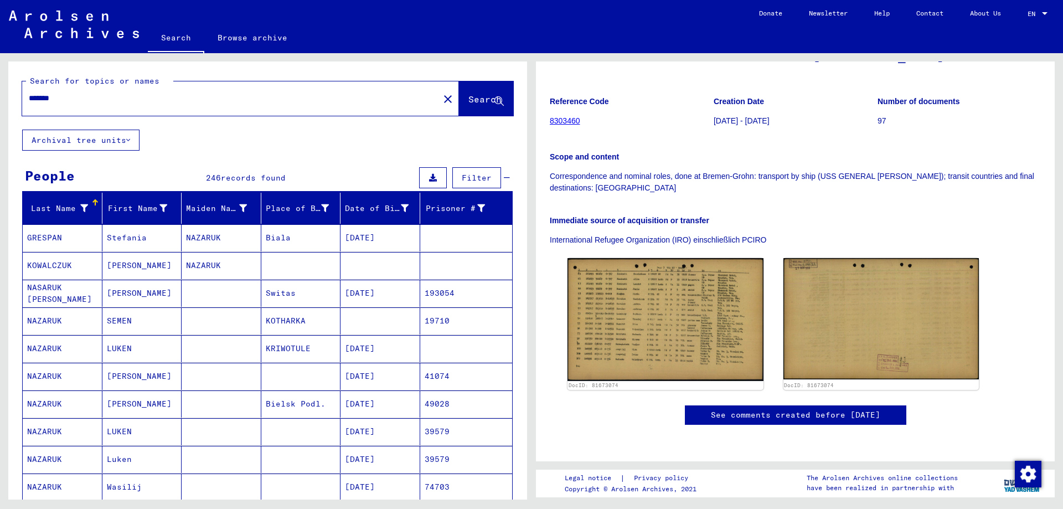
click at [28, 95] on div "*******" at bounding box center [227, 98] width 410 height 25
click at [33, 97] on input "*******" at bounding box center [231, 98] width 404 height 12
